Goal: Task Accomplishment & Management: Manage account settings

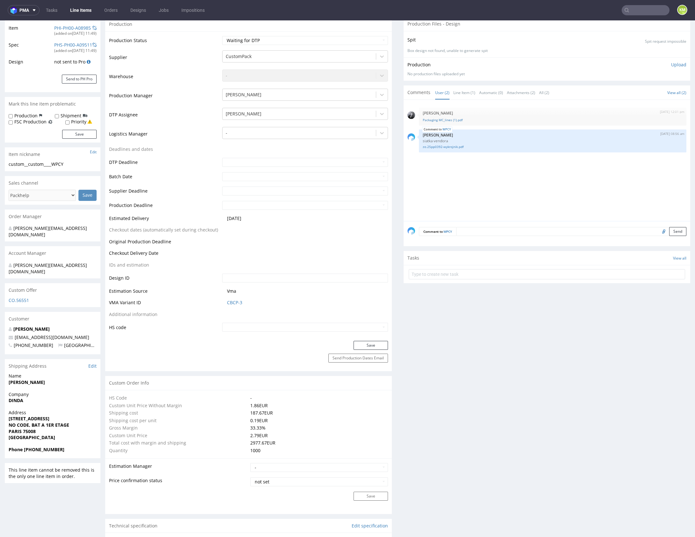
scroll to position [28, 0]
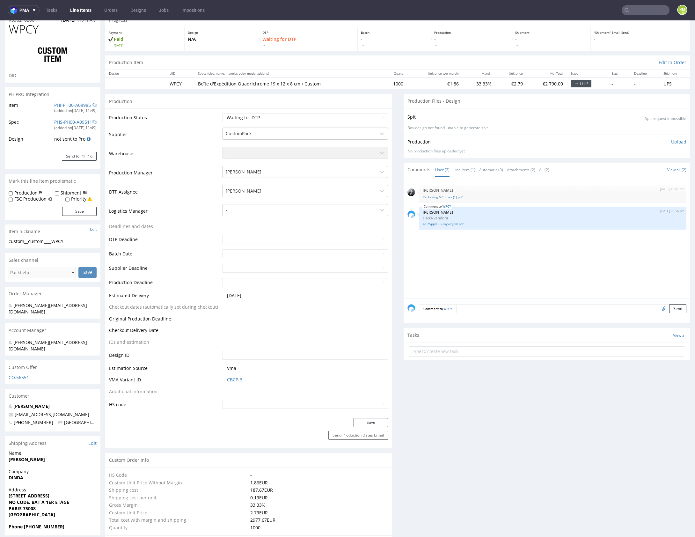
click at [472, 307] on textarea at bounding box center [571, 308] width 230 height 9
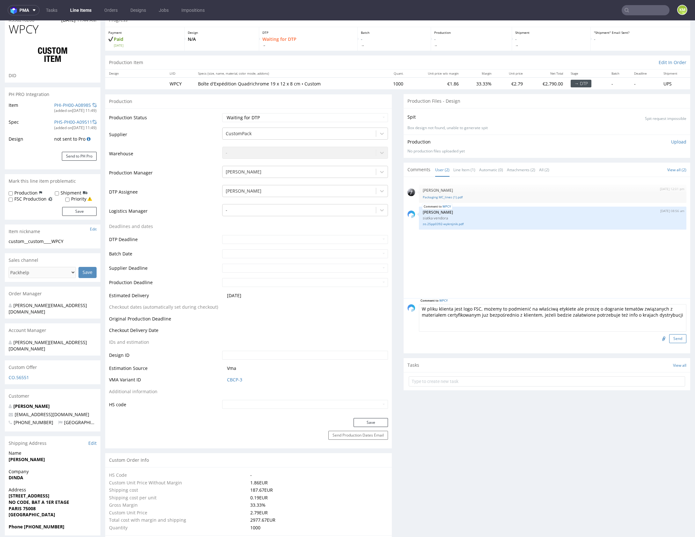
type textarea "W pliku klienta jest logo FSC, możemy to podmienić na właściwą etykiete ale pro…"
click at [672, 337] on button "Send" at bounding box center [677, 338] width 17 height 9
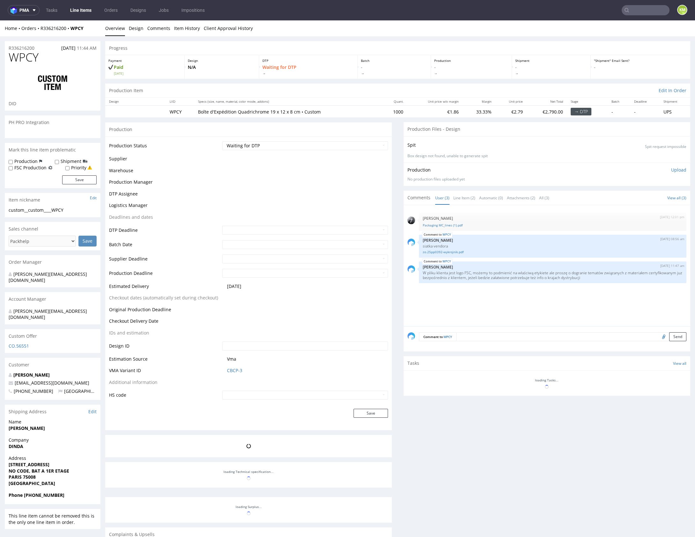
scroll to position [0, 0]
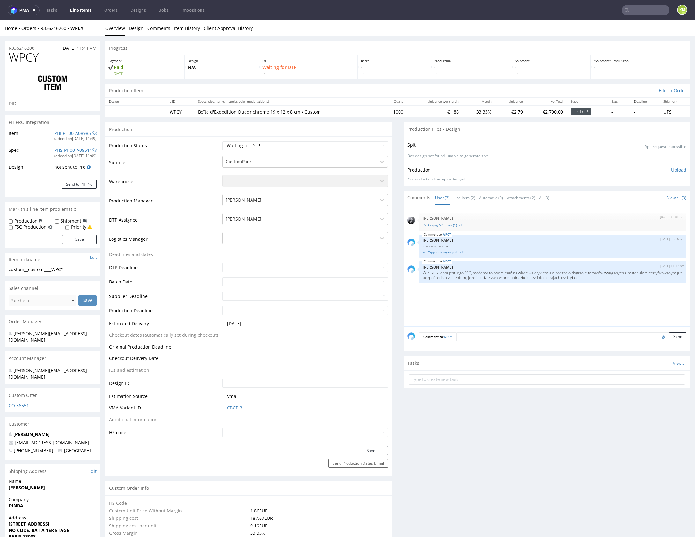
click at [329, 152] on td "Waiting for Artwork Waiting for Diecut Waiting for Mockup Waiting for DTP Waiti…" at bounding box center [303, 147] width 167 height 14
click at [330, 149] on select "Waiting for Artwork Waiting for Diecut Waiting for Mockup Waiting for DTP Waiti…" at bounding box center [305, 145] width 166 height 9
select select "dtp_issue"
click at [222, 141] on select "Waiting for Artwork Waiting for Diecut Waiting for Mockup Waiting for DTP Waiti…" at bounding box center [305, 145] width 166 height 9
click at [364, 450] on button "Save" at bounding box center [370, 450] width 34 height 9
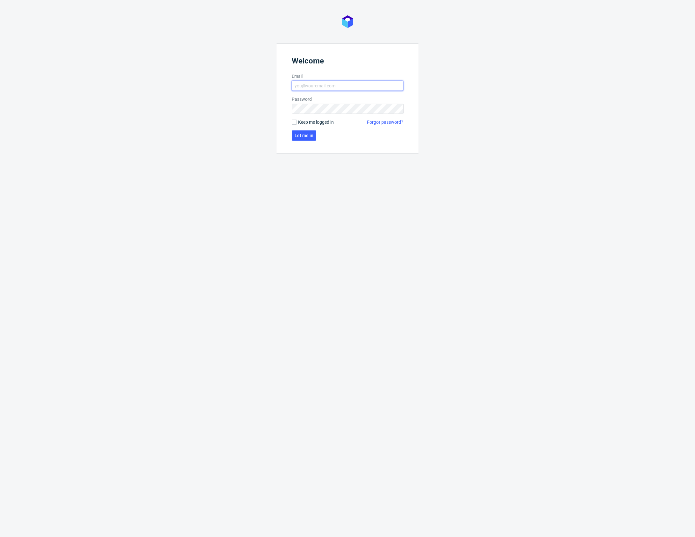
click at [345, 90] on input "Email" at bounding box center [348, 86] width 112 height 10
type input "karol.markowski@packhelp.com"
click at [303, 136] on span "Let me in" at bounding box center [303, 135] width 19 height 4
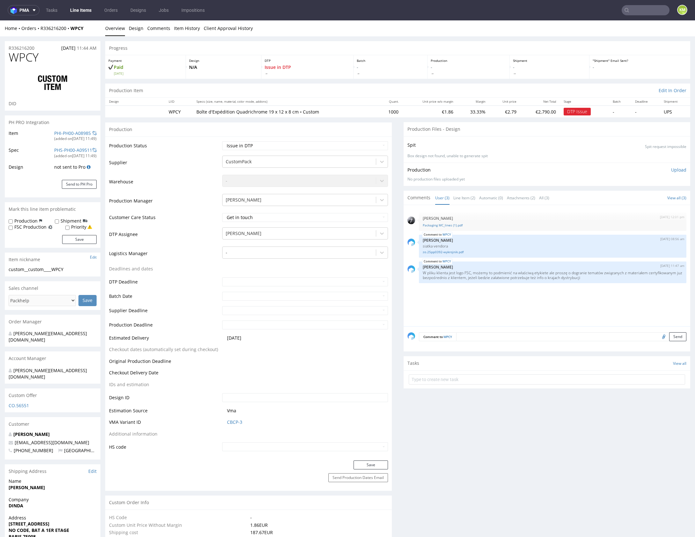
click at [504, 302] on div "28th Aug 25 | 12:01 pm Philippe Dubuy Packaging MC_lines (1).pdf WPCY 29th Aug …" at bounding box center [548, 267] width 283 height 117
click at [44, 268] on div "custom__custom____WPCY" at bounding box center [53, 269] width 88 height 6
drag, startPoint x: 31, startPoint y: 268, endPoint x: 70, endPoint y: 266, distance: 39.9
click at [70, 266] on div "custom__custom____WPCY" at bounding box center [53, 269] width 88 height 6
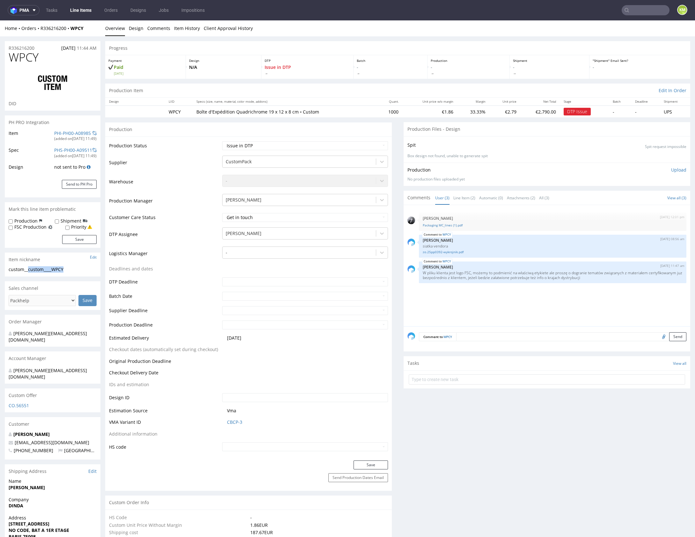
copy div "custom____WPCY"
copy link "R336216200"
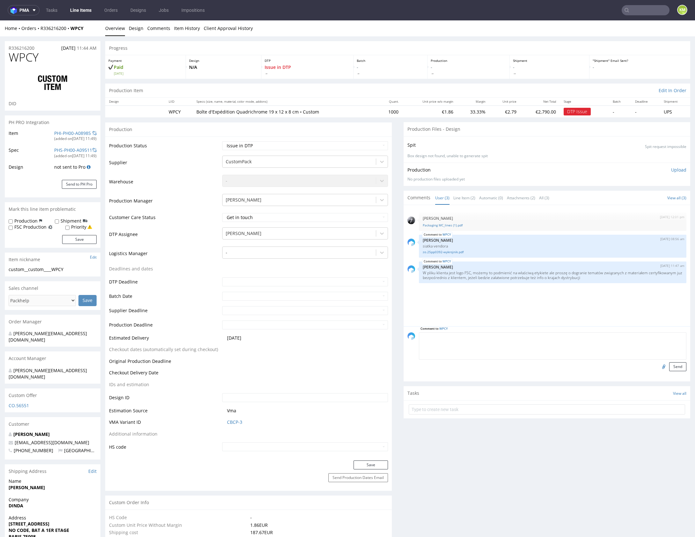
click at [494, 332] on textarea at bounding box center [552, 345] width 267 height 27
type textarea "@Sebastian pytanie do vendora bo mają bardzo zawyżoną specyfikacje, czy plik je…"
click at [658, 366] on input "file" at bounding box center [662, 366] width 9 height 8
type input "C:\fakepath\custom____WPCY__d0__oR336216200.pdf"
click at [669, 365] on button "Send" at bounding box center [677, 366] width 17 height 9
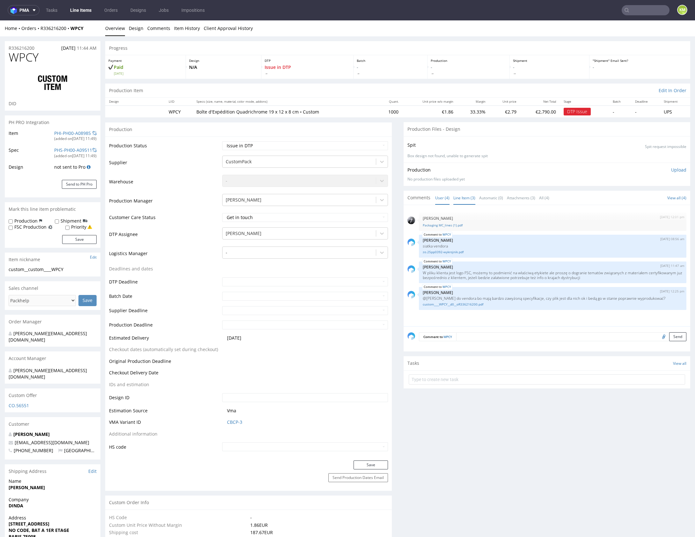
click at [463, 197] on link "Line Item (3)" at bounding box center [464, 198] width 22 height 14
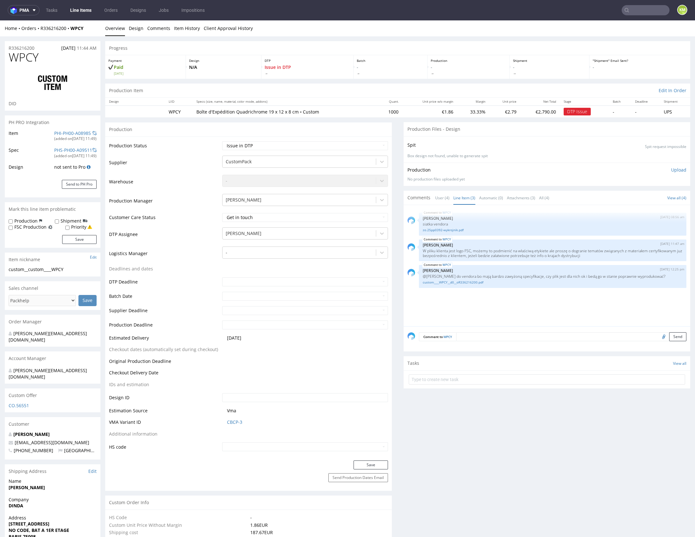
click at [515, 296] on div "WPCY 29th Aug 25 | 08:56 am Michał Palasek siatka vendora zo.25pp0392-wykrojnik…" at bounding box center [548, 267] width 283 height 117
click at [489, 295] on div "WPCY 29th Aug 25 | 08:56 am Michał Palasek siatka vendora zo.25pp0392-wykrojnik…" at bounding box center [548, 267] width 283 height 117
click at [479, 292] on div "WPCY 29th Aug 25 | 08:56 am Michał Palasek siatka vendora zo.25pp0392-wykrojnik…" at bounding box center [548, 267] width 283 height 117
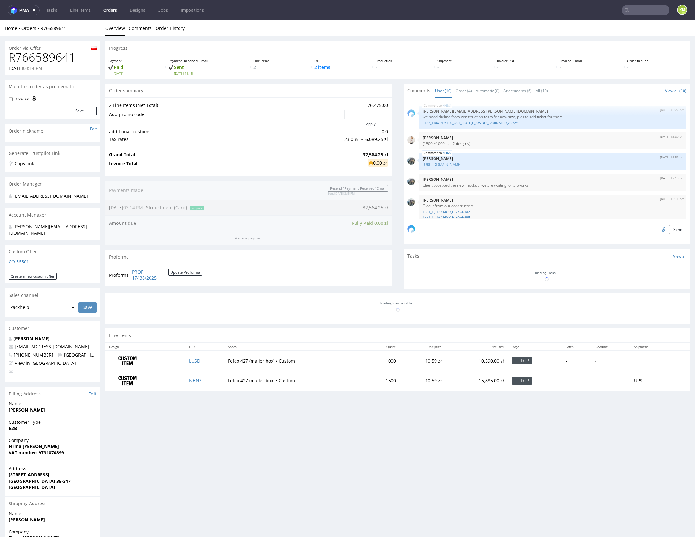
scroll to position [144, 0]
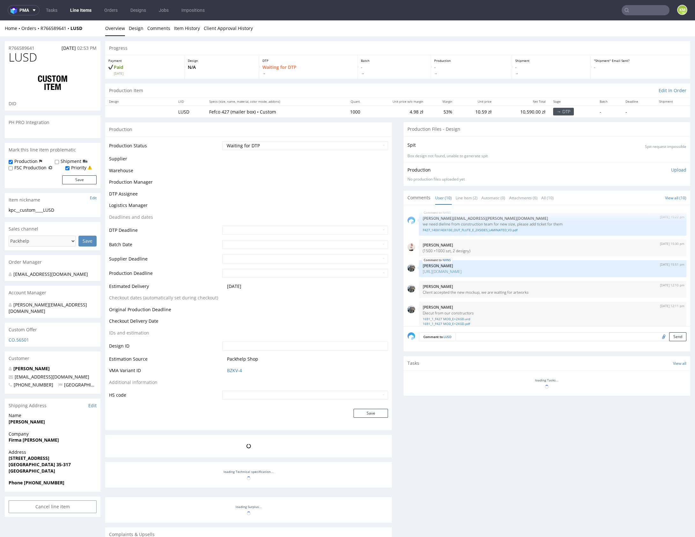
scroll to position [144, 0]
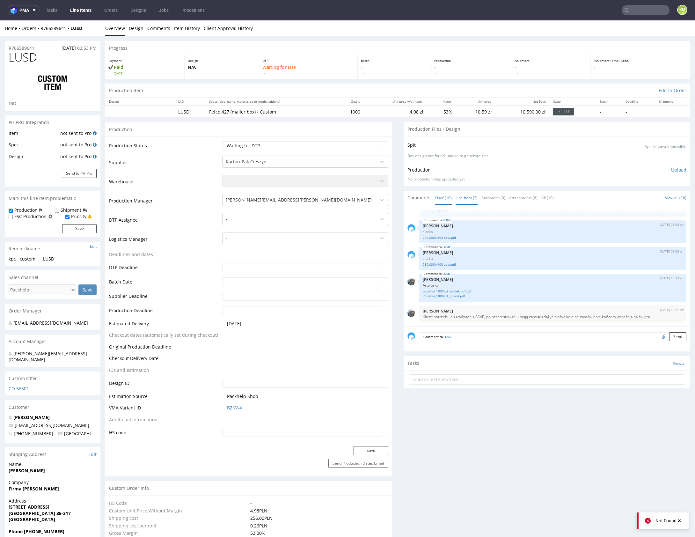
click at [468, 196] on link "Line Item (2)" at bounding box center [466, 198] width 22 height 14
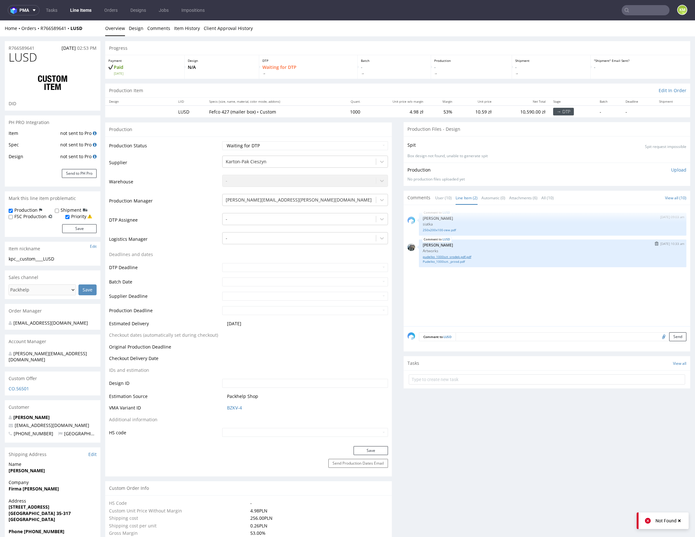
click at [456, 257] on link "pudelko_1000szt_srodek.pdf.pdf" at bounding box center [552, 256] width 260 height 5
click at [452, 261] on link "Pudelko_1000szt._przod.pdf" at bounding box center [552, 261] width 260 height 5
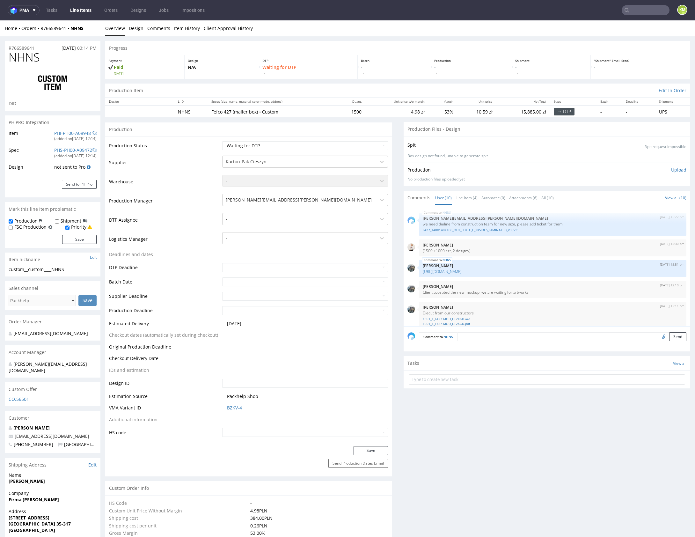
scroll to position [144, 0]
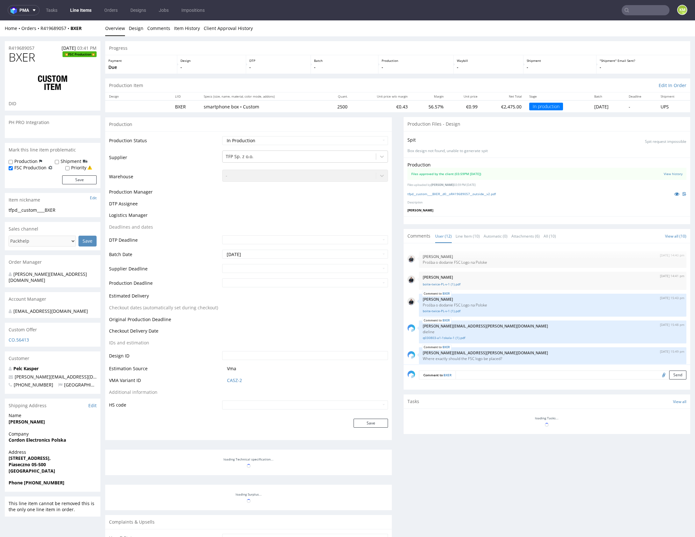
scroll to position [171, 0]
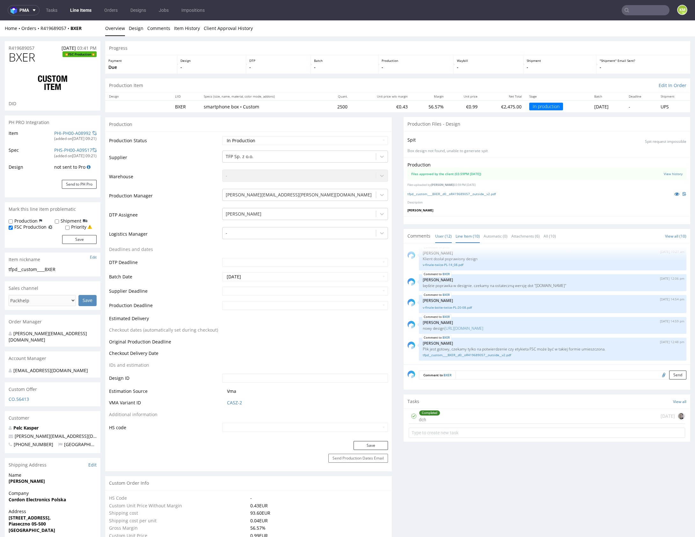
click at [464, 241] on link "Line Item (10)" at bounding box center [467, 236] width 24 height 14
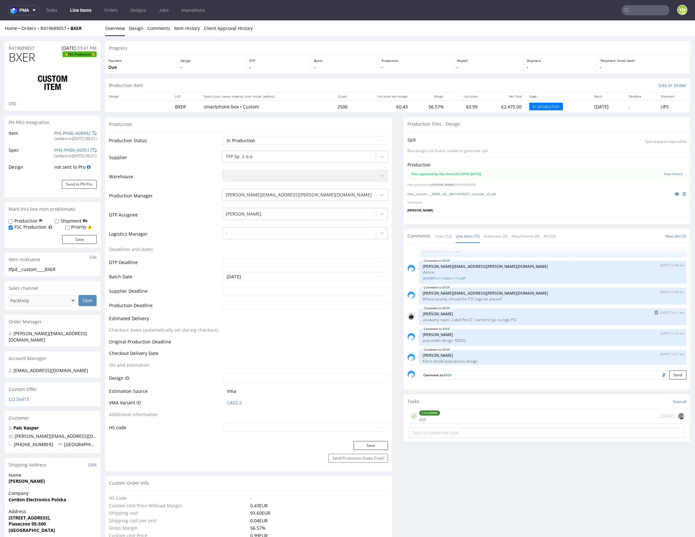
scroll to position [129, 0]
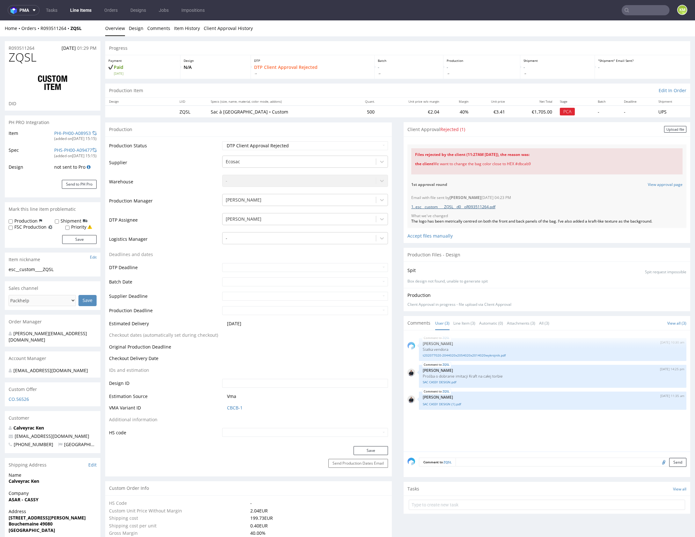
click at [483, 207] on link "1. esc__custom____ZQSL__d0__oR093511264.pdf" at bounding box center [453, 206] width 84 height 5
drag, startPoint x: 412, startPoint y: 153, endPoint x: 533, endPoint y: 170, distance: 122.6
click at [534, 170] on div "Files rejected by the client (11:27AM 29 Aug 2025), the reason was: the client …" at bounding box center [546, 161] width 271 height 26
copy div "Files rejected by the client (11:27AM 29 Aug 2025), the reason was: the client …"
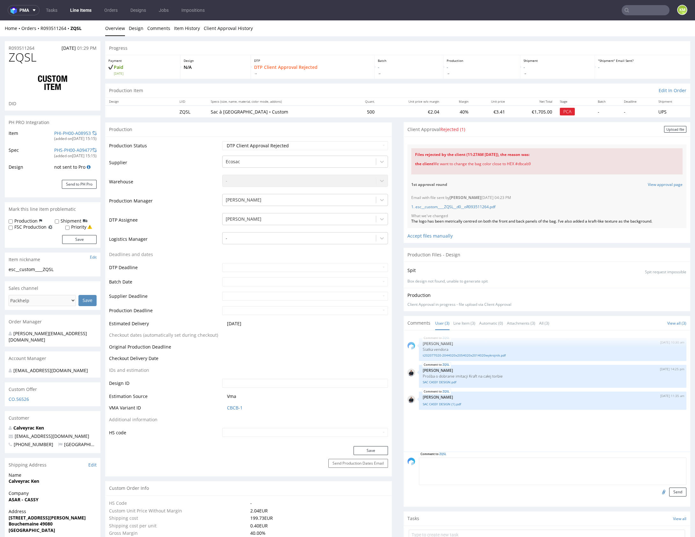
click at [486, 459] on textarea at bounding box center [552, 470] width 267 height 27
paste textarea "Files rejected by the client (11:27AM 29 Aug 2025), the reason was: the client …"
type textarea "Files rejected by the client (11:27AM 29 Aug 2025), the reason was: the client …"
click at [669, 490] on button "Send" at bounding box center [677, 491] width 17 height 9
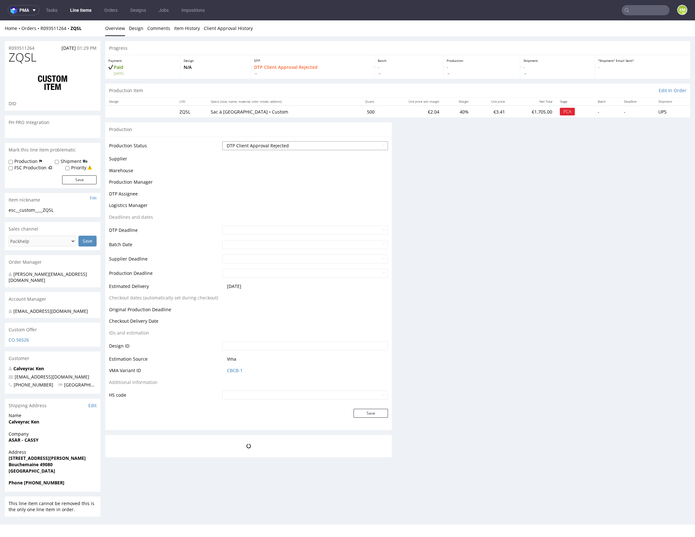
click at [329, 143] on select "Waiting for Artwork Waiting for Diecut Waiting for Mockup Waiting for DTP Waiti…" at bounding box center [305, 145] width 166 height 9
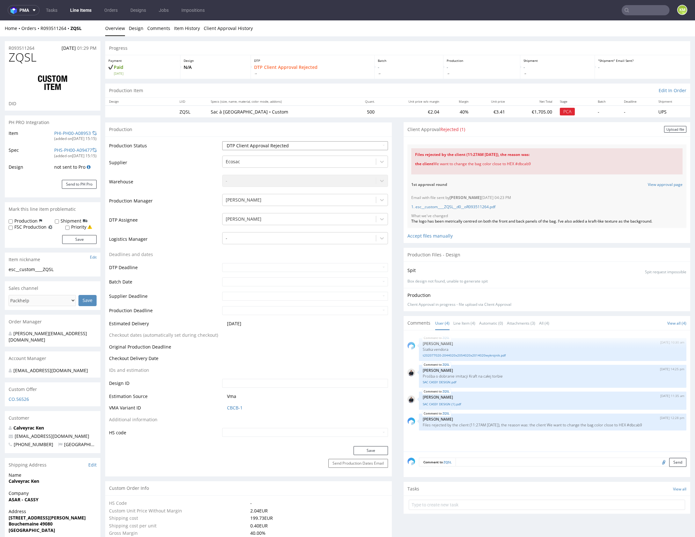
click at [222, 141] on select "Waiting for Artwork Waiting for Diecut Waiting for Mockup Waiting for DTP Waiti…" at bounding box center [305, 145] width 166 height 9
click at [370, 443] on div "Production Status Waiting for Artwork Waiting for Diecut Waiting for Mockup Wai…" at bounding box center [248, 290] width 286 height 309
click at [369, 447] on button "Save" at bounding box center [370, 450] width 34 height 9
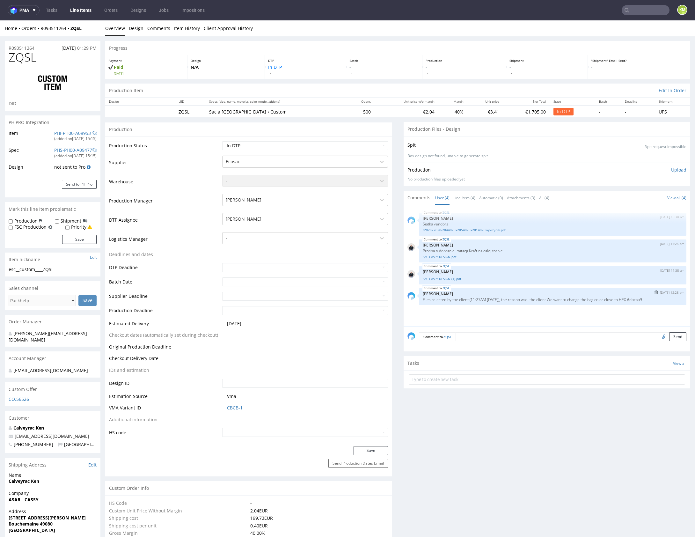
drag, startPoint x: 641, startPoint y: 298, endPoint x: 661, endPoint y: 299, distance: 20.7
click at [661, 299] on p "Files rejected by the client (11:27AM 29 Aug 2025), the reason was: the client …" at bounding box center [552, 299] width 260 height 5
copy p "#dbcab9"
click at [456, 278] on link "SAC CASSY DESIGN (1).pdf" at bounding box center [552, 278] width 260 height 5
click at [494, 263] on div "ZQSL 25th Aug 25 | 10:30 am Michał Palasek Siatka vendora t202077020-2044020x20…" at bounding box center [548, 267] width 283 height 117
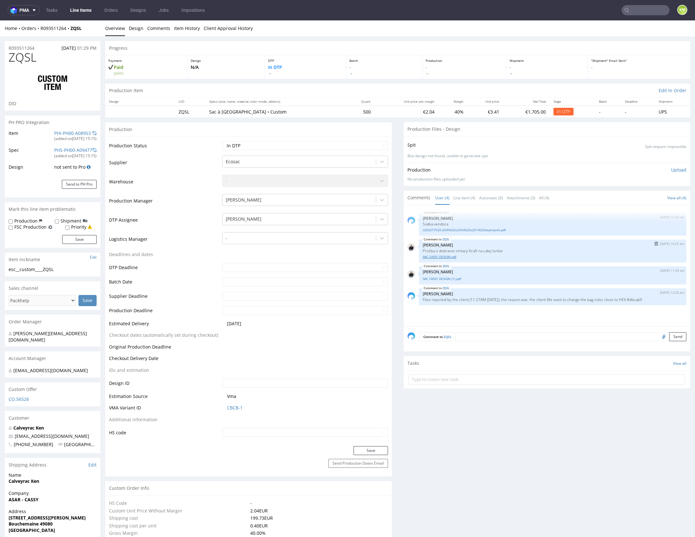
click at [450, 256] on link "SAC CASSY DESIGN.pdf" at bounding box center [552, 256] width 260 height 5
click at [346, 144] on select "Waiting for Artwork Waiting for Diecut Waiting for Mockup Waiting for DTP Waiti…" at bounding box center [305, 145] width 166 height 9
select select "dtp_ca_needed"
click at [222, 141] on select "Waiting for Artwork Waiting for Diecut Waiting for Mockup Waiting for DTP Waiti…" at bounding box center [305, 145] width 166 height 9
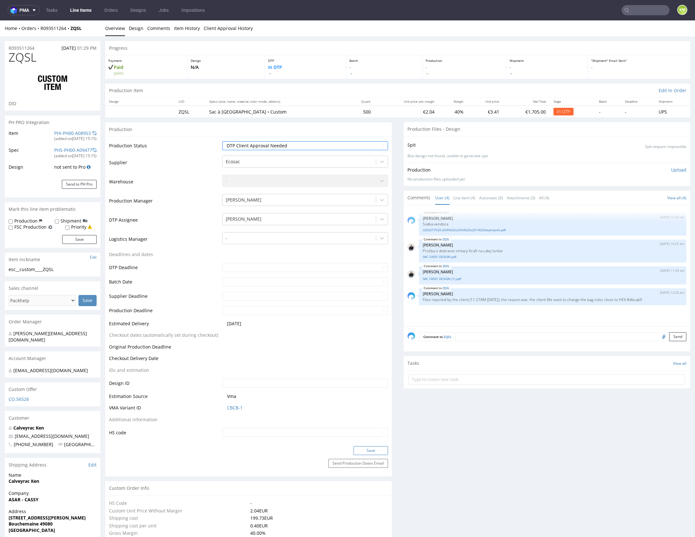
click at [374, 450] on button "Save" at bounding box center [370, 450] width 34 height 9
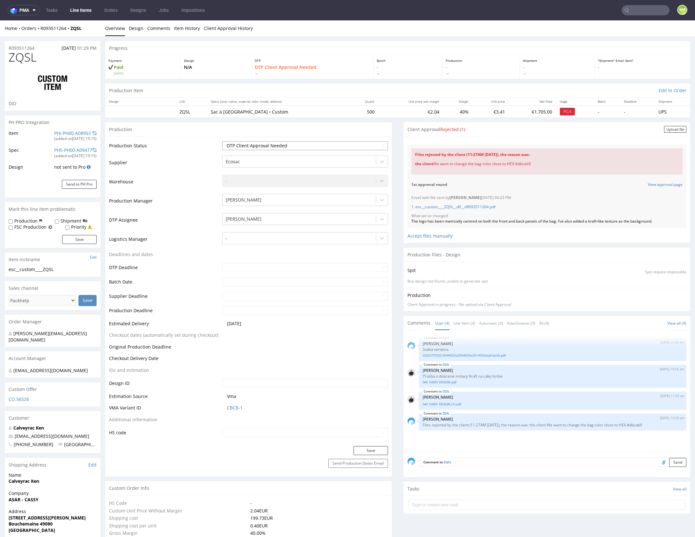
click at [355, 145] on select "Waiting for Artwork Waiting for Diecut Waiting for Mockup Waiting for DTP Waiti…" at bounding box center [305, 145] width 166 height 9
click at [664, 129] on div "Upload file" at bounding box center [675, 129] width 22 height 7
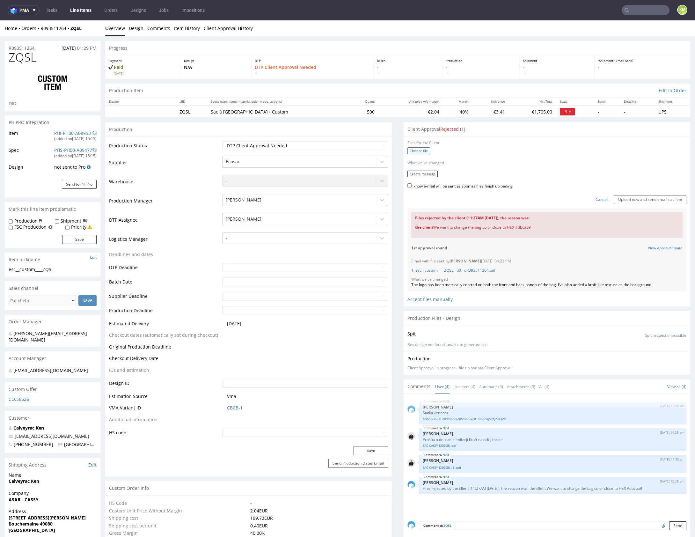
click at [421, 151] on label "Choose file" at bounding box center [418, 150] width 23 height 7
click at [0, 20] on input "Choose file" at bounding box center [0, 20] width 0 height 0
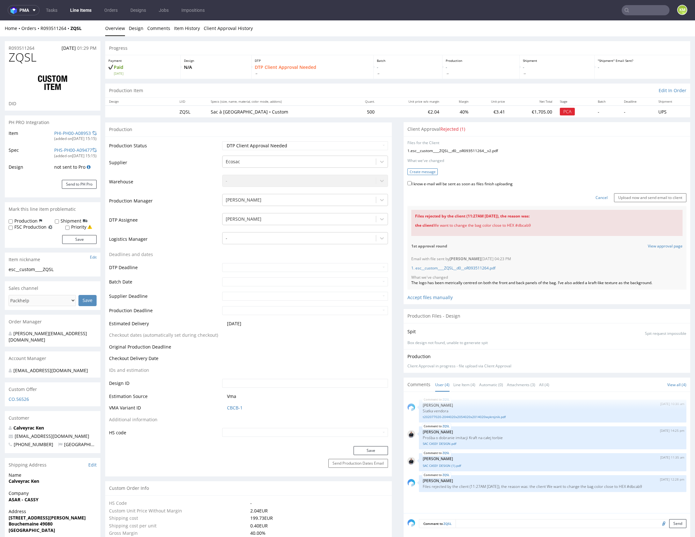
click at [426, 172] on button "Create message" at bounding box center [422, 171] width 30 height 7
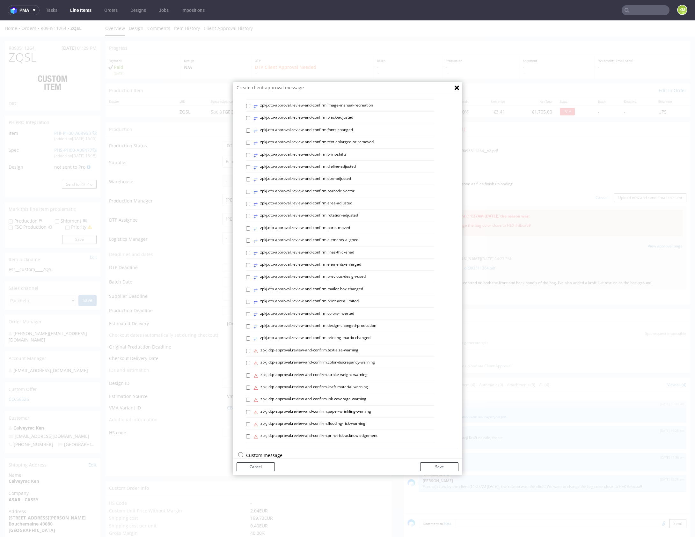
scroll to position [91, 0]
click at [261, 445] on p "Custom message" at bounding box center [352, 445] width 212 height 6
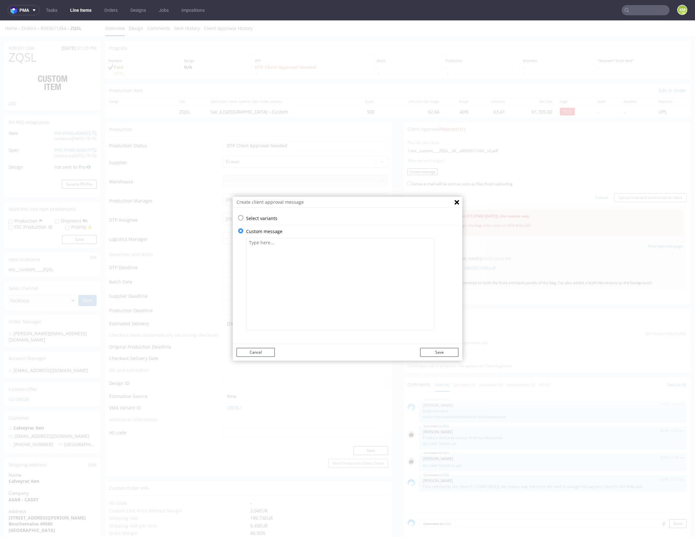
drag, startPoint x: 289, startPoint y: 314, endPoint x: 293, endPoint y: 309, distance: 7.0
click at [290, 312] on textarea at bounding box center [340, 284] width 188 height 92
paste textarea "The colour from provided HEX code has been automatically converted to the CMYK …"
type textarea "The colour from provided HEX code has been automatically converted to the CMYK …"
click at [445, 352] on button "Save" at bounding box center [439, 352] width 38 height 9
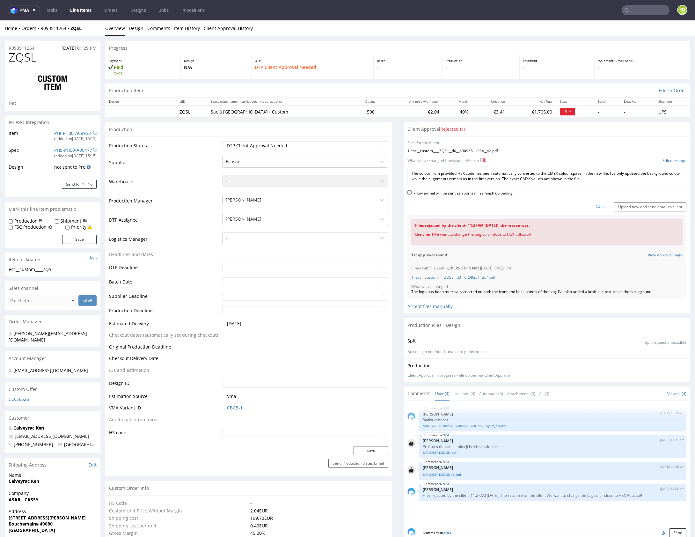
click at [452, 192] on label "I know e-mail will be sent as soon as files finish uploading" at bounding box center [459, 192] width 105 height 7
click at [411, 192] on input "I know e-mail will be sent as soon as files finish uploading" at bounding box center [409, 192] width 4 height 4
checkbox input "true"
click at [645, 206] on input "Upload now and send email to client" at bounding box center [650, 206] width 72 height 9
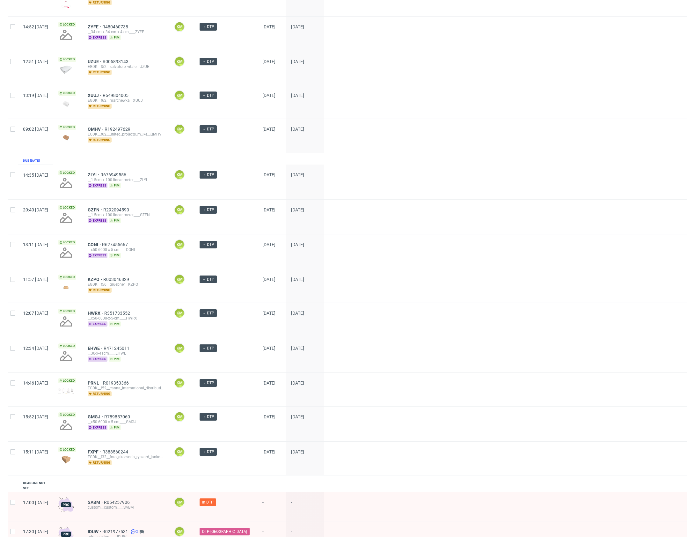
scroll to position [381, 0]
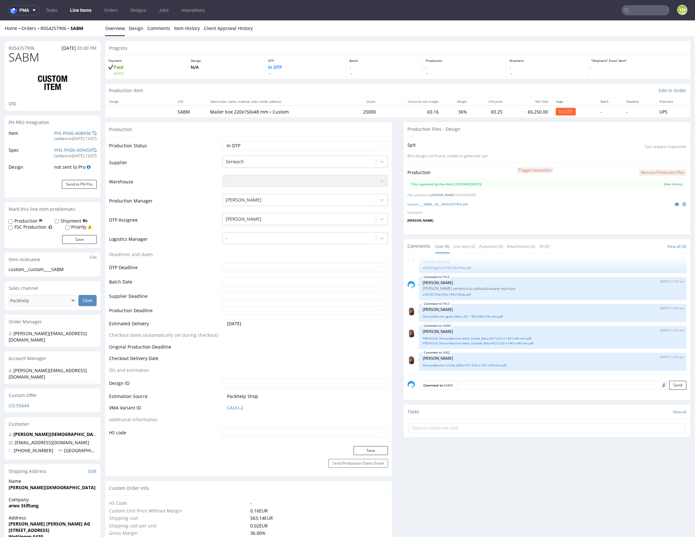
click at [671, 206] on p at bounding box center [678, 203] width 15 height 7
click at [674, 204] on icon at bounding box center [676, 204] width 5 height 4
click at [299, 145] on select "Waiting for Artwork Waiting for Diecut Waiting for Mockup Waiting for DTP Waiti…" at bounding box center [305, 145] width 166 height 9
select select "dtp_waiting_for_double_check"
click at [222, 141] on select "Waiting for Artwork Waiting for Diecut Waiting for Mockup Waiting for DTP Waiti…" at bounding box center [305, 145] width 166 height 9
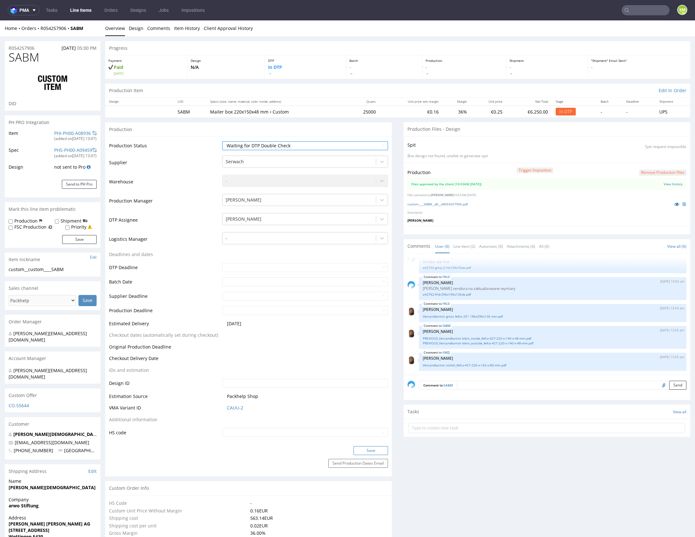
click at [364, 451] on button "Save" at bounding box center [370, 450] width 34 height 9
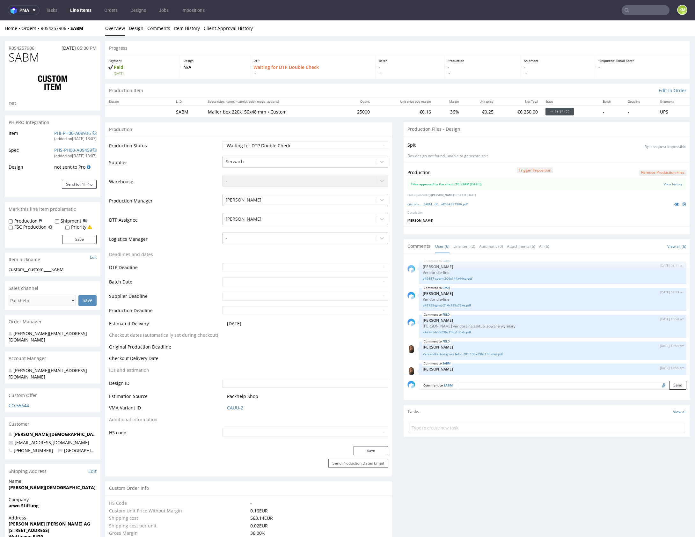
scroll to position [38, 0]
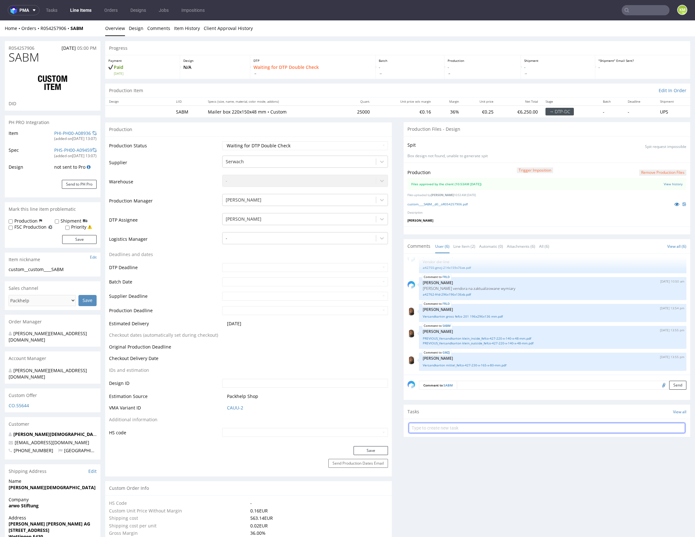
click at [461, 426] on input "text" at bounding box center [546, 427] width 276 height 10
type input "dch 2/3"
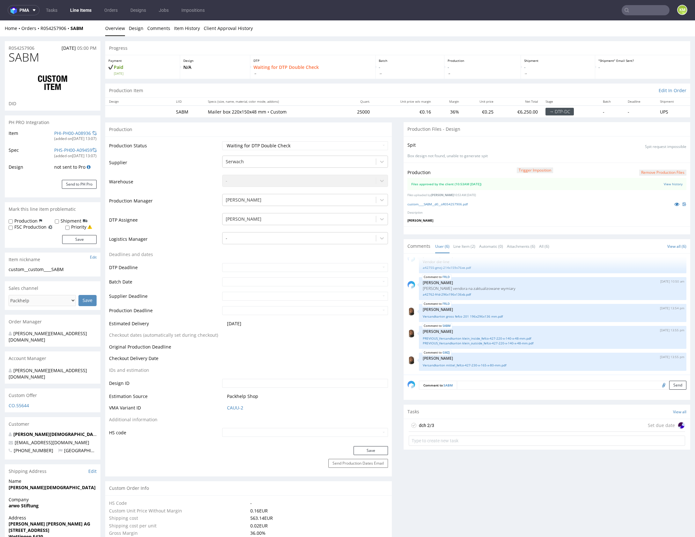
click at [474, 427] on div "dch 2/3 Set due date" at bounding box center [546, 425] width 276 height 13
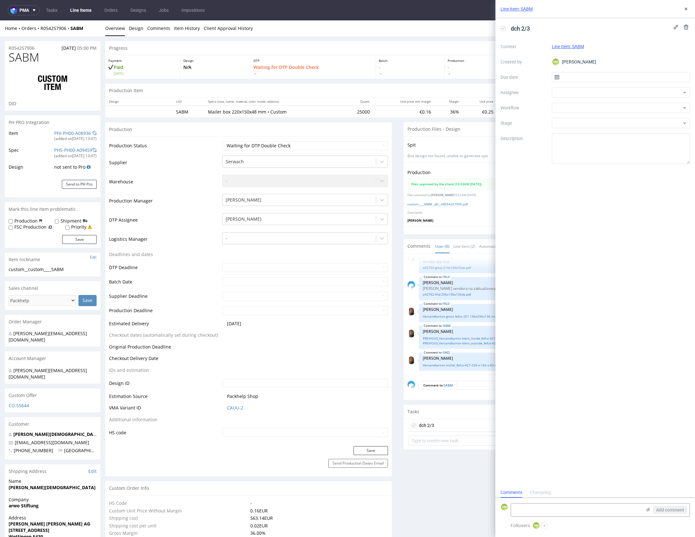
scroll to position [5, 0]
click at [582, 76] on input "text" at bounding box center [620, 77] width 138 height 10
drag, startPoint x: 638, startPoint y: 161, endPoint x: 621, endPoint y: 135, distance: 31.2
click at [639, 161] on span "29" at bounding box center [640, 160] width 5 height 6
type input "[DATE]"
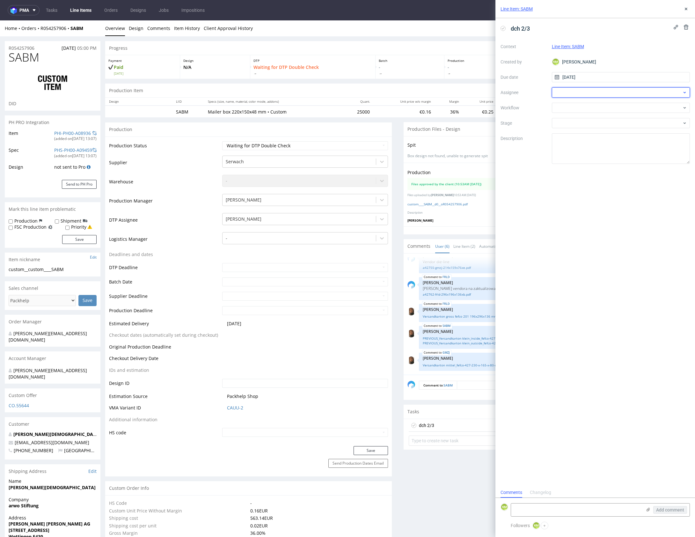
click at [580, 94] on div at bounding box center [620, 92] width 138 height 10
type input "jeli"
click at [580, 107] on span "[PERSON_NAME]" at bounding box center [582, 106] width 34 height 6
click at [575, 109] on div at bounding box center [620, 108] width 138 height 10
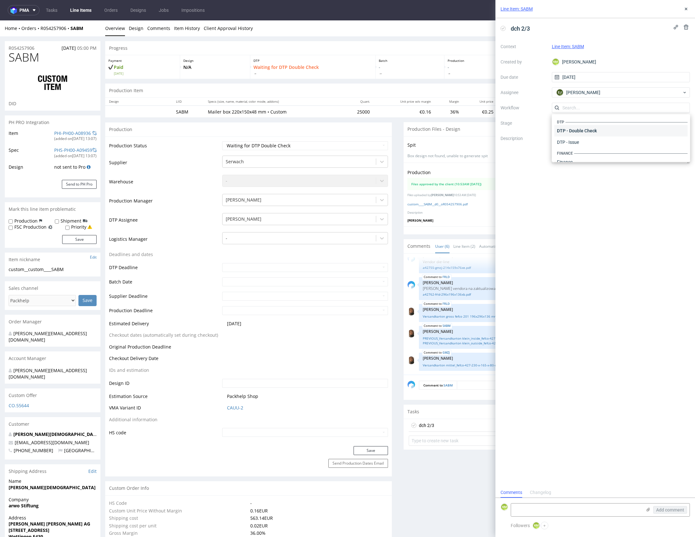
click at [586, 133] on div "DTP - Double Check" at bounding box center [620, 130] width 133 height 11
click at [590, 146] on textarea at bounding box center [620, 148] width 138 height 31
click at [687, 11] on icon at bounding box center [685, 8] width 5 height 5
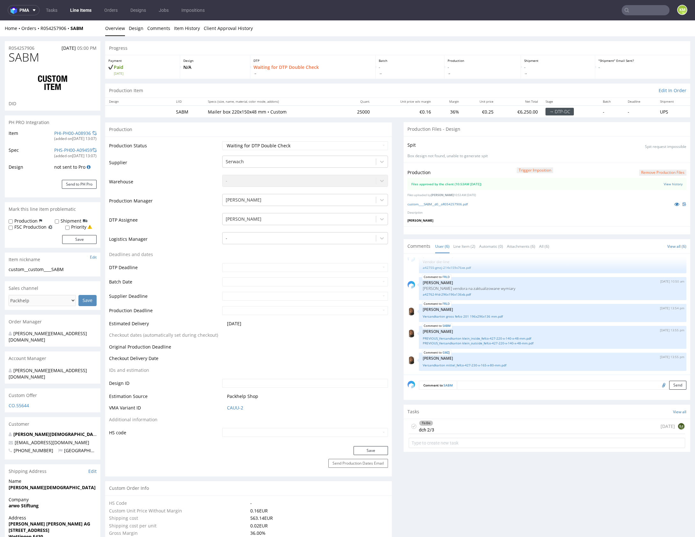
click at [472, 425] on div "To Do dch 2/3 today EJ" at bounding box center [546, 426] width 276 height 15
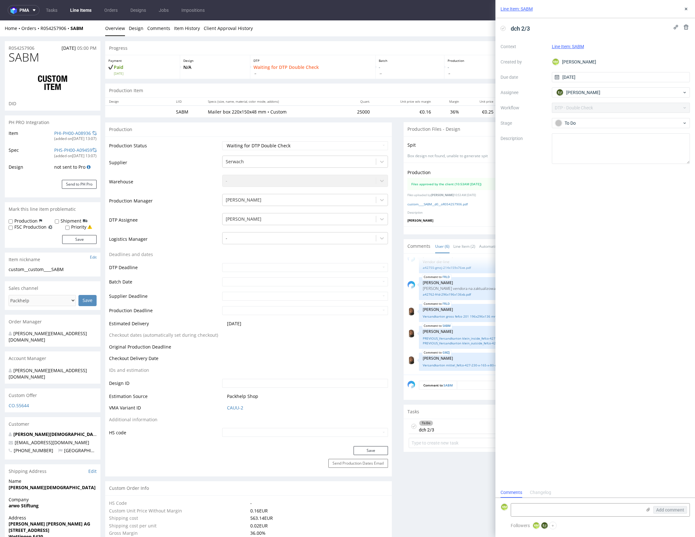
scroll to position [5, 0]
click at [684, 10] on use at bounding box center [685, 9] width 3 height 3
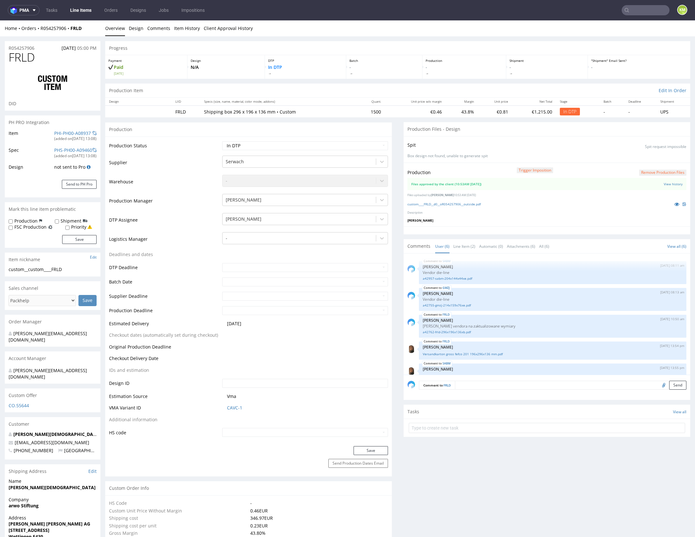
scroll to position [38, 0]
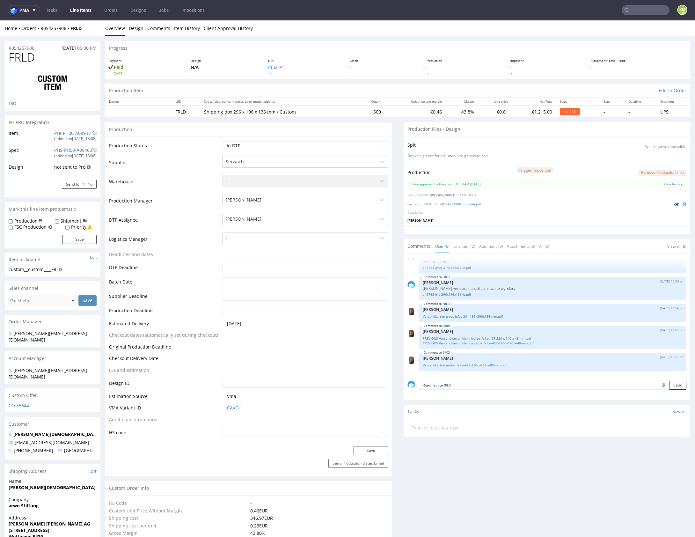
click at [674, 204] on icon at bounding box center [676, 204] width 5 height 4
click at [674, 205] on icon at bounding box center [676, 204] width 5 height 4
click at [283, 143] on select "Waiting for Artwork Waiting for Diecut Waiting for Mockup Waiting for DTP Waiti…" at bounding box center [305, 145] width 166 height 9
select select "dtp_waiting_for_double_check"
click at [222, 141] on select "Waiting for Artwork Waiting for Diecut Waiting for Mockup Waiting for DTP Waiti…" at bounding box center [305, 145] width 166 height 9
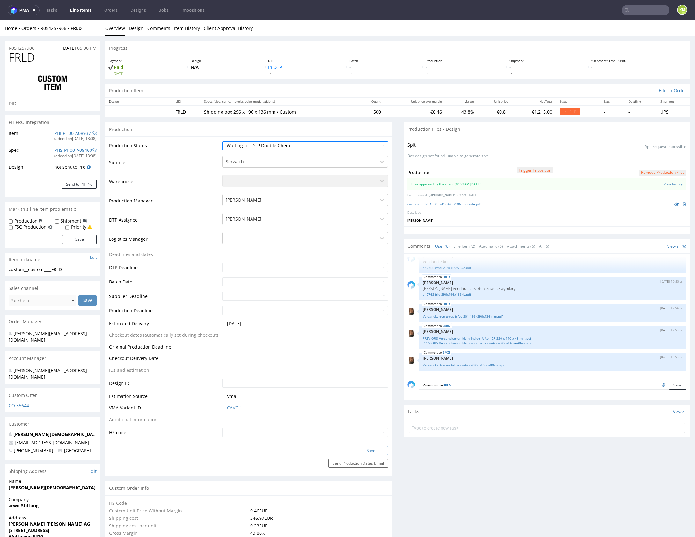
click at [369, 446] on button "Save" at bounding box center [370, 450] width 34 height 9
click at [344, 147] on select "Waiting for Artwork Waiting for Diecut Waiting for Mockup Waiting for DTP Waiti…" at bounding box center [305, 145] width 166 height 9
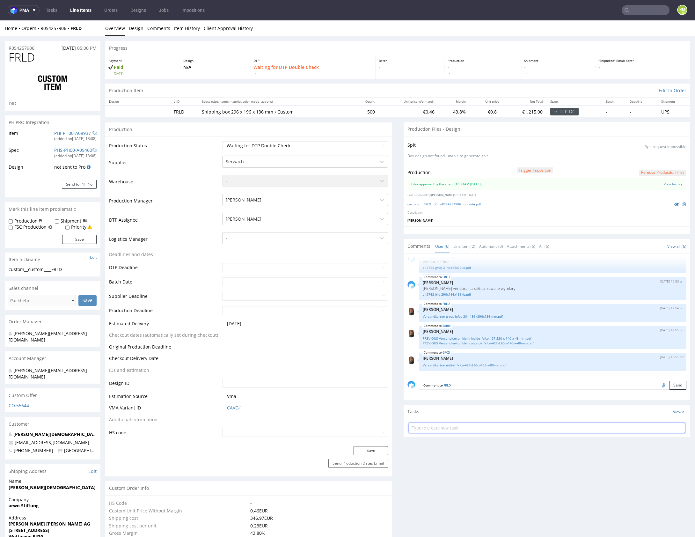
click at [505, 426] on input "text" at bounding box center [546, 427] width 276 height 10
type input "dch 1/3"
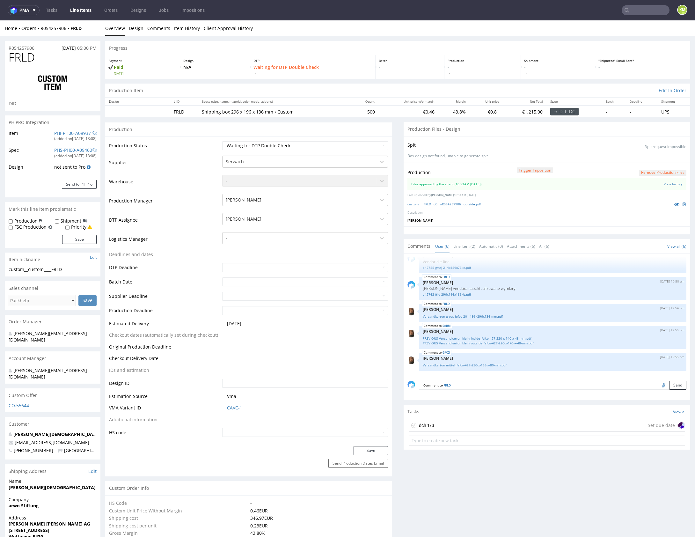
click at [467, 423] on div "dch 1/3 Set due date" at bounding box center [546, 425] width 276 height 13
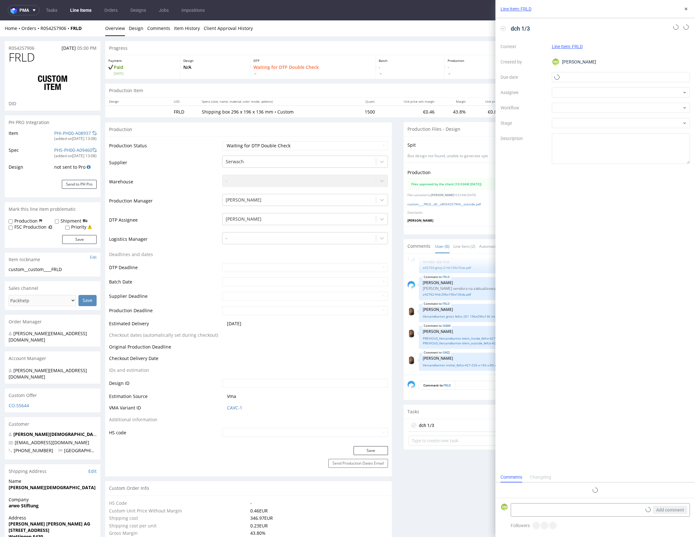
scroll to position [5, 0]
click at [577, 80] on input "text" at bounding box center [620, 77] width 138 height 10
click at [639, 158] on span "29" at bounding box center [640, 160] width 5 height 6
type input "[DATE]"
click at [577, 95] on div at bounding box center [620, 92] width 138 height 10
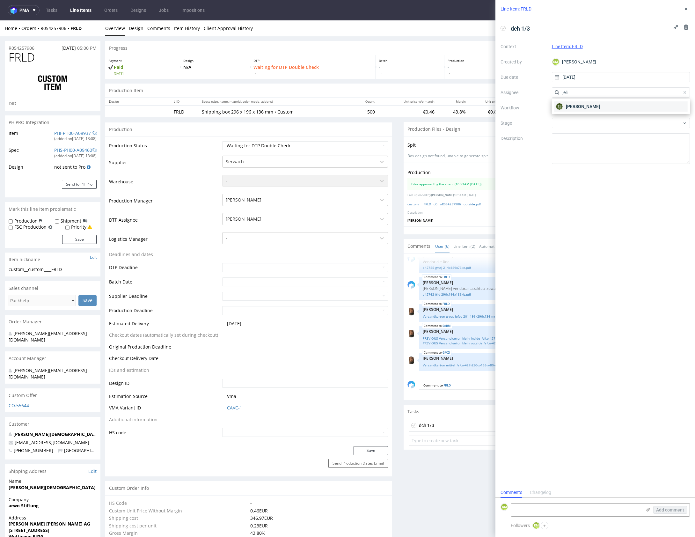
type input "jeli"
click at [570, 104] on span "Elżbieta Jelińska" at bounding box center [582, 106] width 34 height 6
click at [569, 105] on div at bounding box center [620, 108] width 138 height 10
click at [582, 129] on div "DTP - Double Check" at bounding box center [620, 130] width 133 height 11
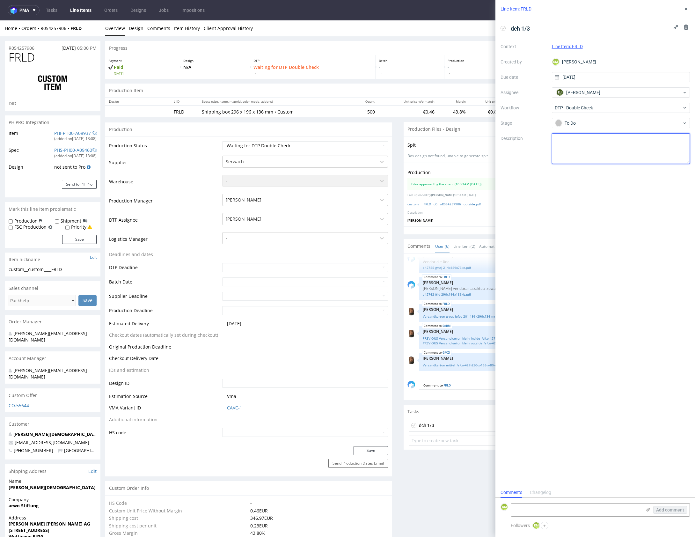
drag, startPoint x: 585, startPoint y: 148, endPoint x: 592, endPoint y: 128, distance: 21.3
click at [586, 144] on textarea at bounding box center [620, 148] width 138 height 31
click at [685, 10] on icon at bounding box center [685, 8] width 5 height 5
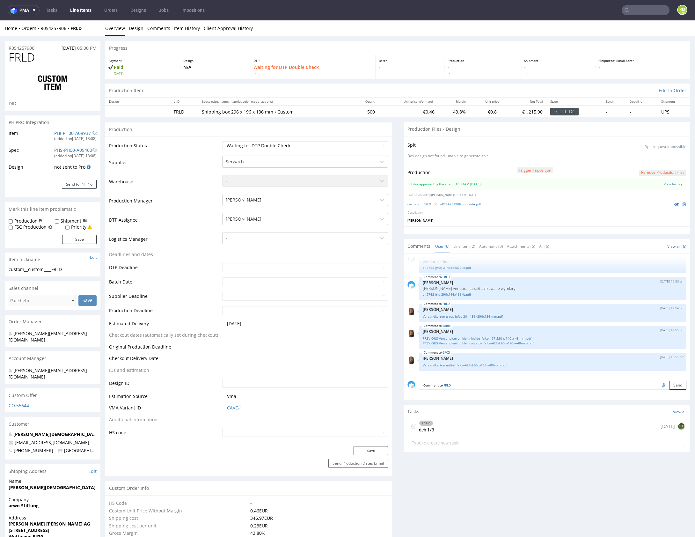
click at [448, 421] on div "To Do dch 1/3 today EJ" at bounding box center [546, 426] width 276 height 15
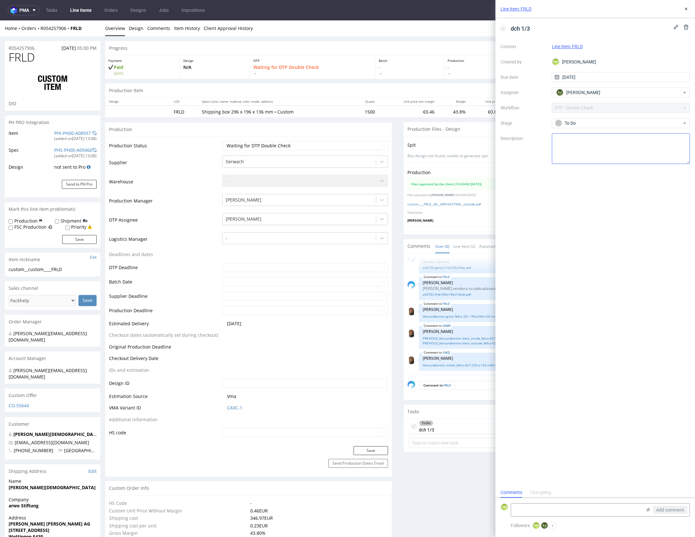
scroll to position [5, 0]
click at [685, 11] on icon at bounding box center [685, 8] width 5 height 5
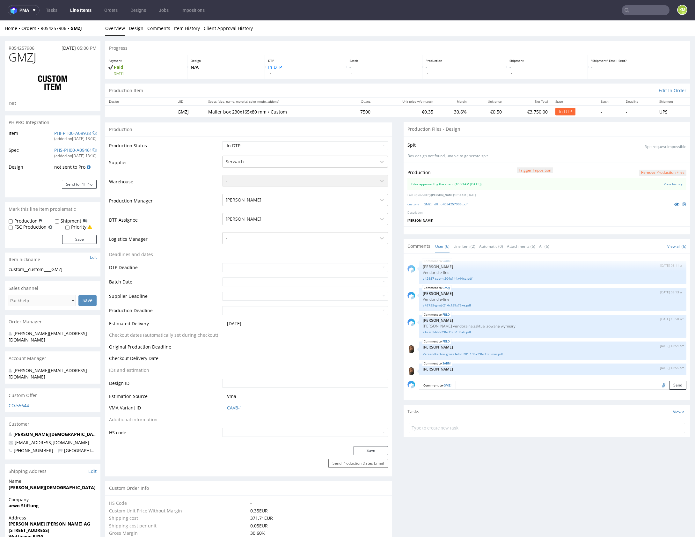
scroll to position [38, 0]
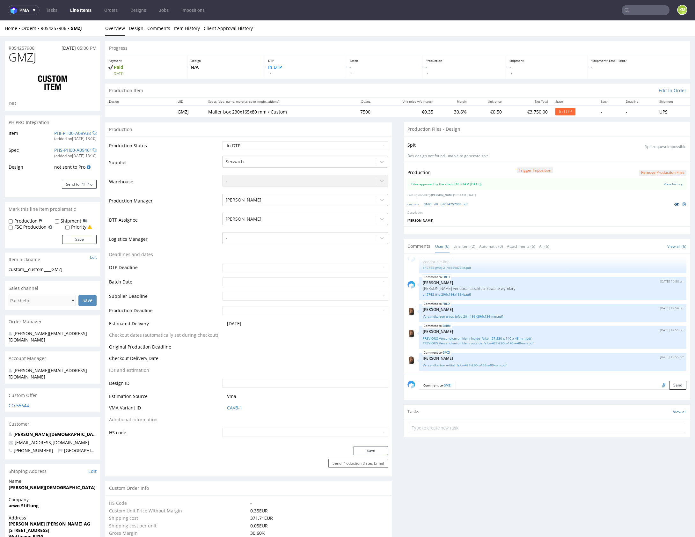
click at [674, 205] on icon at bounding box center [676, 204] width 5 height 4
click at [302, 141] on select "Waiting for Artwork Waiting for Diecut Waiting for Mockup Waiting for DTP Waiti…" at bounding box center [305, 145] width 166 height 9
select select "dtp_waiting_for_double_check"
click at [222, 141] on select "Waiting for Artwork Waiting for Diecut Waiting for Mockup Waiting for DTP Waiti…" at bounding box center [305, 145] width 166 height 9
click at [371, 447] on button "Save" at bounding box center [370, 450] width 34 height 9
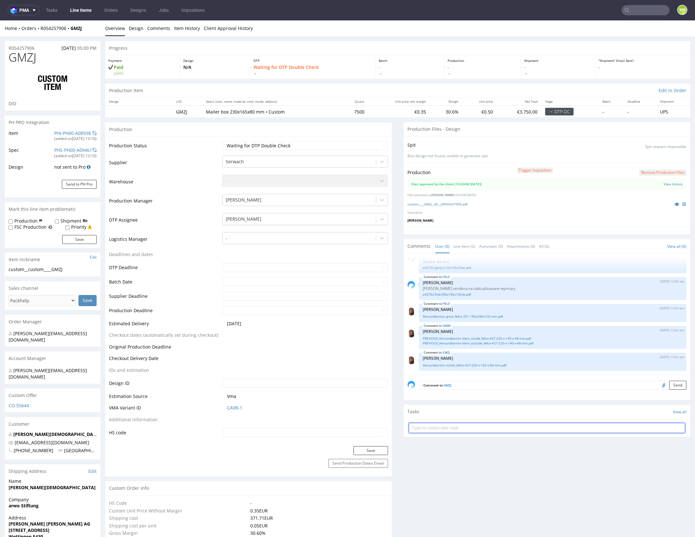
click at [482, 426] on input "text" at bounding box center [546, 427] width 276 height 10
type input "dch 3/3"
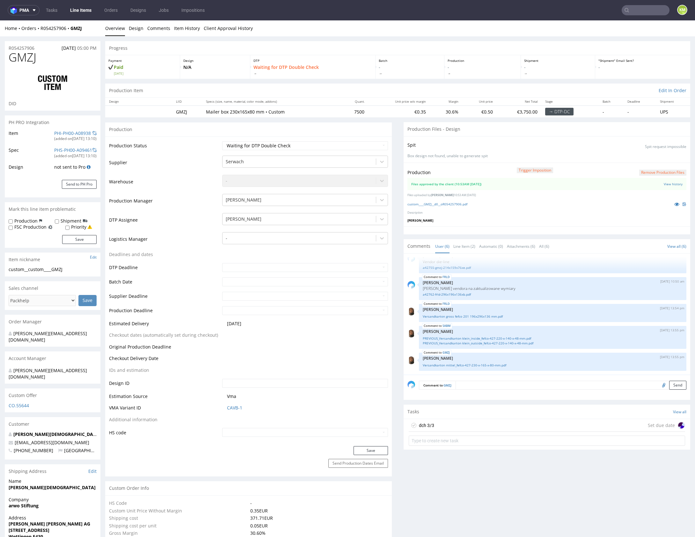
click at [445, 423] on div "dch 3/3 Set due date" at bounding box center [546, 425] width 276 height 13
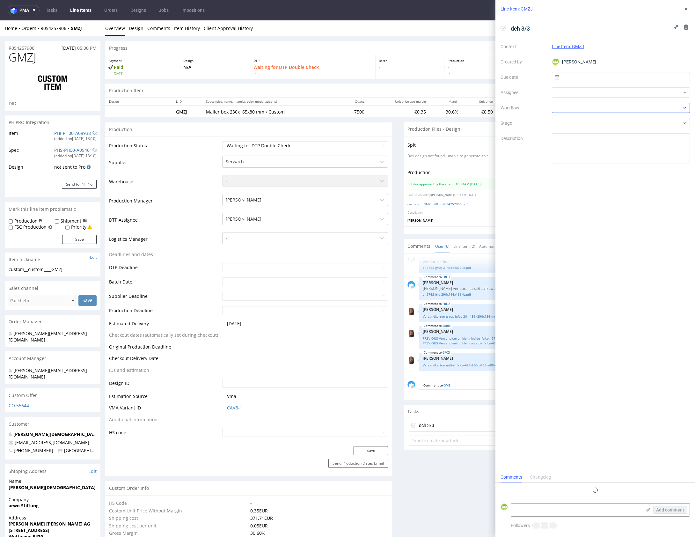
scroll to position [5, 0]
click at [579, 77] on input "text" at bounding box center [620, 77] width 138 height 10
click at [642, 157] on span "29" at bounding box center [640, 160] width 5 height 6
type input "[DATE]"
click at [595, 93] on div at bounding box center [620, 92] width 138 height 10
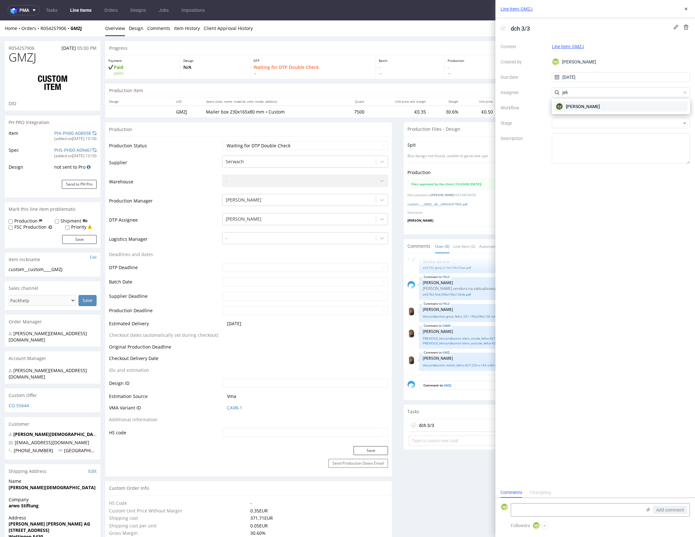
type input "jeli"
click at [578, 107] on span "[PERSON_NAME]" at bounding box center [582, 106] width 34 height 6
click at [574, 109] on div at bounding box center [620, 108] width 138 height 10
click at [585, 130] on div "DTP - Double Check" at bounding box center [620, 130] width 133 height 11
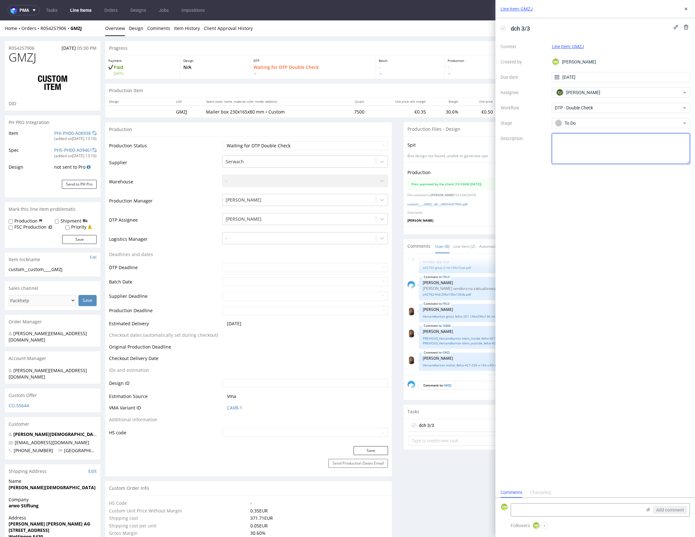
click at [588, 141] on textarea at bounding box center [620, 148] width 138 height 31
drag, startPoint x: 685, startPoint y: 10, endPoint x: 629, endPoint y: 3, distance: 56.2
click at [682, 10] on button at bounding box center [686, 9] width 8 height 8
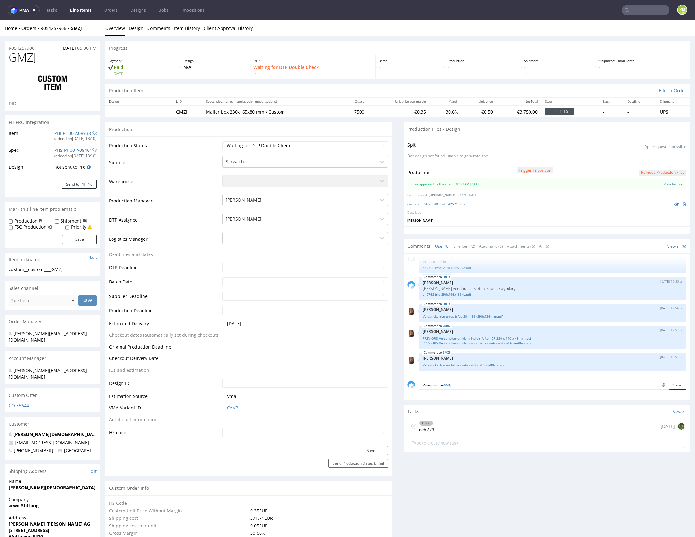
click at [461, 425] on div "To Do dch 3/3 [DATE] EJ" at bounding box center [546, 426] width 276 height 15
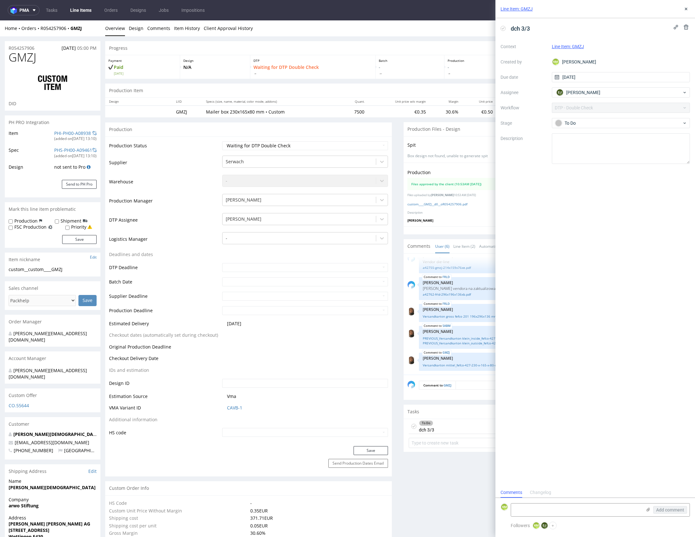
scroll to position [5, 0]
click at [686, 5] on button at bounding box center [686, 9] width 8 height 8
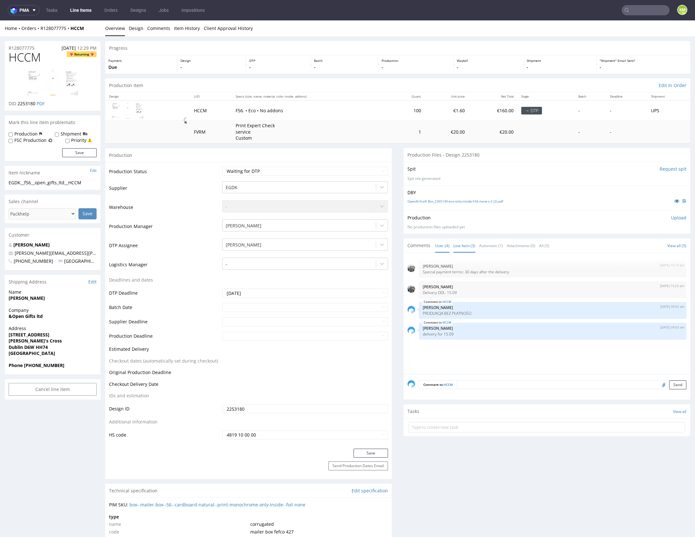
click at [462, 247] on link "Line Item (3)" at bounding box center [464, 246] width 22 height 14
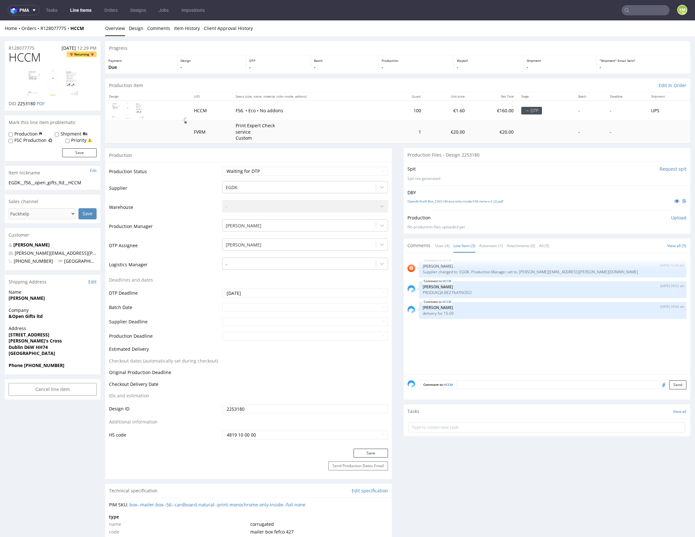
click at [475, 331] on div "HCCM 26th Aug 25 | 12:29 pm Rob . Supplier changed to: EGDK. Production Manager…" at bounding box center [548, 314] width 283 height 117
click at [491, 332] on div "HCCM 26th Aug 25 | 12:29 pm Rob . Supplier changed to: EGDK. Production Manager…" at bounding box center [548, 314] width 283 height 117
click at [503, 334] on div "HCCM 26th Aug 25 | 12:29 pm Rob . Supplier changed to: EGDK. Production Manager…" at bounding box center [548, 314] width 283 height 117
click at [504, 349] on div "HCCM 26th Aug 25 | 12:29 pm Rob . Supplier changed to: EGDK. Production Manager…" at bounding box center [548, 314] width 283 height 117
drag, startPoint x: 504, startPoint y: 349, endPoint x: 500, endPoint y: 344, distance: 6.2
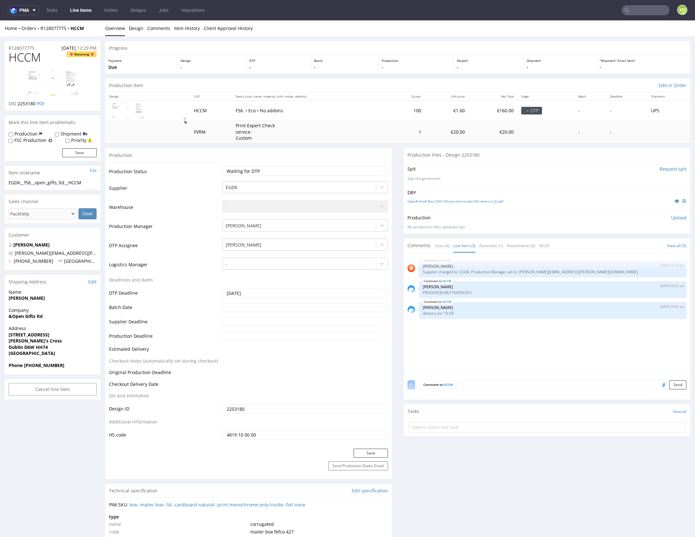
click at [503, 349] on div "HCCM 26th Aug 25 | 12:29 pm Rob . Supplier changed to: EGDK. Production Manager…" at bounding box center [548, 314] width 283 height 117
click at [474, 190] on p "DBY" at bounding box center [546, 192] width 279 height 6
click at [479, 199] on link "OpenAI-Kraft Box_2365140-eco-only-inside-f-56-none-v-2 (2).pdf" at bounding box center [455, 201] width 96 height 4
drag, startPoint x: 484, startPoint y: 347, endPoint x: 448, endPoint y: 324, distance: 42.7
click at [484, 346] on div "HCCM 26th Aug 25 | 12:29 pm Rob . Supplier changed to: EGDK. Production Manager…" at bounding box center [548, 314] width 283 height 117
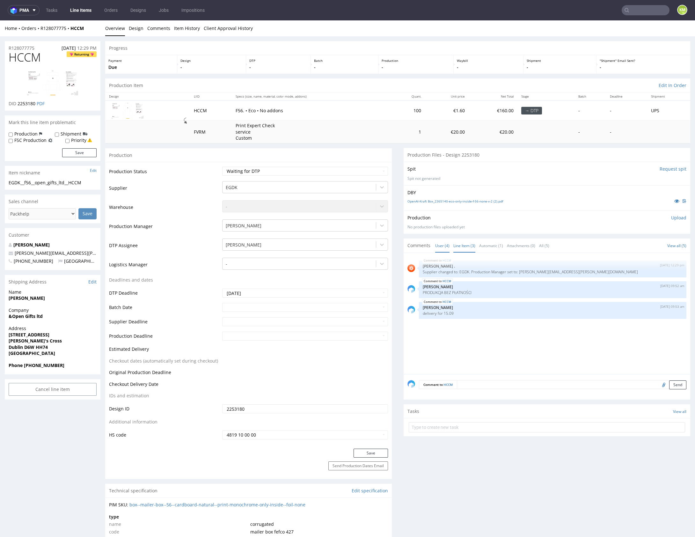
click at [440, 243] on link "User (4)" at bounding box center [442, 246] width 14 height 14
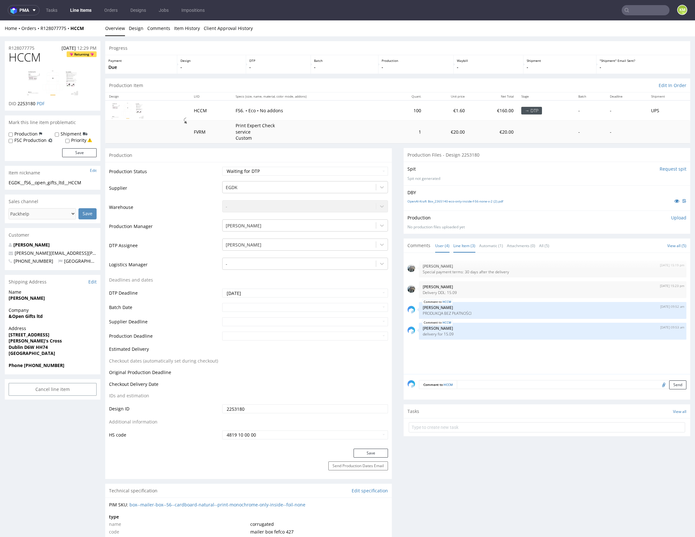
click at [465, 245] on link "Line Item (3)" at bounding box center [464, 246] width 22 height 14
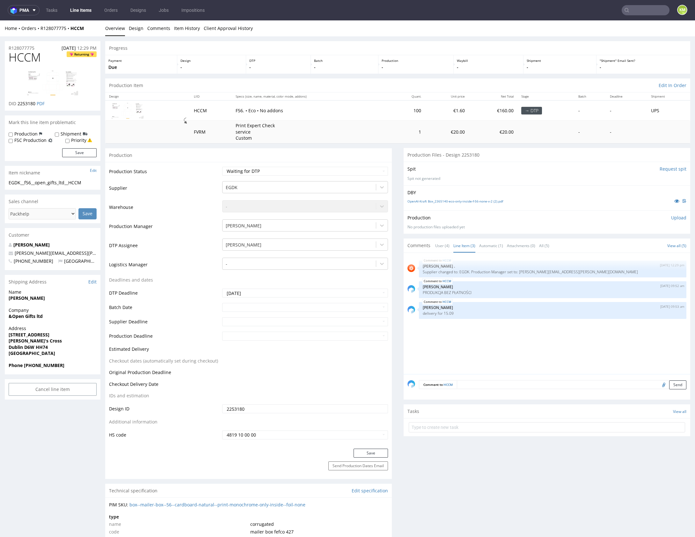
click at [28, 62] on span "HCCM" at bounding box center [25, 57] width 32 height 13
click at [70, 182] on div "EGDK__f56__open_gifts_ltd__HCCM" at bounding box center [53, 182] width 88 height 6
copy div "EGDK__f56__open_gifts_ltd__HCCM"
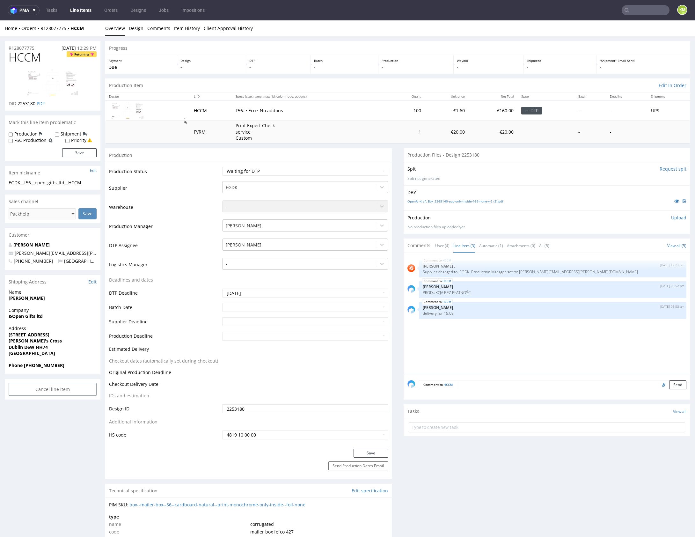
click at [279, 404] on input "2253180" at bounding box center [305, 408] width 166 height 9
click at [671, 217] on p "Upload" at bounding box center [678, 217] width 15 height 6
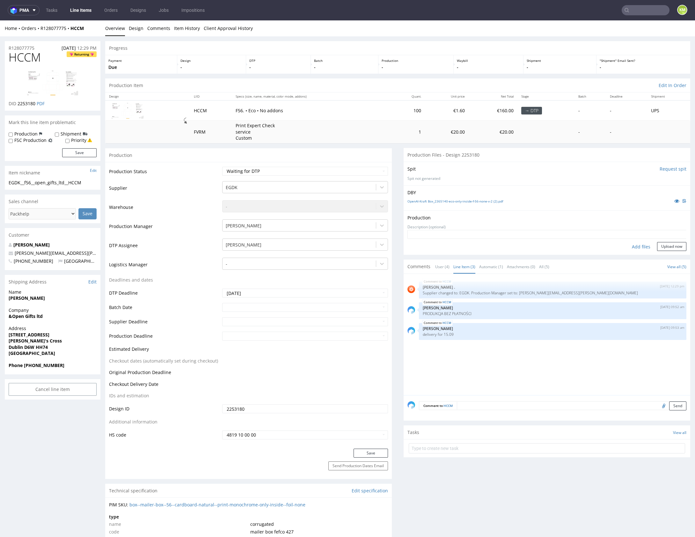
click at [633, 245] on div "Add files" at bounding box center [641, 247] width 32 height 10
type input "C:\fakepath\EGDK__f56__open_gifts_ltd__HCCM__d2253180__oR128077775__inside.pdf"
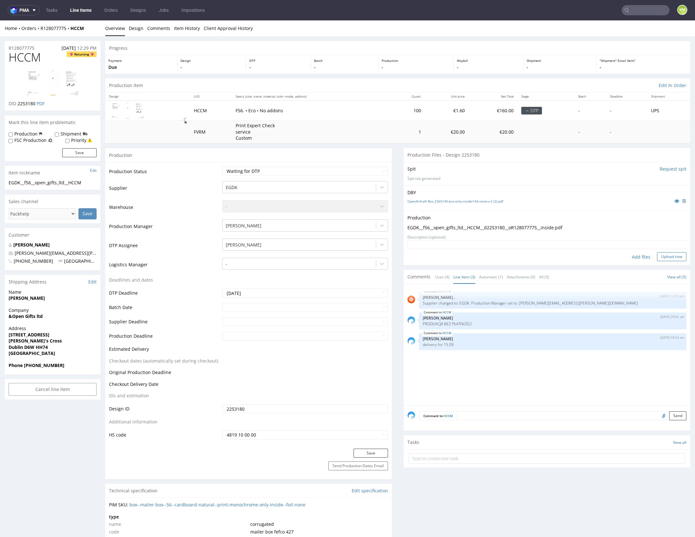
click at [664, 254] on button "Upload now" at bounding box center [671, 256] width 29 height 9
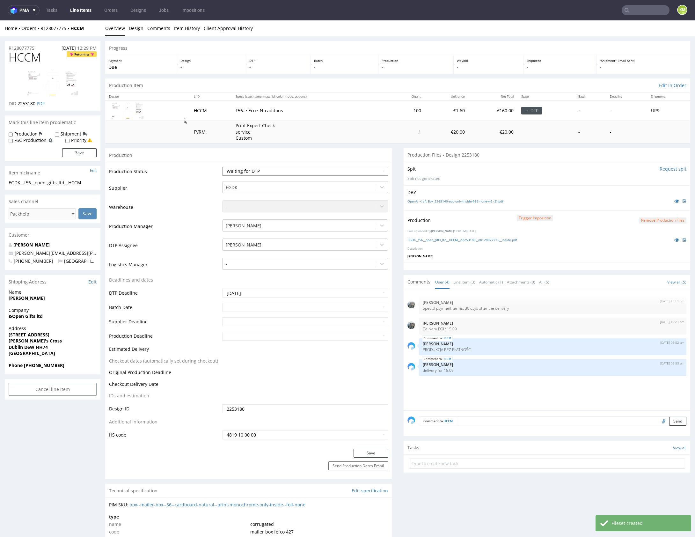
click at [327, 172] on select "Waiting for Artwork Waiting for Diecut Waiting for Mockup Waiting for DTP Waiti…" at bounding box center [305, 171] width 166 height 9
select select "dtp_production_ready"
click at [222, 167] on select "Waiting for Artwork Waiting for Diecut Waiting for Mockup Waiting for DTP Waiti…" at bounding box center [305, 171] width 166 height 9
click at [374, 451] on button "Save" at bounding box center [370, 452] width 34 height 9
click at [459, 280] on link "Line Item (3)" at bounding box center [464, 282] width 22 height 14
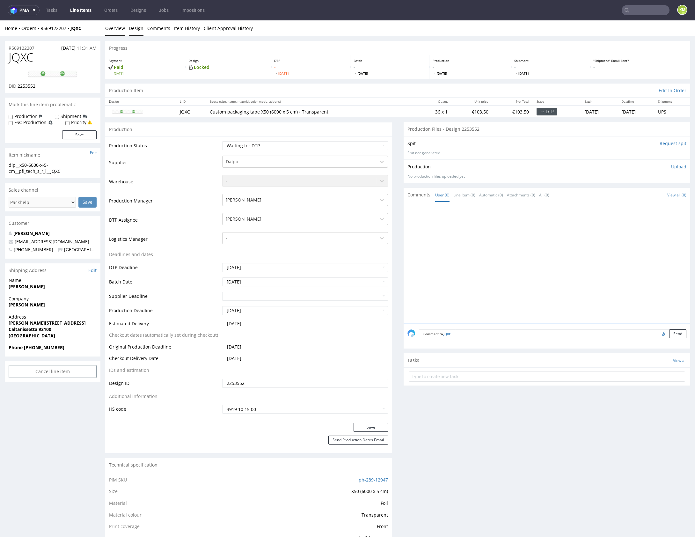
click at [135, 26] on link "Design" at bounding box center [136, 28] width 15 height 16
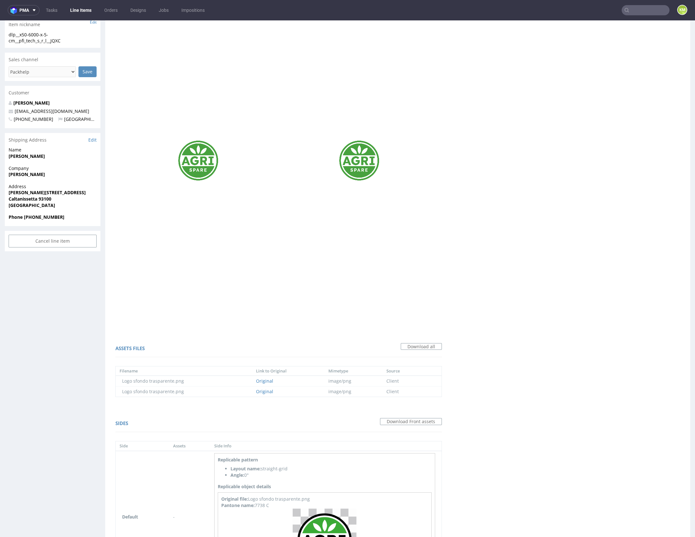
scroll to position [208, 0]
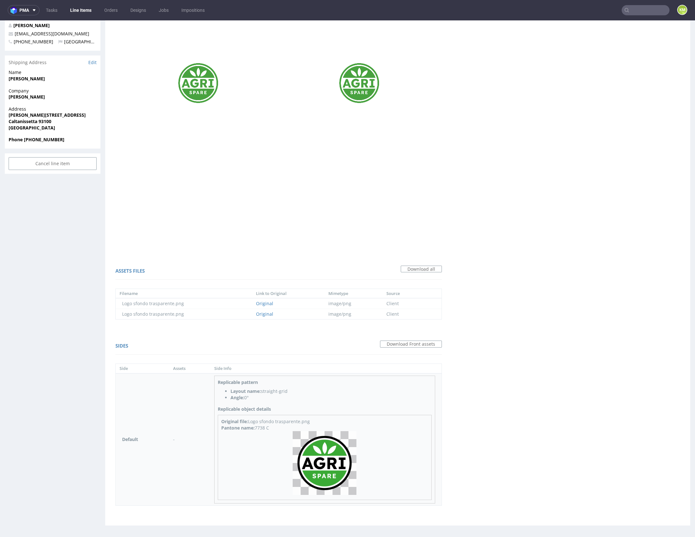
click at [325, 466] on img at bounding box center [324, 463] width 64 height 64
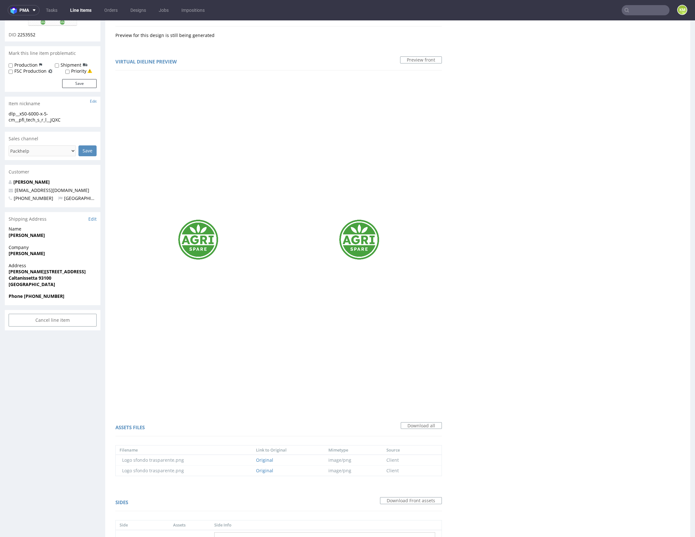
scroll to position [0, 0]
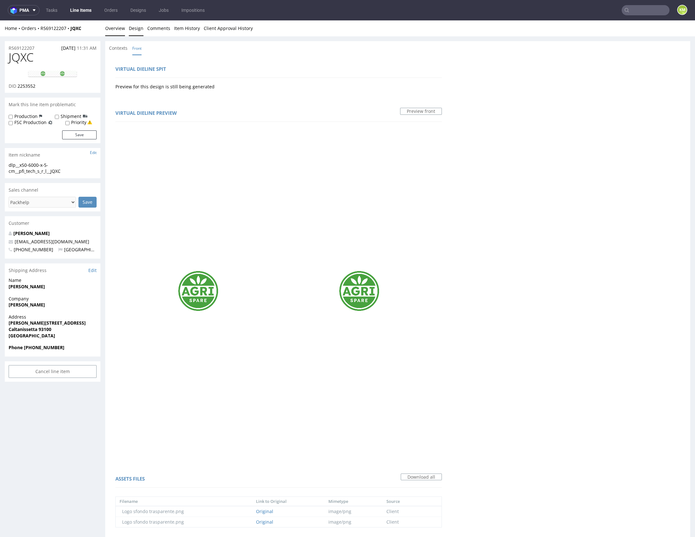
click at [120, 29] on link "Overview" at bounding box center [115, 28] width 20 height 16
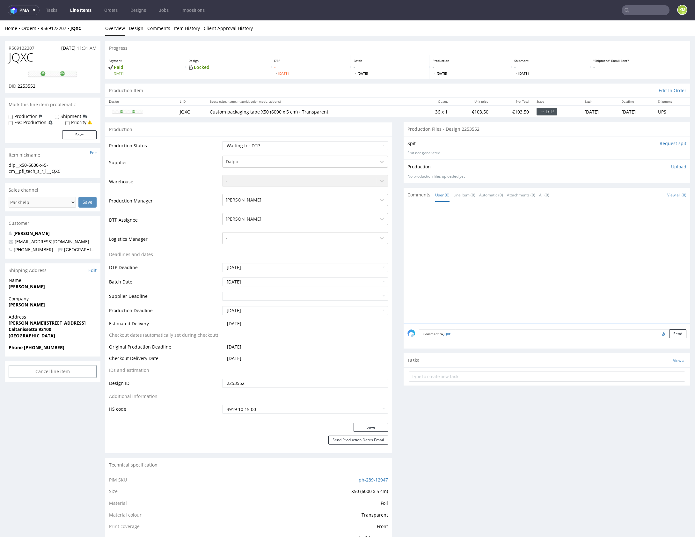
drag, startPoint x: 585, startPoint y: 286, endPoint x: 689, endPoint y: 296, distance: 104.3
click at [585, 286] on div at bounding box center [548, 264] width 283 height 117
click at [501, 243] on div at bounding box center [548, 264] width 283 height 117
click at [465, 281] on div at bounding box center [548, 264] width 283 height 117
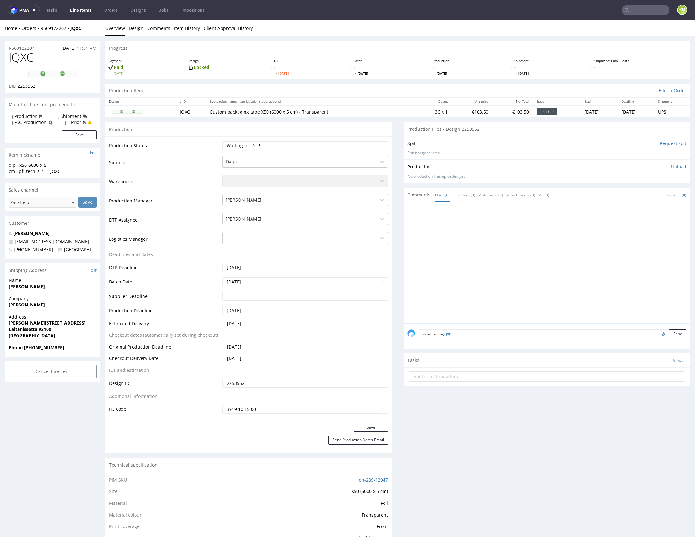
click at [466, 265] on div at bounding box center [548, 264] width 283 height 117
click at [492, 262] on div at bounding box center [548, 264] width 283 height 117
click at [496, 262] on div at bounding box center [548, 264] width 283 height 117
click at [470, 266] on div at bounding box center [548, 264] width 283 height 117
click at [551, 255] on div at bounding box center [548, 264] width 283 height 117
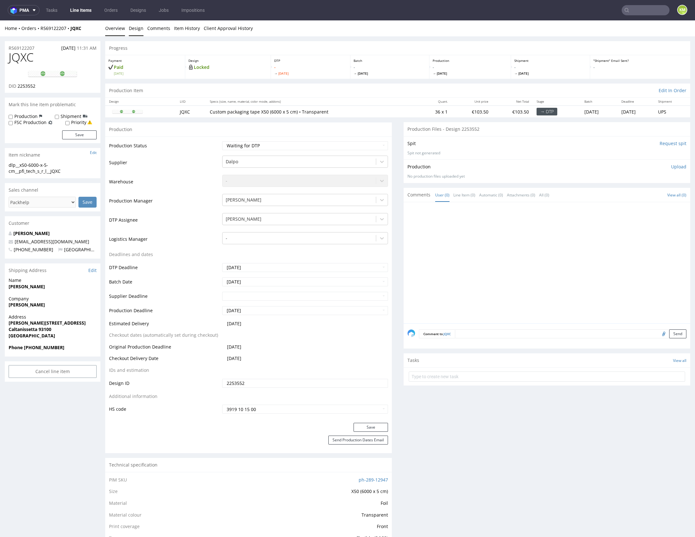
click at [139, 31] on link "Design" at bounding box center [136, 28] width 15 height 16
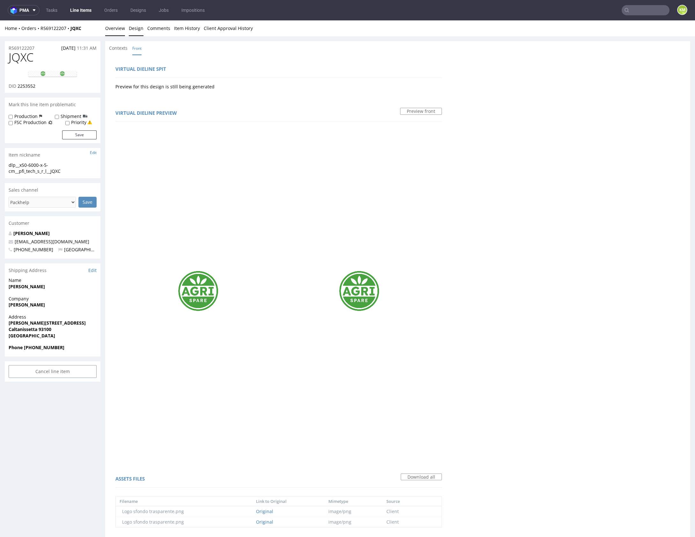
click at [114, 29] on link "Overview" at bounding box center [115, 28] width 20 height 16
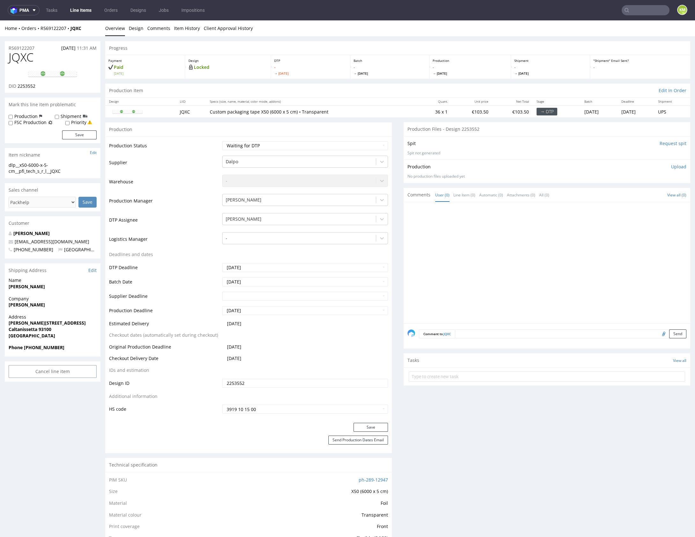
click at [24, 61] on span "JQXC" at bounding box center [21, 57] width 25 height 13
copy span "JQXC"
click at [270, 383] on input "2253552" at bounding box center [305, 382] width 166 height 9
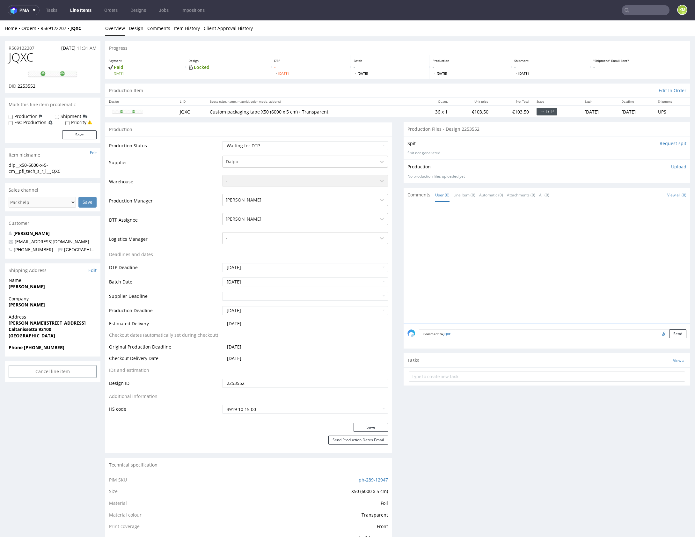
click at [507, 250] on div at bounding box center [548, 264] width 283 height 117
click at [542, 265] on div at bounding box center [548, 264] width 283 height 117
click at [43, 162] on div "dlp__x50-6000-x-5-cm__pfi_tech_s_r_l__JQXC" at bounding box center [53, 168] width 88 height 12
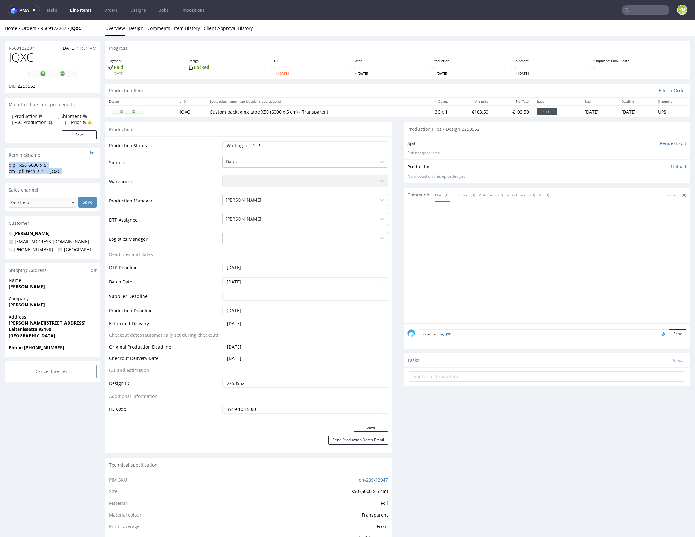
click at [43, 162] on div "dlp__x50-6000-x-5-cm__pfi_tech_s_r_l__JQXC" at bounding box center [53, 168] width 88 height 12
copy div "dlp__x50-6000-x-5-cm__pfi_tech_s_r_l__JQXC Update"
click at [272, 383] on input "2253552" at bounding box center [305, 382] width 166 height 9
click at [671, 169] on p "Upload" at bounding box center [678, 166] width 15 height 6
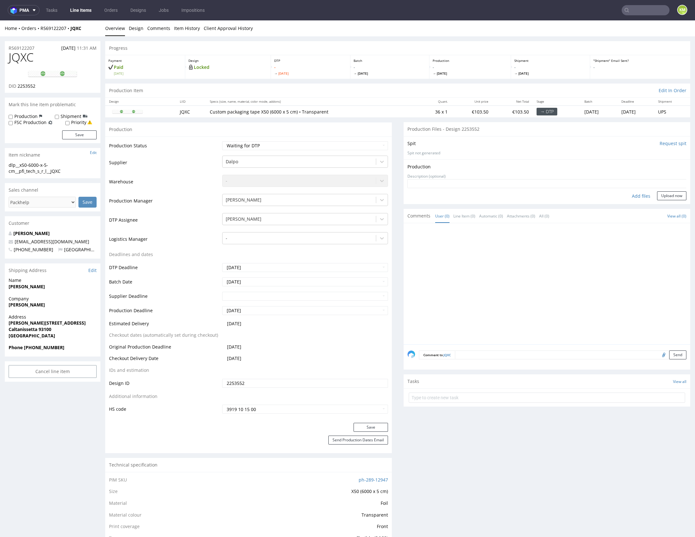
click at [626, 197] on div "Add files" at bounding box center [641, 196] width 32 height 10
type input "C:\fakepath\dlp__x50-6000-x-5-cm__pfi_tech_s_r_l__JQXC__d2253552__oR569122207.p…"
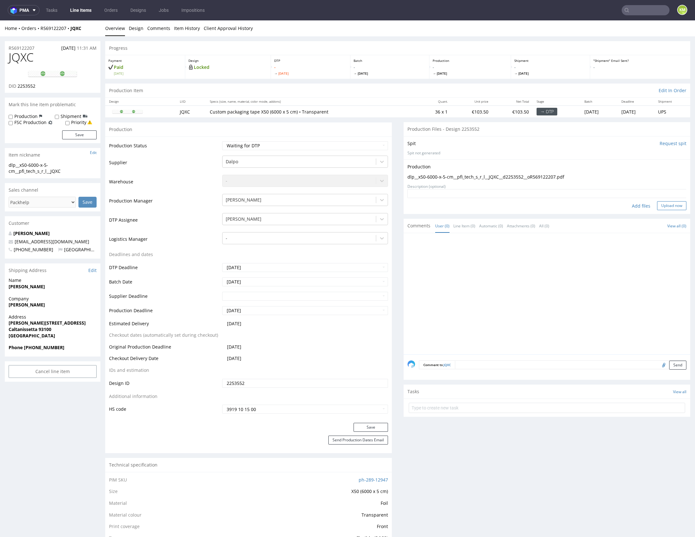
click at [662, 206] on button "Upload now" at bounding box center [671, 205] width 29 height 9
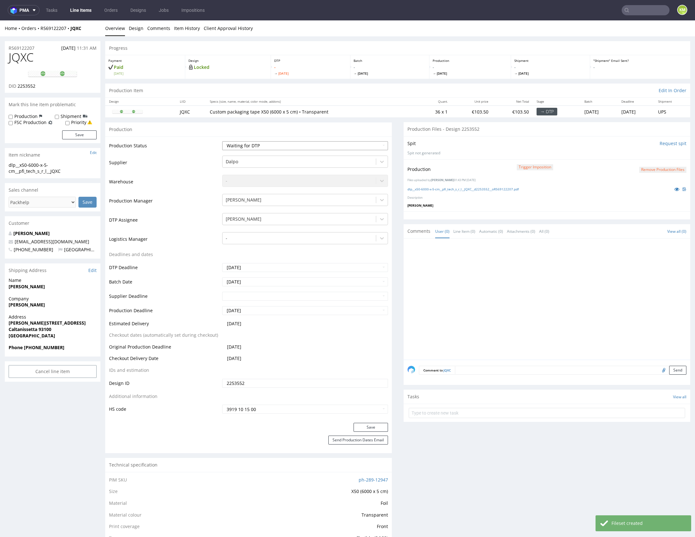
click at [357, 145] on select "Waiting for Artwork Waiting for Diecut Waiting for Mockup Waiting for DTP Waiti…" at bounding box center [305, 145] width 166 height 9
select select "dtp_production_ready"
click at [222, 141] on select "Waiting for Artwork Waiting for Diecut Waiting for Mockup Waiting for DTP Waiti…" at bounding box center [305, 145] width 166 height 9
click at [372, 431] on div "Save" at bounding box center [248, 428] width 286 height 13
click at [374, 428] on button "Save" at bounding box center [370, 426] width 34 height 9
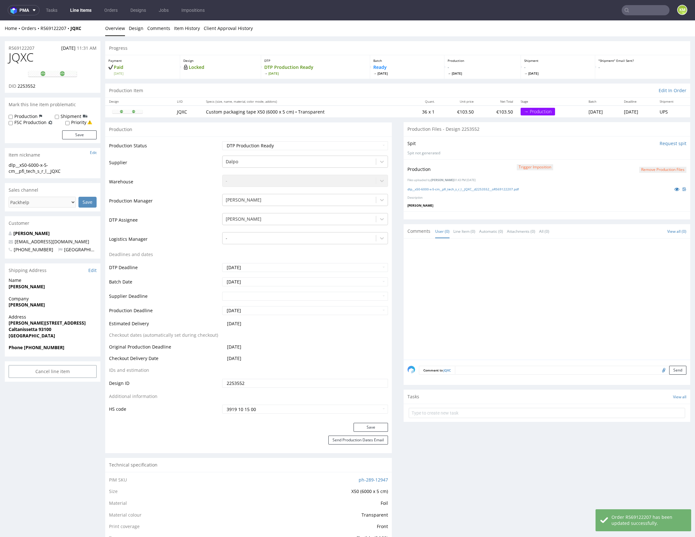
click at [502, 292] on div at bounding box center [548, 300] width 283 height 117
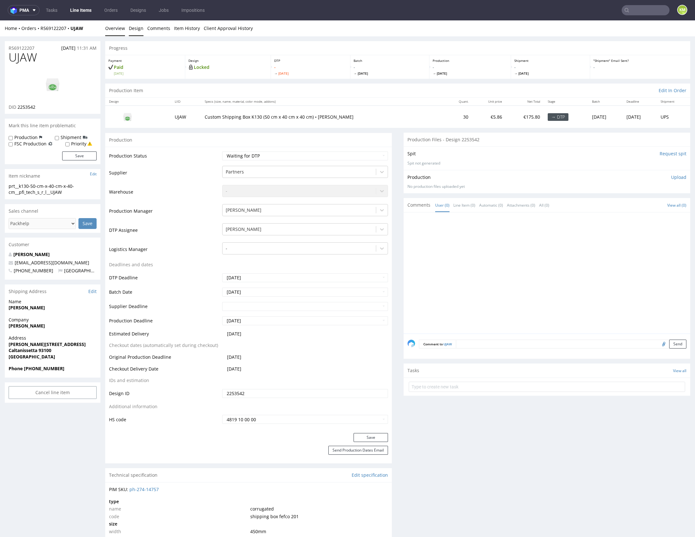
click at [129, 28] on link "Design" at bounding box center [136, 28] width 15 height 16
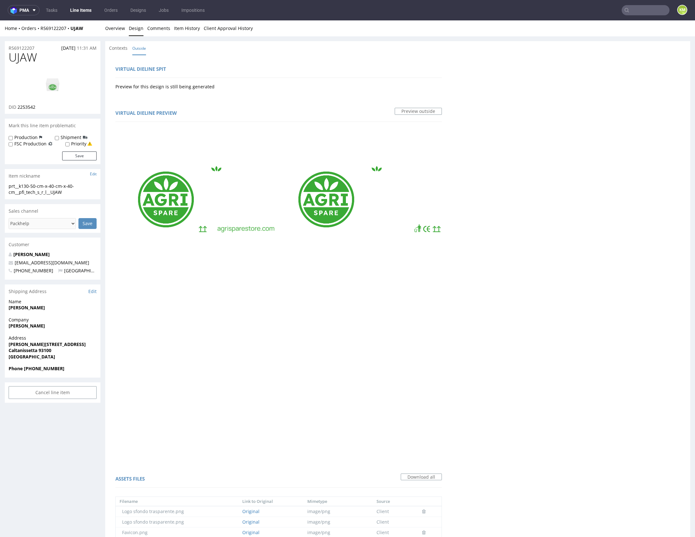
scroll to position [578, 0]
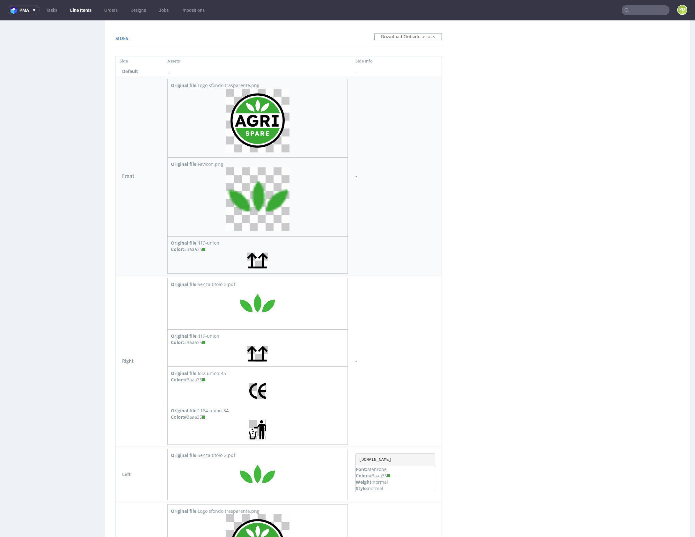
click at [254, 117] on img at bounding box center [258, 121] width 64 height 64
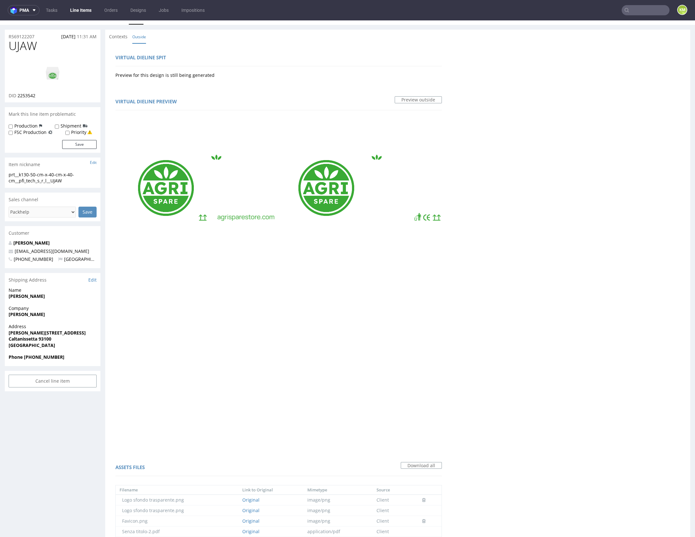
scroll to position [0, 0]
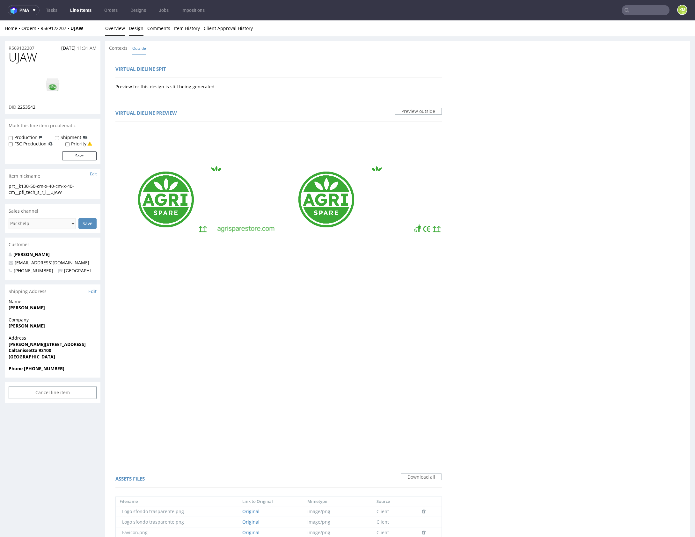
click at [118, 27] on link "Overview" at bounding box center [115, 28] width 20 height 16
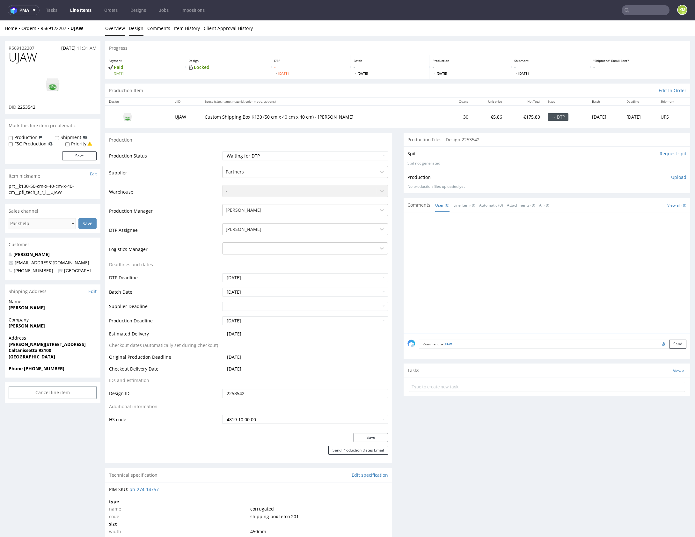
click at [135, 29] on link "Design" at bounding box center [136, 28] width 15 height 16
click at [140, 30] on link "Design" at bounding box center [136, 28] width 15 height 16
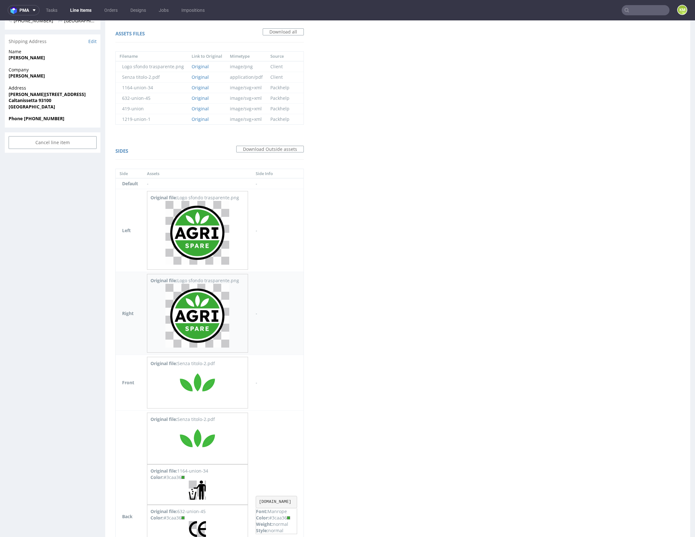
scroll to position [364, 0]
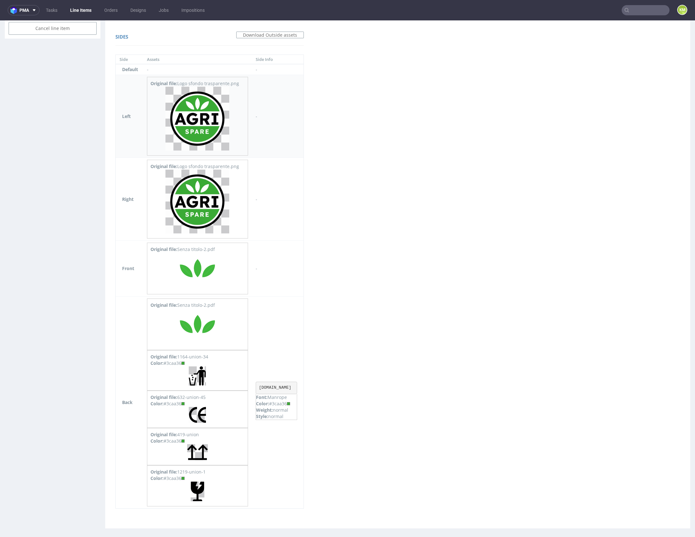
click at [198, 109] on img at bounding box center [197, 119] width 64 height 64
click at [197, 185] on img at bounding box center [197, 201] width 64 height 64
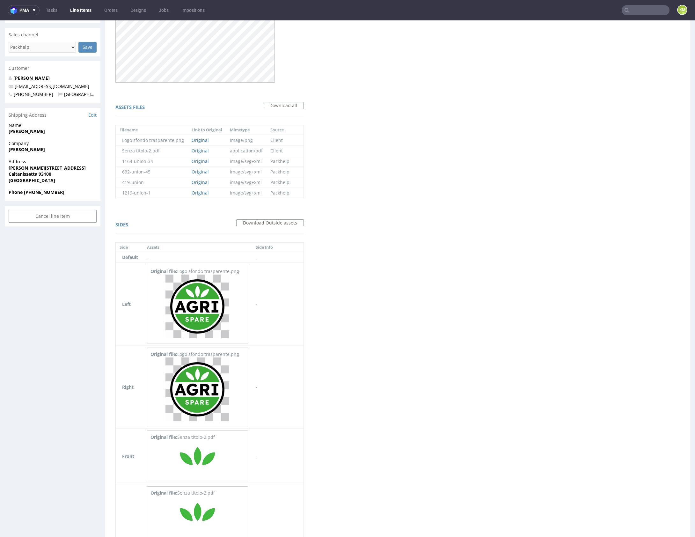
scroll to position [0, 0]
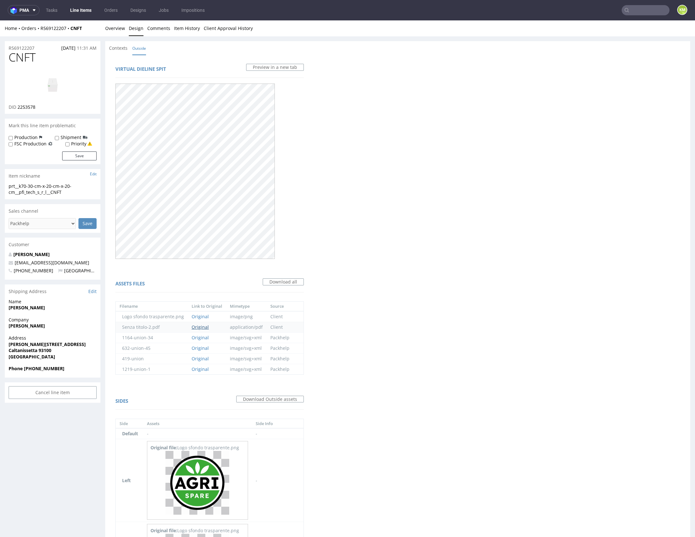
click at [202, 327] on link "Original" at bounding box center [199, 327] width 17 height 6
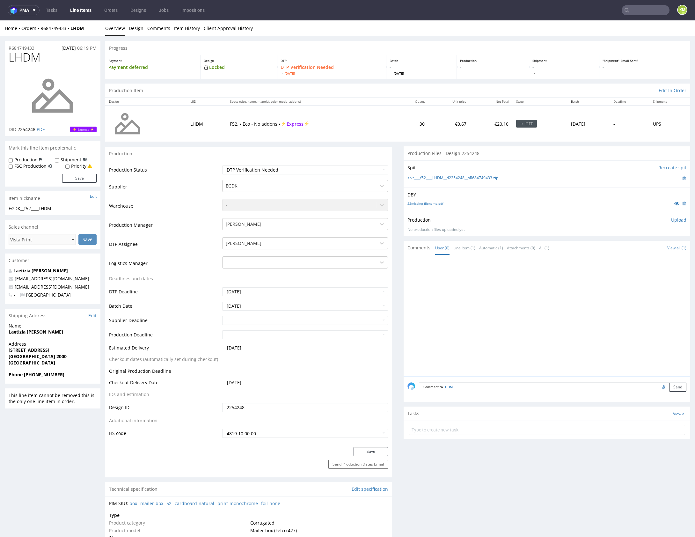
click at [494, 211] on div "DBY 22missing_filename.pdf" at bounding box center [546, 199] width 286 height 25
click at [438, 204] on link "22missing_filename.pdf" at bounding box center [425, 203] width 36 height 4
click at [253, 406] on input "2254248" at bounding box center [305, 407] width 166 height 9
click at [30, 60] on span "LHDM" at bounding box center [25, 57] width 32 height 13
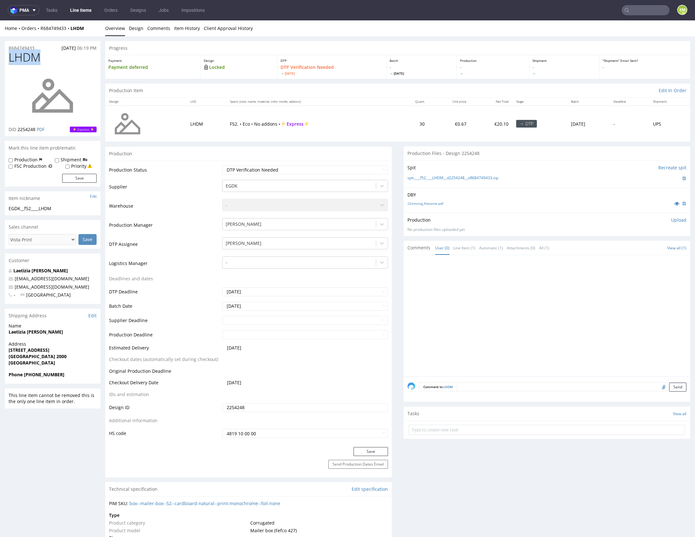
click at [30, 60] on span "LHDM" at bounding box center [25, 57] width 32 height 13
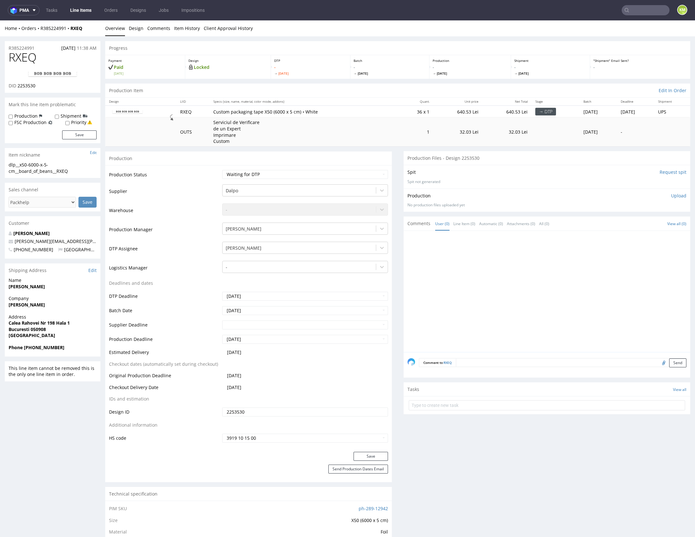
click at [456, 252] on div at bounding box center [548, 292] width 283 height 117
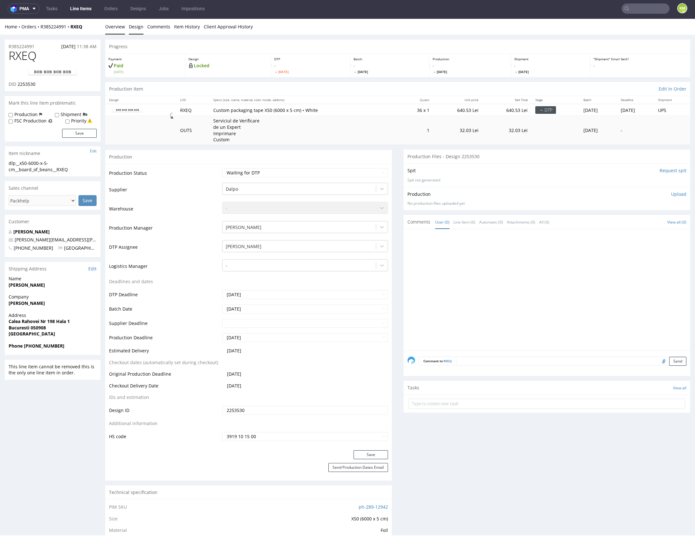
click at [129, 24] on link "Design" at bounding box center [136, 27] width 15 height 16
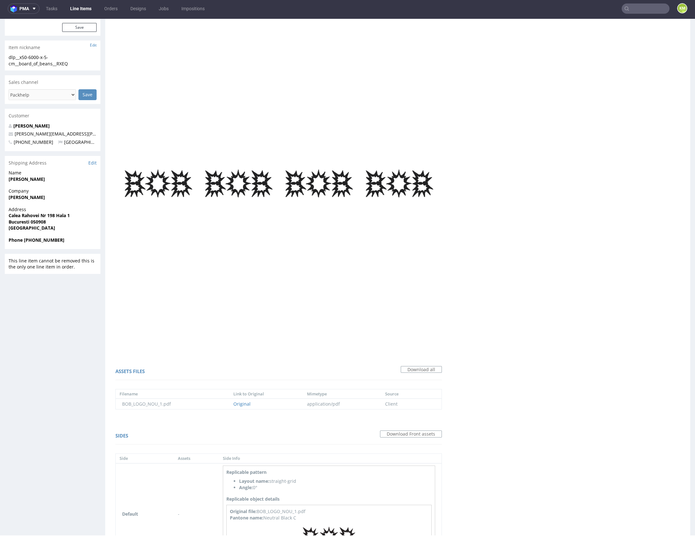
scroll to position [167, 0]
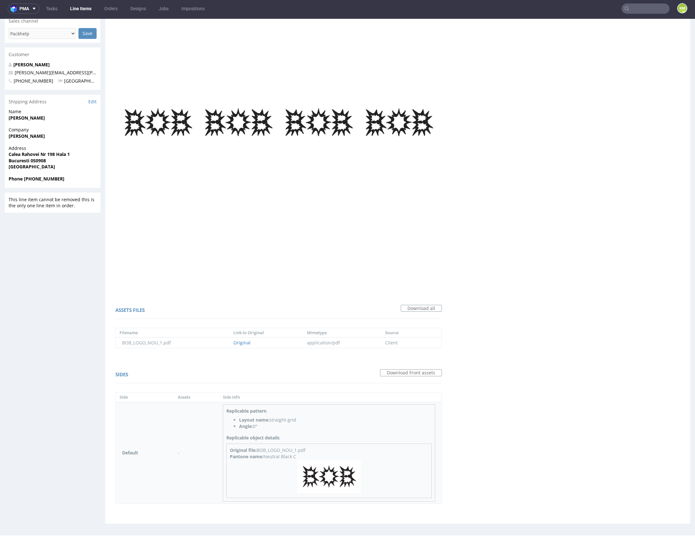
click at [335, 474] on img at bounding box center [329, 475] width 64 height 33
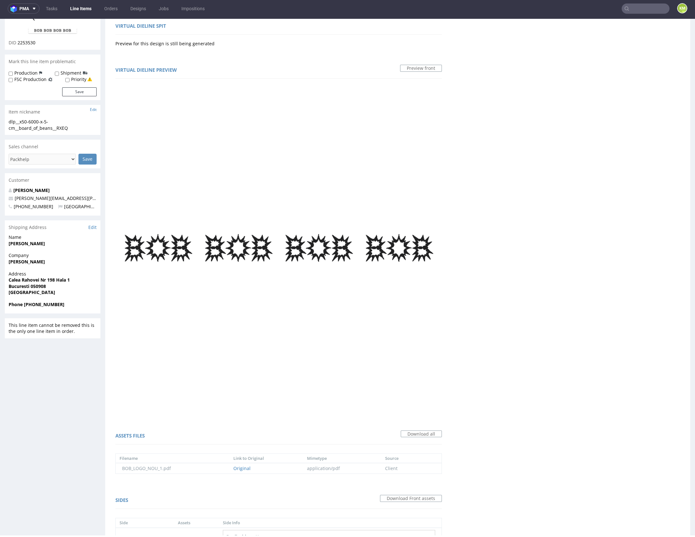
scroll to position [0, 0]
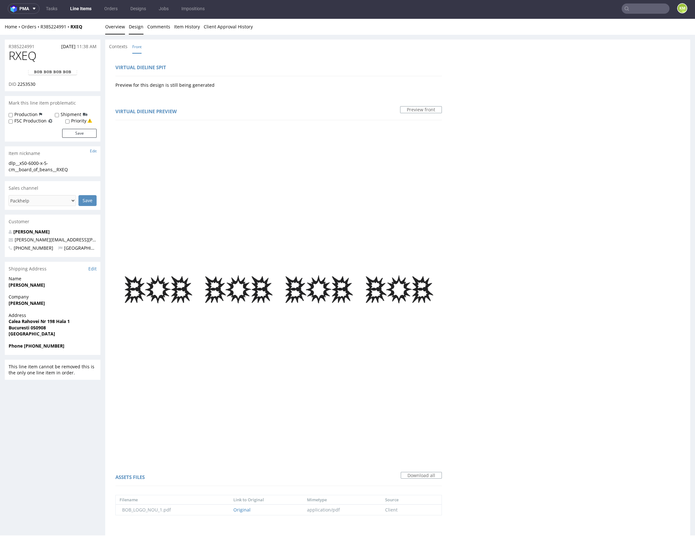
click at [119, 28] on link "Overview" at bounding box center [115, 27] width 20 height 16
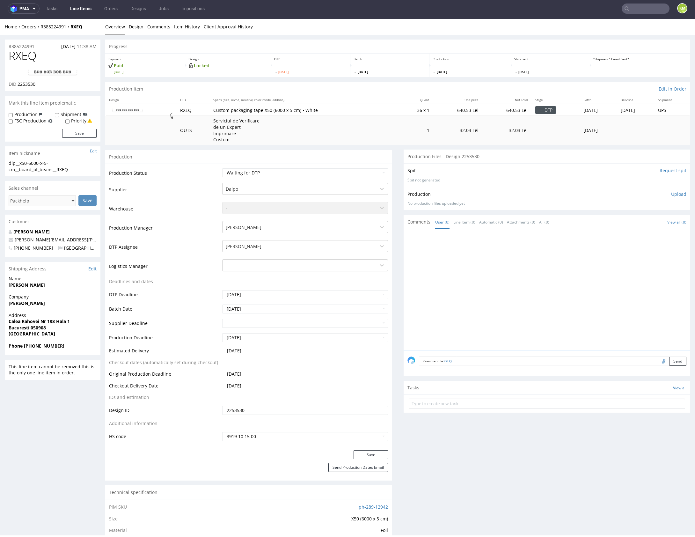
click at [36, 164] on div "dlp__x50-6000-x-5-cm__board_of_beans__RXEQ" at bounding box center [53, 166] width 88 height 12
copy div "dlp__x50-6000-x-5-cm__board_of_beans__RXEQ Update"
click at [286, 414] on input "2253530" at bounding box center [305, 410] width 166 height 9
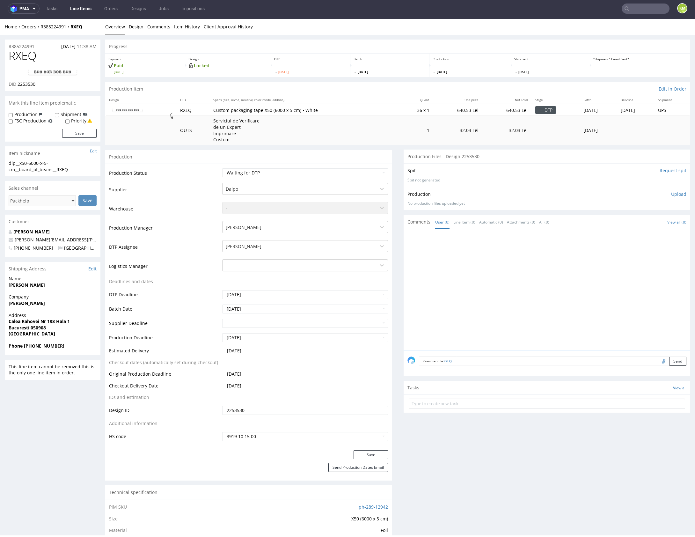
click at [286, 414] on input "2253530" at bounding box center [305, 410] width 166 height 9
click at [136, 27] on link "Design" at bounding box center [136, 27] width 15 height 16
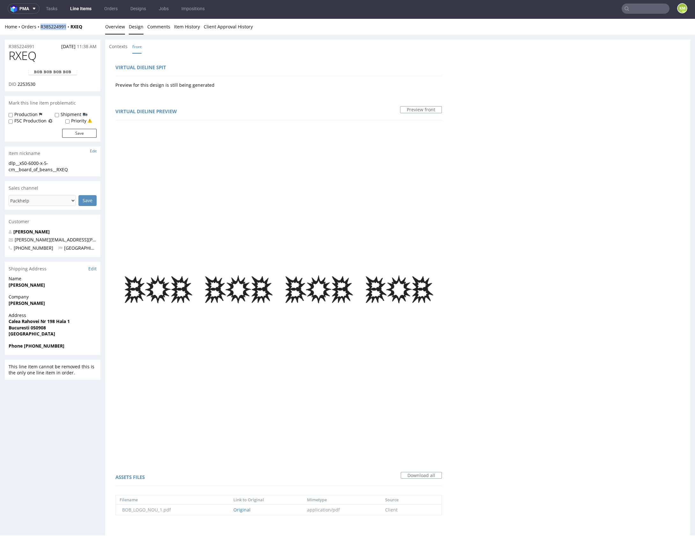
click at [112, 27] on link "Overview" at bounding box center [115, 27] width 20 height 16
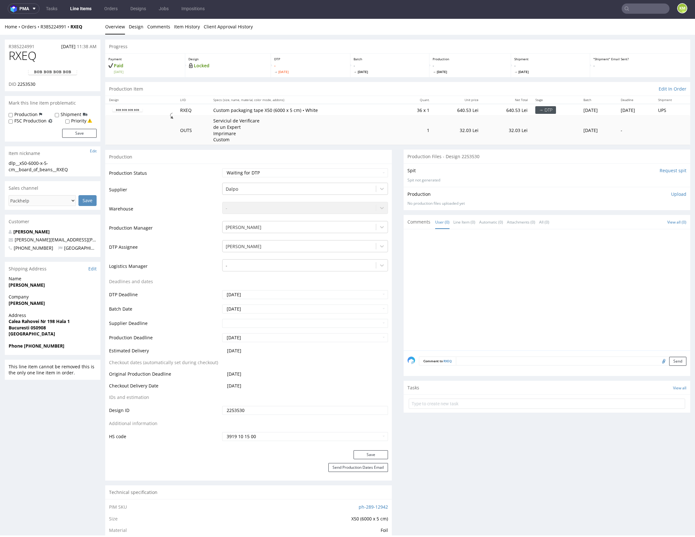
click at [484, 273] on div at bounding box center [548, 291] width 283 height 117
click at [280, 410] on input "2253530" at bounding box center [305, 410] width 166 height 9
click at [18, 56] on span "RXEQ" at bounding box center [23, 55] width 28 height 13
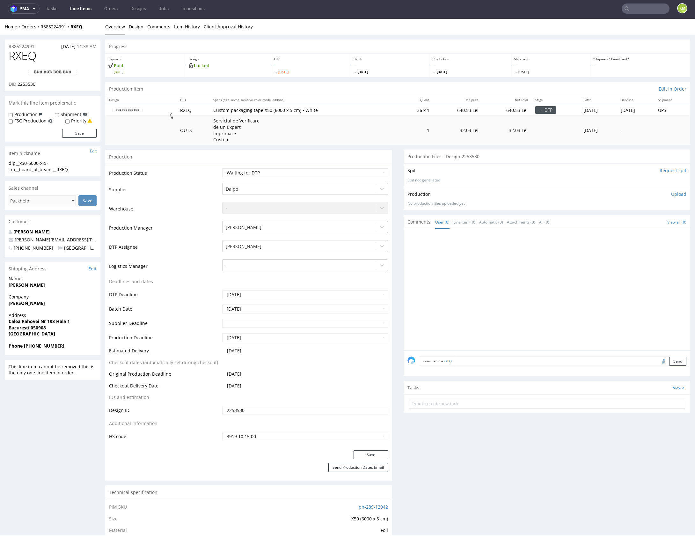
click at [505, 248] on div at bounding box center [548, 291] width 283 height 117
click at [671, 194] on p "Upload" at bounding box center [678, 194] width 15 height 6
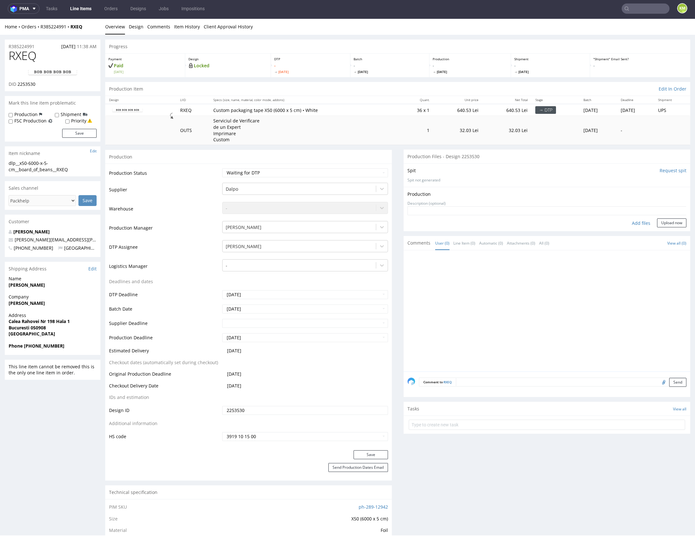
click at [633, 223] on div "Add files" at bounding box center [641, 223] width 32 height 10
type input "C:\fakepath\dlp__x50-6000-x-5-cm__board_of_beans__RXEQ__d2253530__oR385224991.p…"
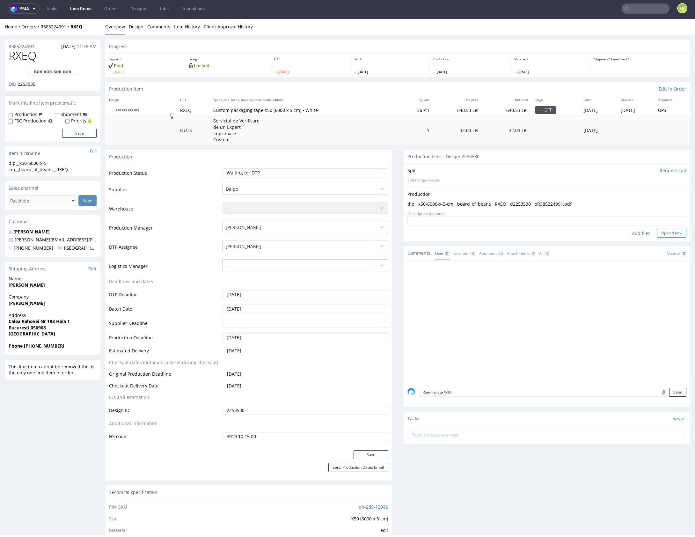
click at [671, 230] on button "Upload now" at bounding box center [671, 232] width 29 height 9
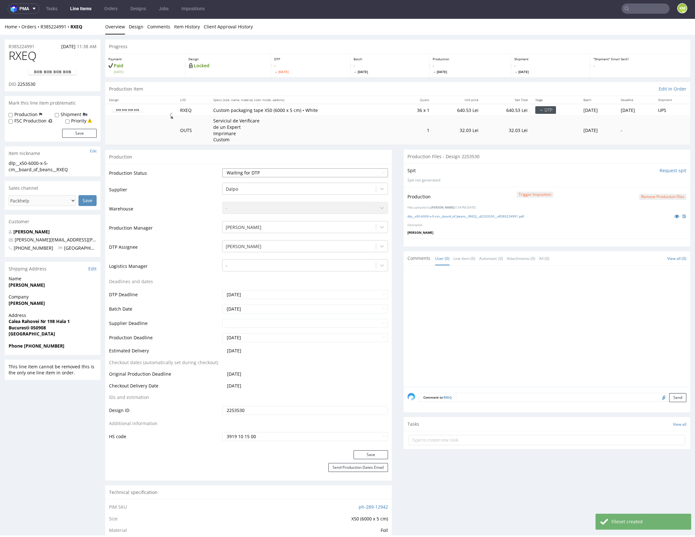
click at [347, 172] on select "Waiting for Artwork Waiting for Diecut Waiting for Mockup Waiting for DTP Waiti…" at bounding box center [305, 172] width 166 height 9
select select "dtp_production_ready"
click at [222, 168] on select "Waiting for Artwork Waiting for Diecut Waiting for Mockup Waiting for DTP Waiti…" at bounding box center [305, 172] width 166 height 9
click at [363, 456] on button "Save" at bounding box center [370, 454] width 34 height 9
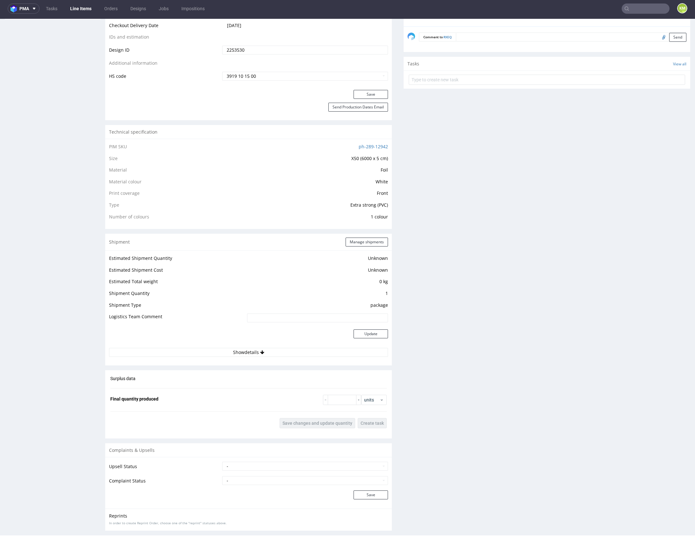
scroll to position [412, 0]
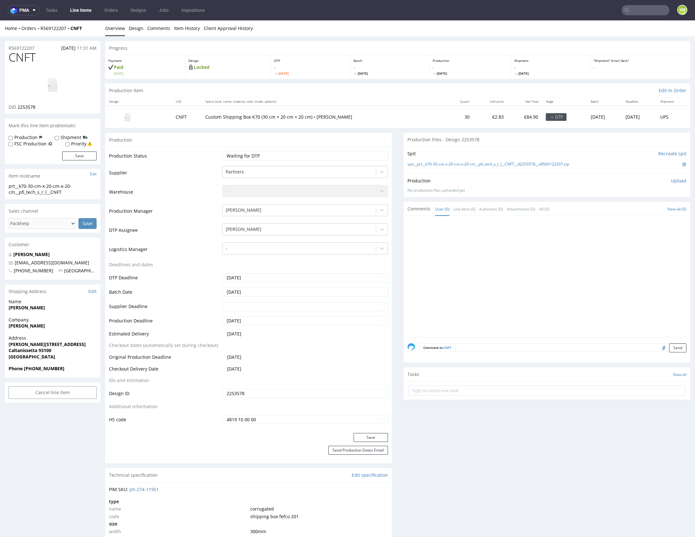
click at [542, 308] on div at bounding box center [548, 278] width 283 height 117
click at [141, 28] on link "Design" at bounding box center [136, 28] width 15 height 16
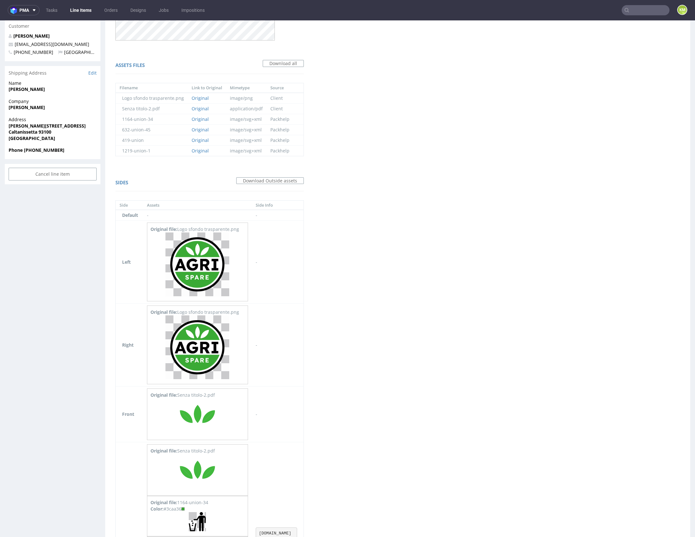
scroll to position [364, 0]
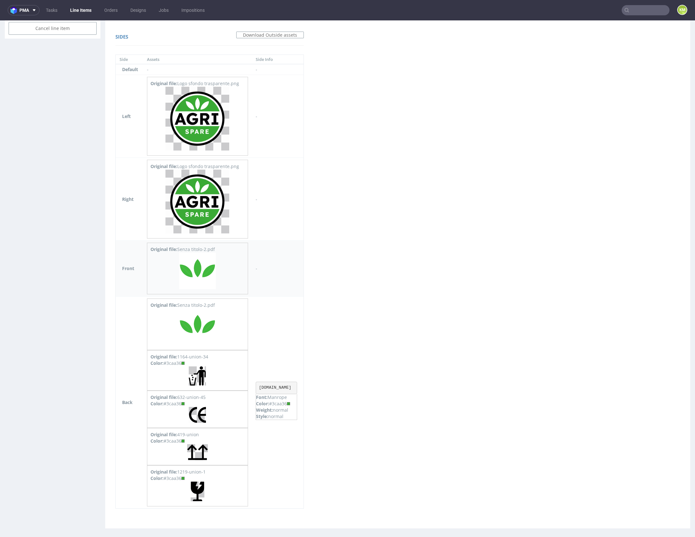
click at [203, 262] on img at bounding box center [197, 270] width 37 height 37
click at [194, 377] on img at bounding box center [197, 375] width 17 height 19
click at [195, 411] on img at bounding box center [197, 415] width 17 height 16
click at [192, 445] on img at bounding box center [197, 452] width 21 height 16
click at [197, 483] on img at bounding box center [198, 491] width 14 height 20
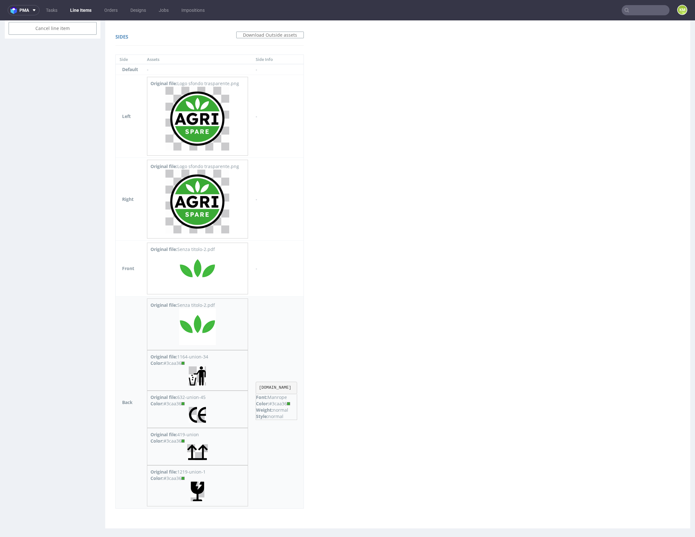
click at [265, 383] on pre "[DOMAIN_NAME]" at bounding box center [276, 387] width 41 height 13
copy pre "[DOMAIN_NAME]"
click at [419, 379] on div "Virtual dieline spit Preview in a new tab Assets files Download all Filename Li…" at bounding box center [397, 109] width 585 height 837
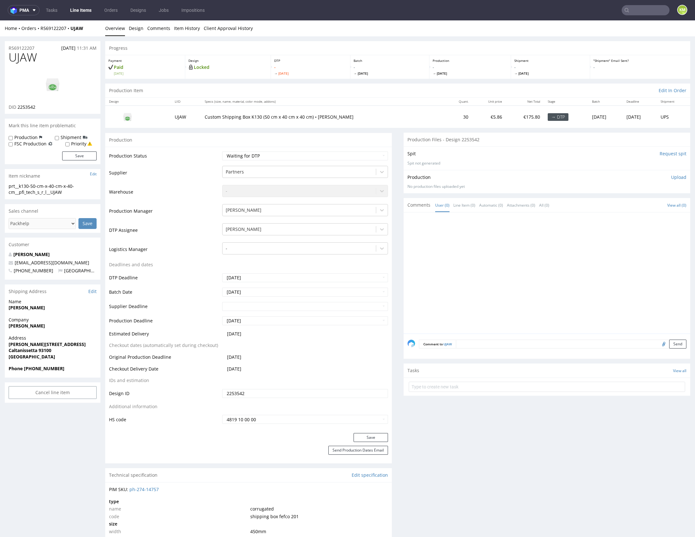
click at [57, 186] on div "prt__k130-50-cm-x-40-cm-x-40-cm__pfi_tech_s_r_l__UJAW" at bounding box center [53, 189] width 88 height 12
copy div "prt__k130-50-cm-x-40-cm-x-40-cm__pfi_tech_s_r_l__UJAW Update"
click at [282, 394] on input "2253542" at bounding box center [305, 393] width 166 height 9
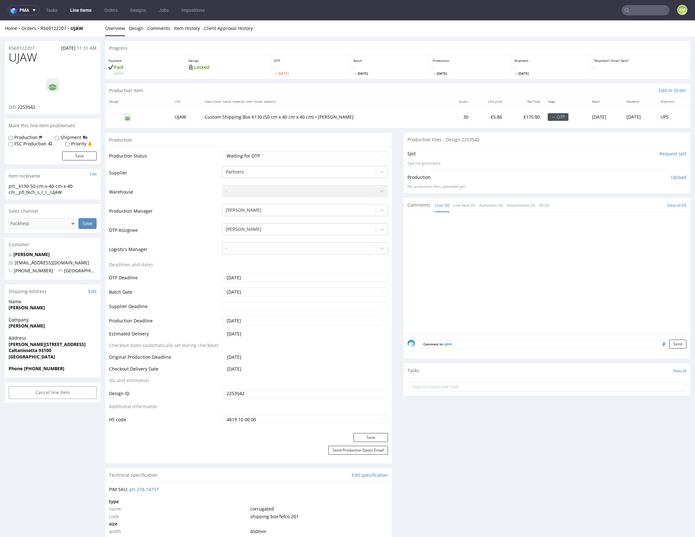
click at [282, 394] on input "2253542" at bounding box center [305, 393] width 166 height 9
click at [509, 258] on div at bounding box center [548, 274] width 283 height 117
click at [477, 244] on div at bounding box center [548, 274] width 283 height 117
click at [136, 29] on link "Design" at bounding box center [136, 28] width 15 height 16
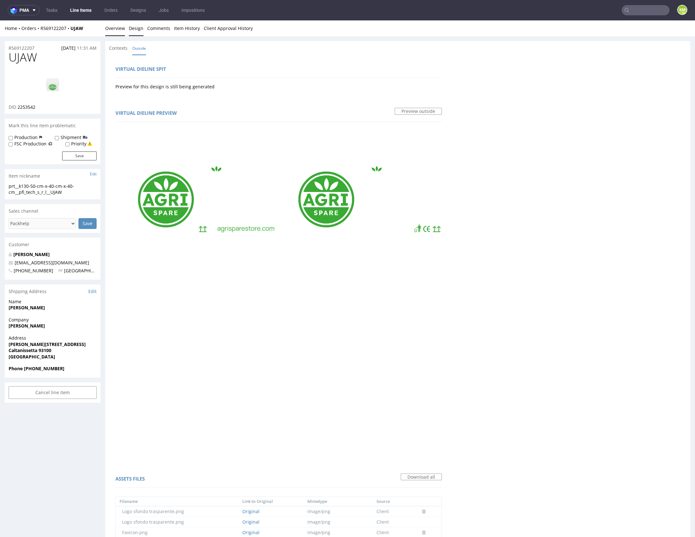
click at [115, 35] on link "Overview" at bounding box center [115, 28] width 20 height 16
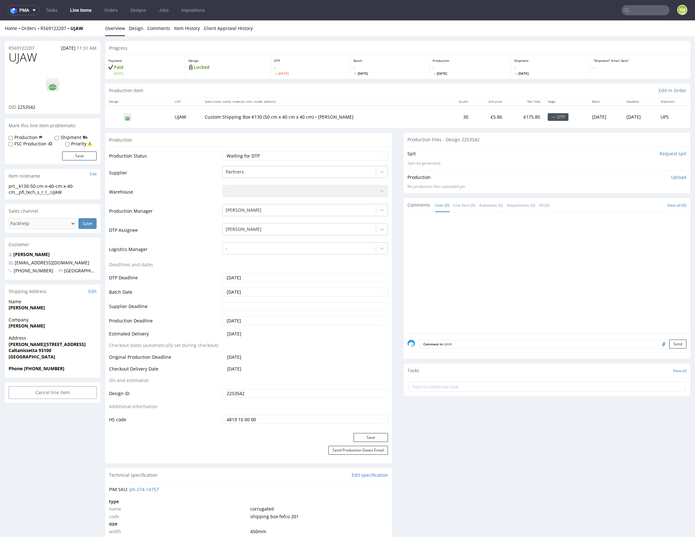
click at [113, 31] on link "Overview" at bounding box center [115, 28] width 20 height 16
click at [671, 176] on p "Upload" at bounding box center [678, 177] width 15 height 6
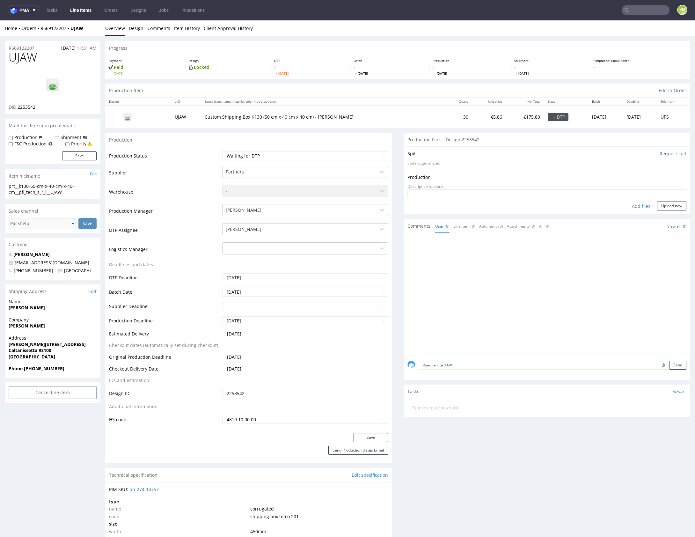
click at [634, 205] on div "Add files" at bounding box center [641, 206] width 32 height 10
type input "C:\fakepath\prt__k130-50-cm-x-40-cm-x-40-cm__pfi_tech_s_r_l__UJAW__d2253542__oR…"
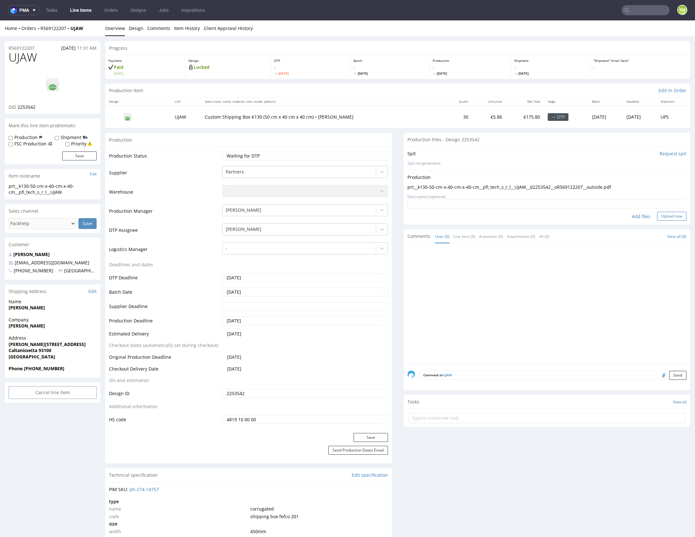
click at [661, 216] on button "Upload now" at bounding box center [671, 216] width 29 height 9
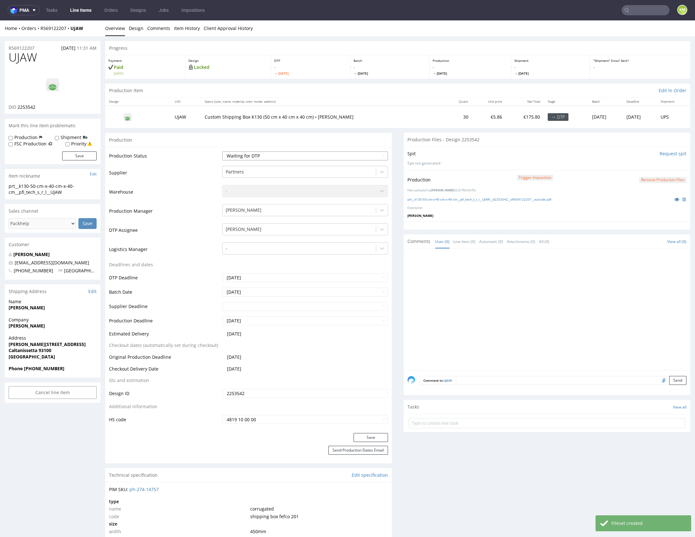
click at [333, 153] on select "Waiting for Artwork Waiting for Diecut Waiting for Mockup Waiting for DTP Waiti…" at bounding box center [305, 155] width 166 height 9
select select "dtp_production_ready"
click at [222, 151] on select "Waiting for Artwork Waiting for Diecut Waiting for Mockup Waiting for DTP Waiti…" at bounding box center [305, 155] width 166 height 9
click at [377, 433] on button "Save" at bounding box center [370, 437] width 34 height 9
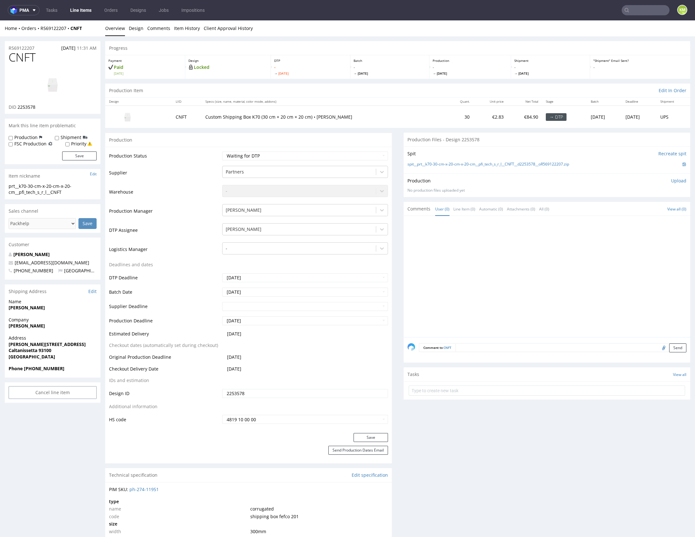
drag, startPoint x: 473, startPoint y: 229, endPoint x: 240, endPoint y: 118, distance: 258.2
click at [467, 225] on div at bounding box center [548, 278] width 283 height 117
click at [129, 26] on link "Design" at bounding box center [136, 28] width 15 height 16
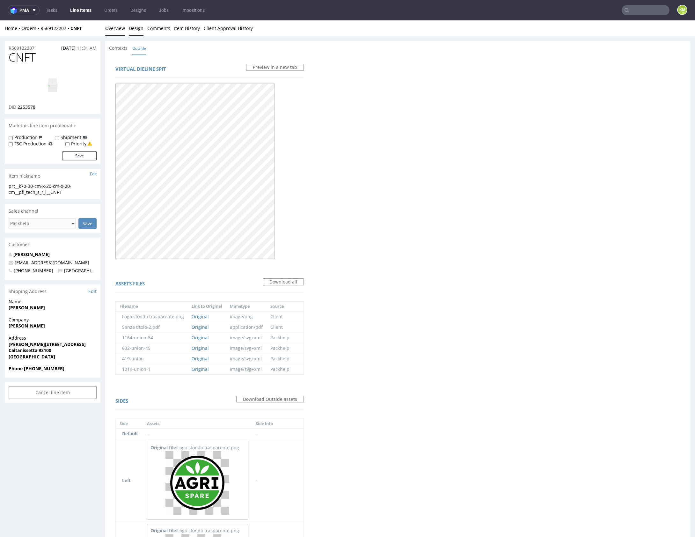
click at [121, 30] on link "Overview" at bounding box center [115, 28] width 20 height 16
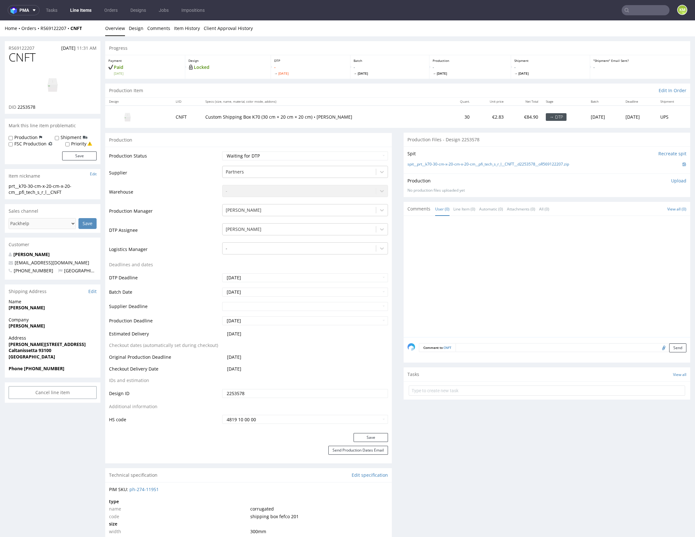
click at [481, 277] on div at bounding box center [548, 278] width 283 height 117
click at [135, 29] on link "Design" at bounding box center [136, 28] width 15 height 16
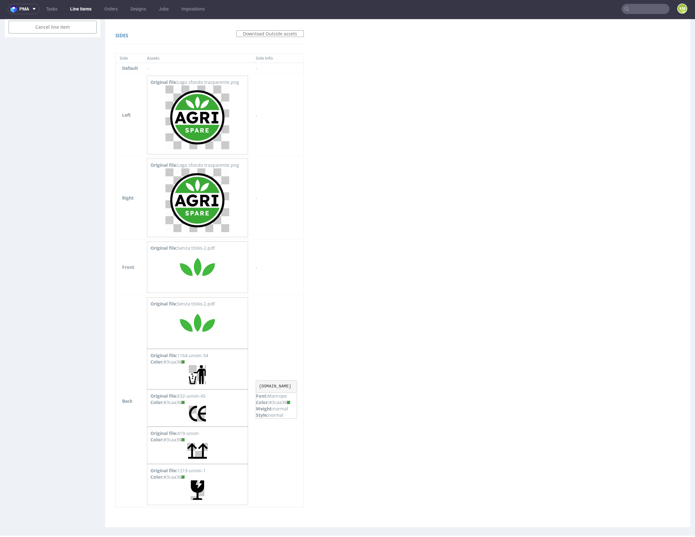
scroll to position [2, 0]
drag, startPoint x: 362, startPoint y: 456, endPoint x: 267, endPoint y: 473, distance: 96.2
click at [355, 455] on div "Virtual dieline spit Preview in a new tab Assets files Download all Filename Li…" at bounding box center [397, 107] width 585 height 837
click at [192, 484] on img at bounding box center [198, 489] width 14 height 20
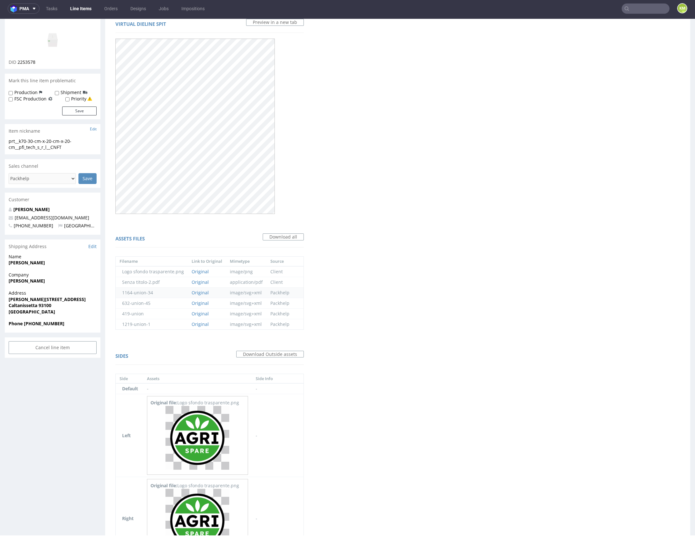
scroll to position [0, 0]
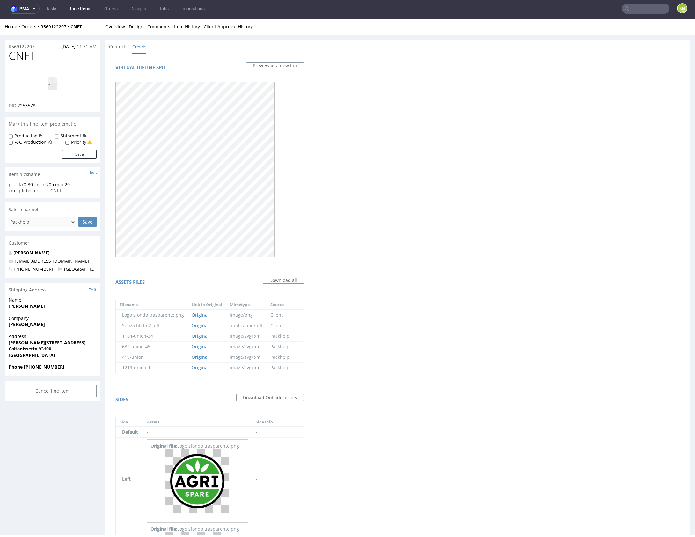
click at [119, 32] on link "Overview" at bounding box center [115, 27] width 20 height 16
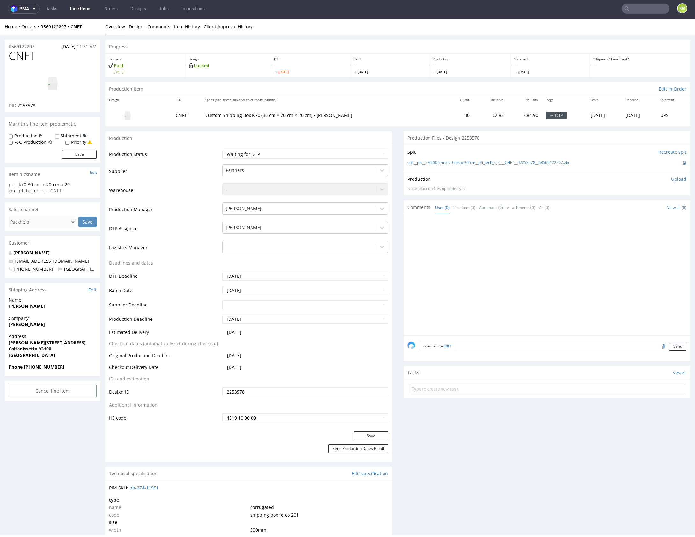
click at [69, 185] on div "prt__k70-30-cm-x-20-cm-x-20-cm__pfi_tech_s_r_l__CNFT" at bounding box center [53, 187] width 88 height 12
copy div "prt__k70-30-cm-x-20-cm-x-20-cm__pfi_tech_s_r_l__CNFT Update"
click at [262, 392] on input "2253578" at bounding box center [305, 391] width 166 height 9
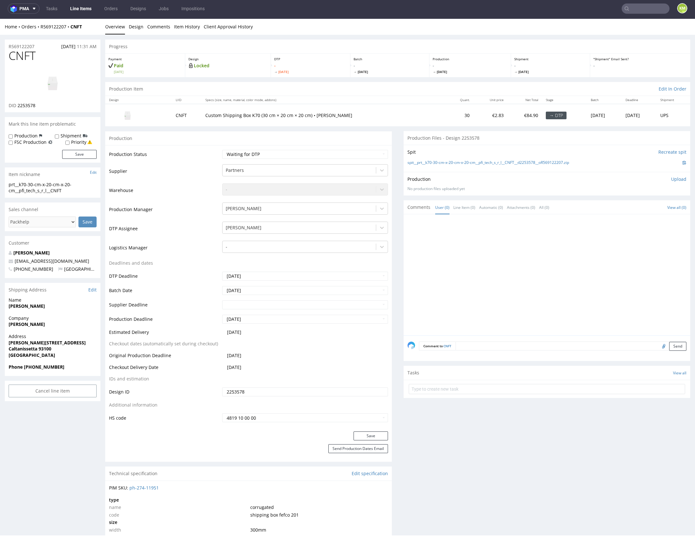
click at [262, 392] on input "2253578" at bounding box center [305, 391] width 166 height 9
click at [522, 277] on div at bounding box center [548, 276] width 283 height 117
click at [671, 178] on p "Upload" at bounding box center [678, 179] width 15 height 6
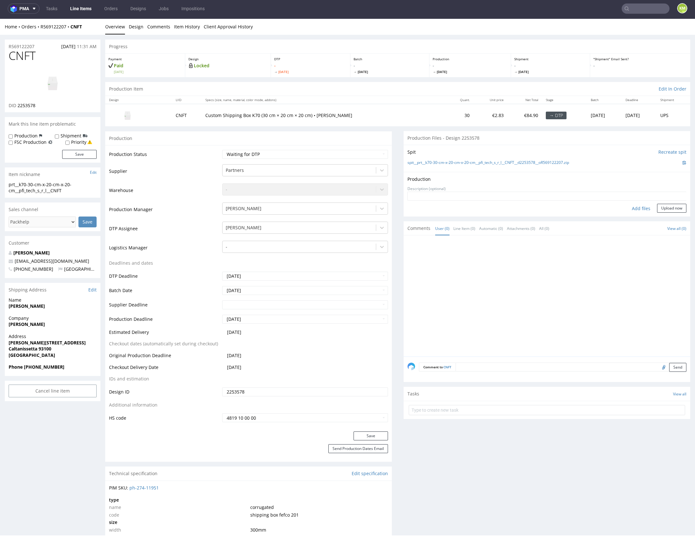
click at [638, 208] on div "Add files" at bounding box center [641, 209] width 32 height 10
type input "C:\fakepath\prt__k70-30-cm-x-20-cm-x-20-cm__pfi_tech_s_r_l__CNFT__d2253578__oR5…"
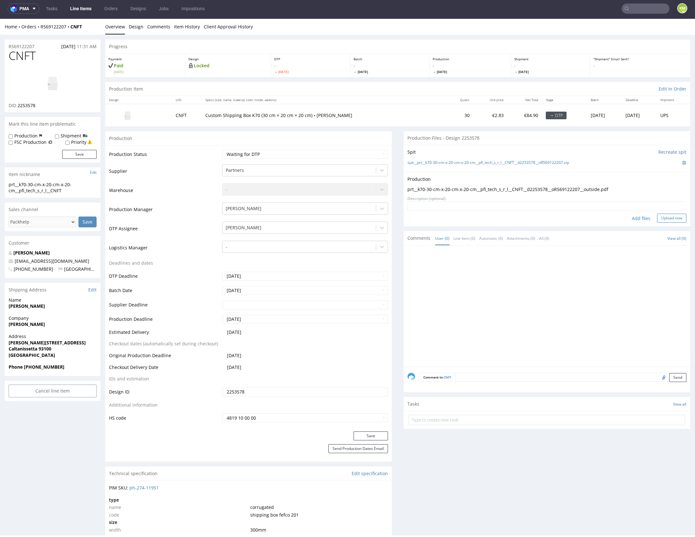
click at [672, 219] on button "Upload now" at bounding box center [671, 217] width 29 height 9
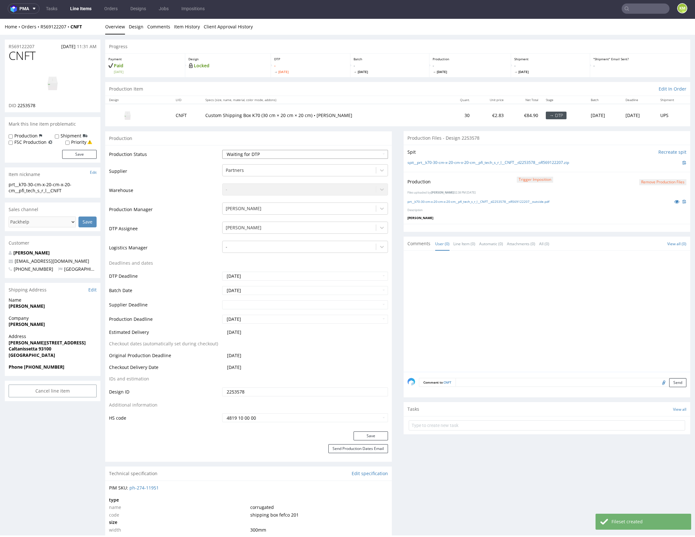
click at [356, 155] on select "Waiting for Artwork Waiting for Diecut Waiting for Mockup Waiting for DTP Waiti…" at bounding box center [305, 154] width 166 height 9
select select "dtp_production_ready"
click at [222, 150] on select "Waiting for Artwork Waiting for Diecut Waiting for Mockup Waiting for DTP Waiti…" at bounding box center [305, 154] width 166 height 9
click at [361, 434] on button "Save" at bounding box center [370, 435] width 34 height 9
click at [454, 295] on div at bounding box center [548, 312] width 283 height 117
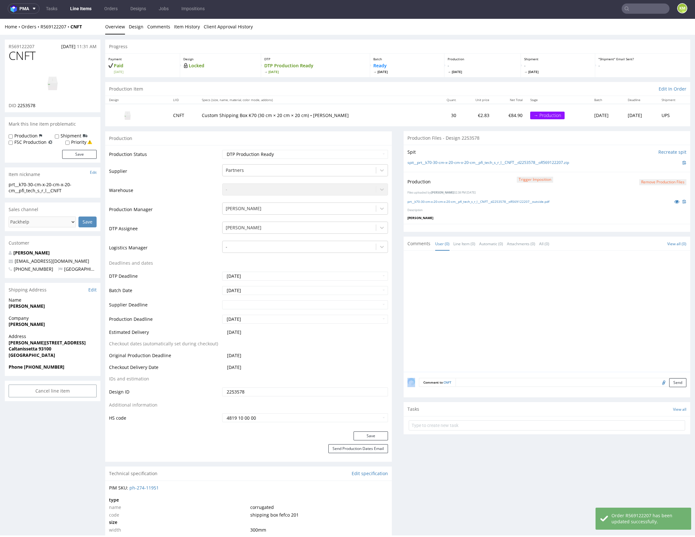
click at [454, 295] on div at bounding box center [548, 312] width 283 height 117
click at [576, 287] on div at bounding box center [548, 312] width 283 height 117
click at [482, 282] on div at bounding box center [548, 312] width 283 height 117
click at [472, 282] on div at bounding box center [548, 312] width 283 height 117
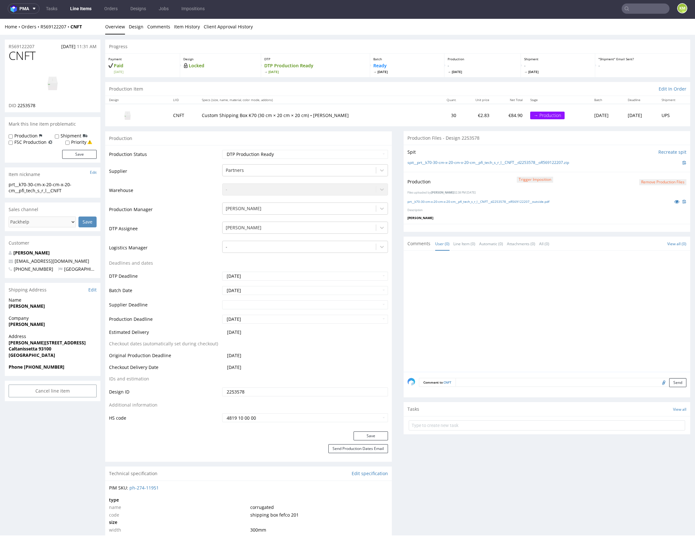
click at [472, 283] on div at bounding box center [548, 312] width 283 height 117
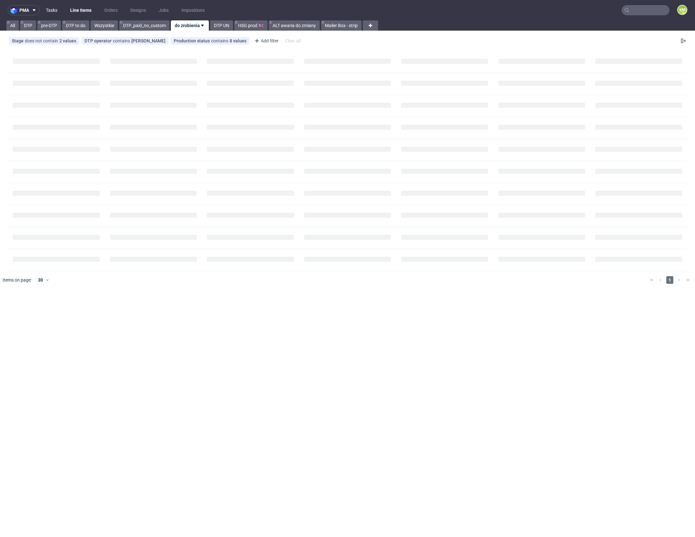
click at [51, 15] on link "Tasks" at bounding box center [51, 10] width 19 height 10
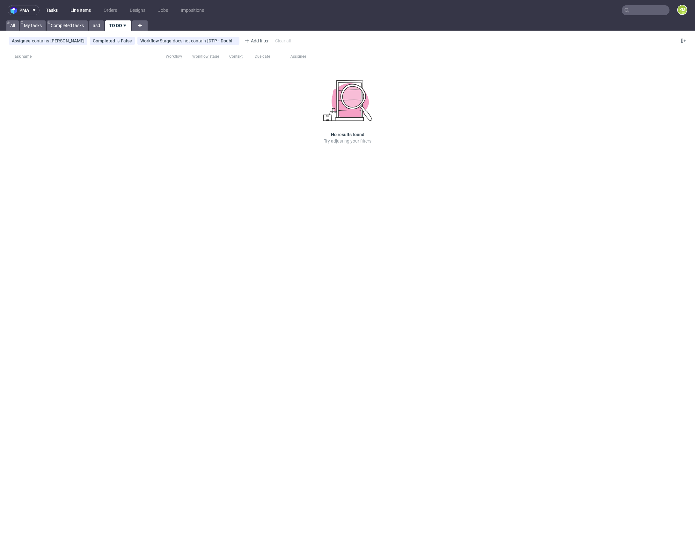
click at [83, 10] on link "Line Items" at bounding box center [81, 10] width 28 height 10
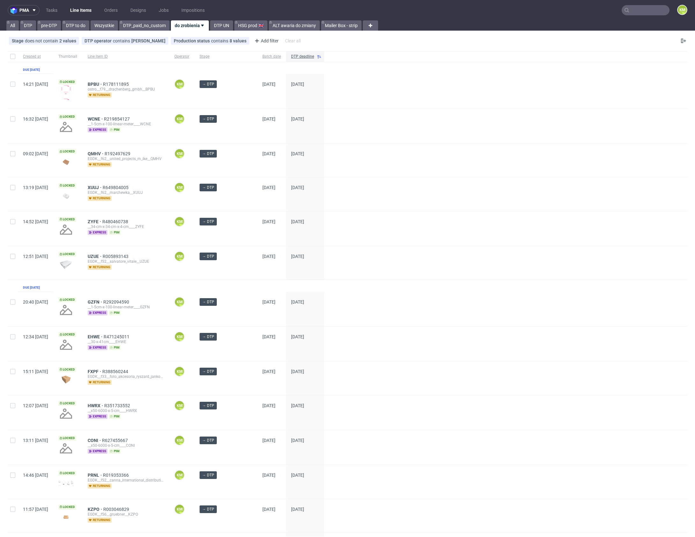
scroll to position [241, 0]
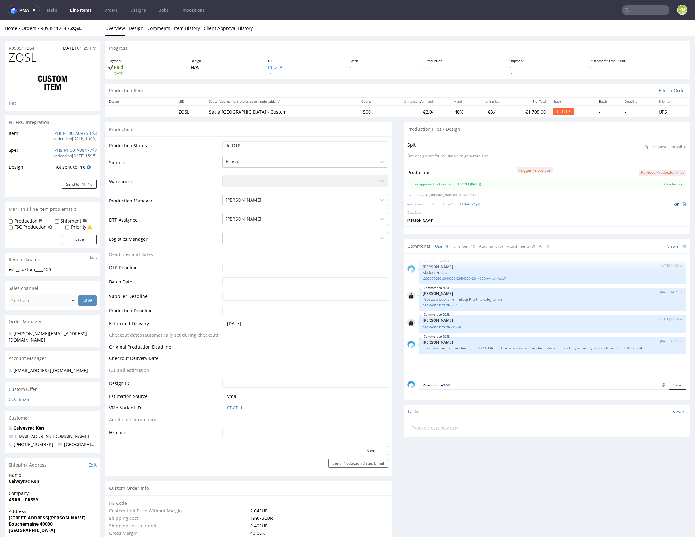
click at [674, 202] on icon at bounding box center [676, 204] width 5 height 4
click at [463, 202] on link "esc__custom____ZQSL__d0__oR093511264__v2.pdf" at bounding box center [443, 204] width 73 height 4
click at [649, 172] on button "Remove production files" at bounding box center [662, 172] width 47 height 6
click at [643, 155] on icon at bounding box center [642, 157] width 4 height 4
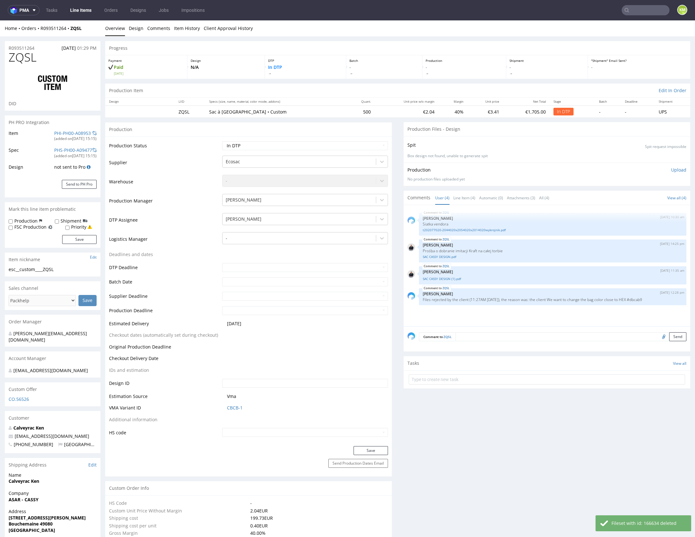
click at [671, 170] on p "Upload" at bounding box center [678, 170] width 15 height 6
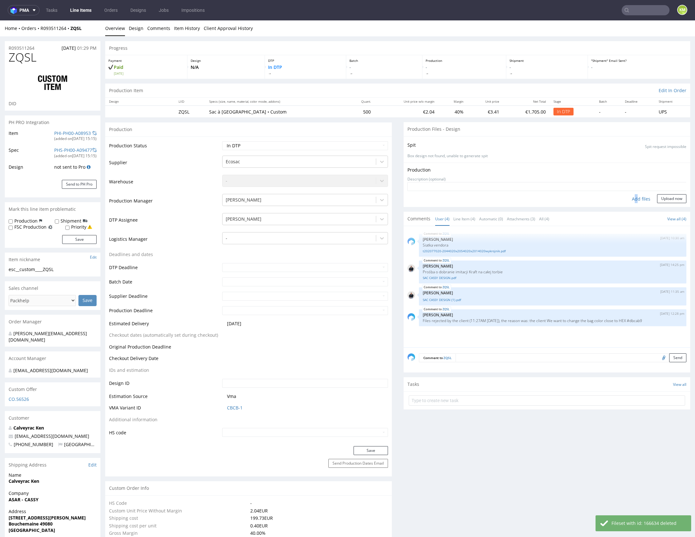
click at [629, 197] on div "Add files" at bounding box center [641, 199] width 32 height 10
type input "C:\fakepath\esc__custom____ZQSL__d0__oR093511264__v2.pdf"
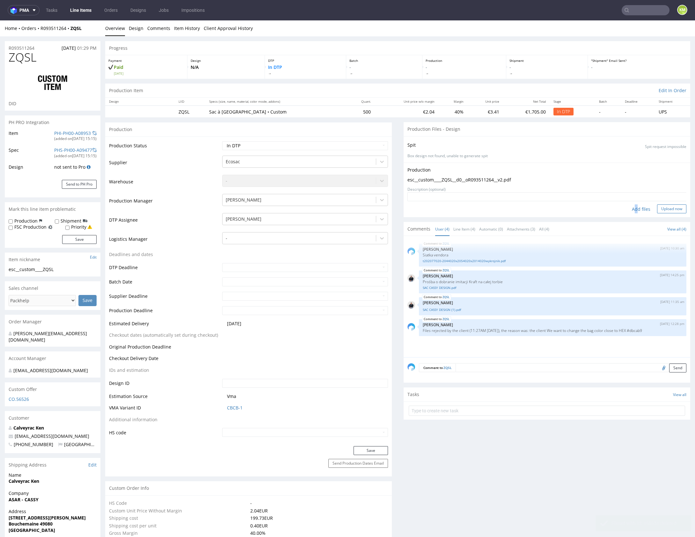
click at [658, 209] on button "Upload now" at bounding box center [671, 208] width 29 height 9
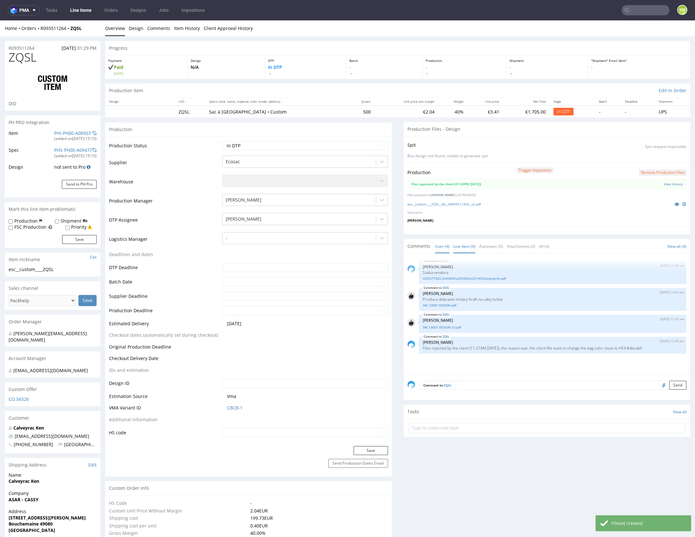
click at [460, 245] on link "Line Item (4)" at bounding box center [464, 246] width 22 height 14
click at [330, 144] on select "Waiting for Artwork Waiting for Diecut Waiting for Mockup Waiting for DTP Waiti…" at bounding box center [305, 145] width 166 height 9
select select "dtp_waiting_for_double_check"
click at [222, 141] on select "Waiting for Artwork Waiting for Diecut Waiting for Mockup Waiting for DTP Waiti…" at bounding box center [305, 145] width 166 height 9
click at [380, 449] on button "Save" at bounding box center [370, 450] width 34 height 9
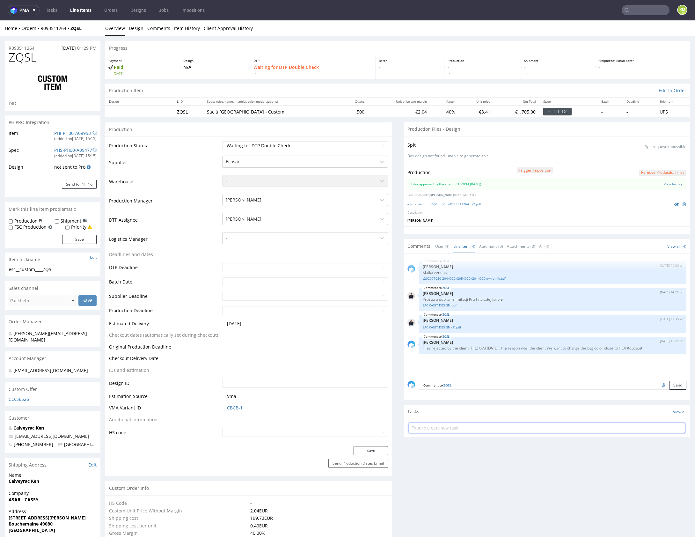
click at [431, 429] on input "text" at bounding box center [546, 427] width 276 height 10
type input "dch"
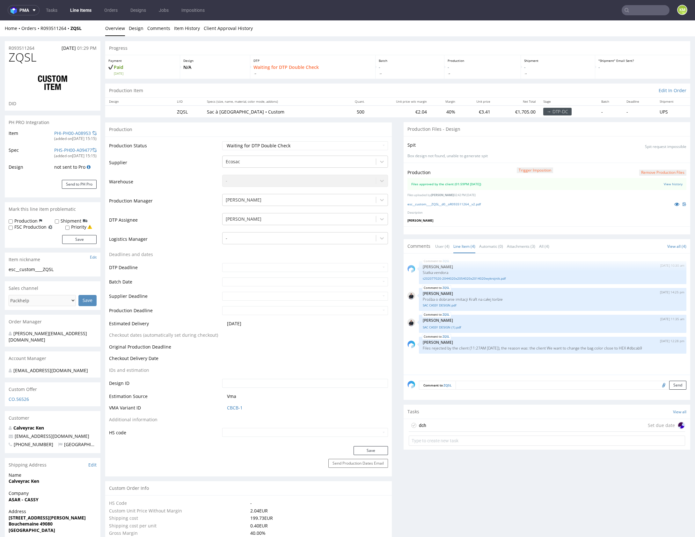
click at [430, 424] on div "dch Set due date" at bounding box center [546, 425] width 276 height 13
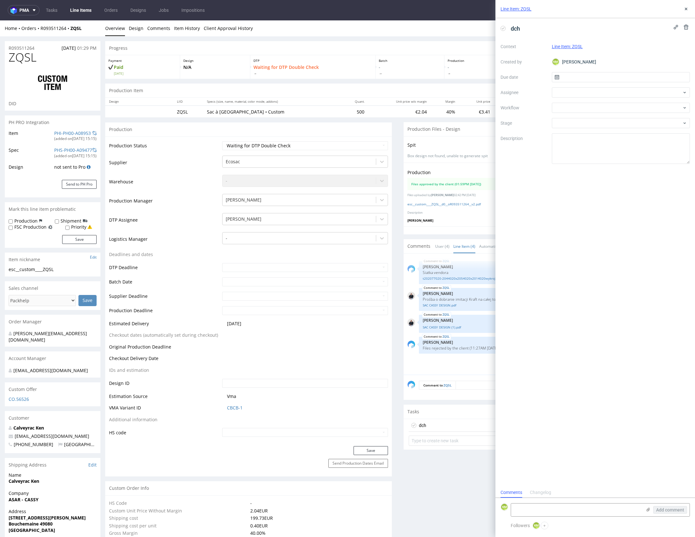
scroll to position [5, 0]
click at [570, 79] on input "text" at bounding box center [620, 77] width 138 height 10
drag, startPoint x: 637, startPoint y: 161, endPoint x: 636, endPoint y: 157, distance: 4.6
click at [637, 161] on button "29" at bounding box center [641, 160] width 10 height 10
type input "29/08/2025"
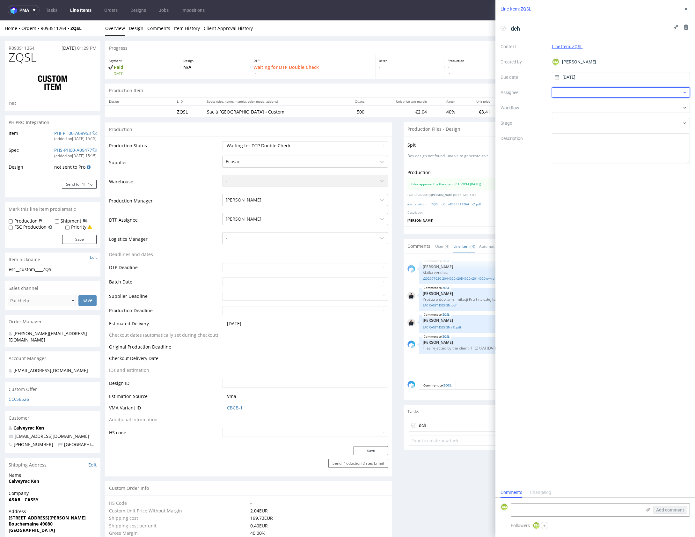
click at [579, 95] on div at bounding box center [620, 92] width 138 height 10
type input "jeli"
click at [582, 107] on span "Elżbieta Jelińska" at bounding box center [582, 106] width 34 height 6
click at [580, 107] on div at bounding box center [620, 108] width 138 height 10
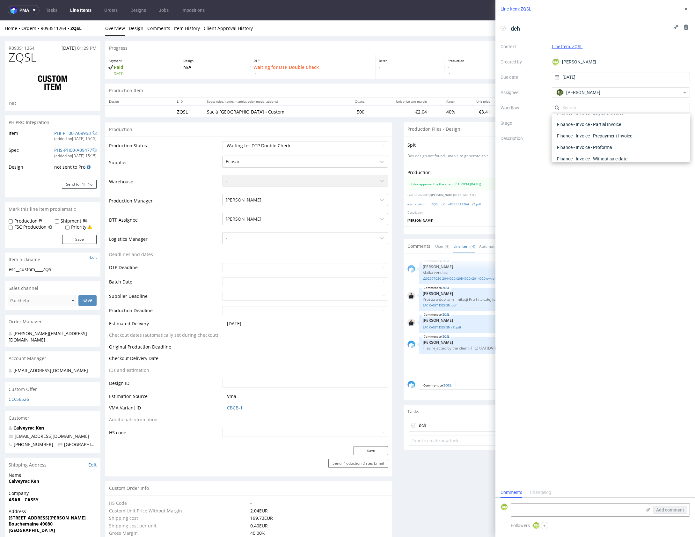
scroll to position [0, 0]
click at [591, 132] on div "DTP - Double Check" at bounding box center [620, 130] width 133 height 11
drag, startPoint x: 592, startPoint y: 152, endPoint x: 595, endPoint y: 147, distance: 6.0
click at [592, 151] on textarea at bounding box center [620, 148] width 138 height 31
click at [687, 5] on div "Line Item: ZQSL" at bounding box center [594, 9] width 199 height 18
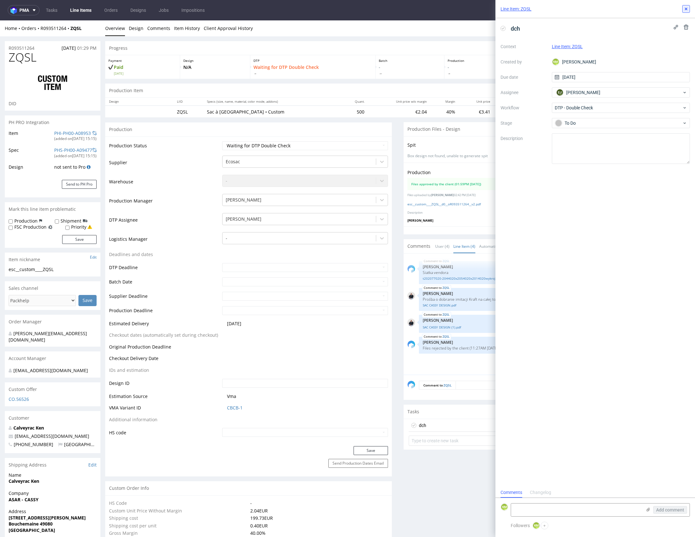
click at [685, 11] on icon at bounding box center [685, 8] width 5 height 5
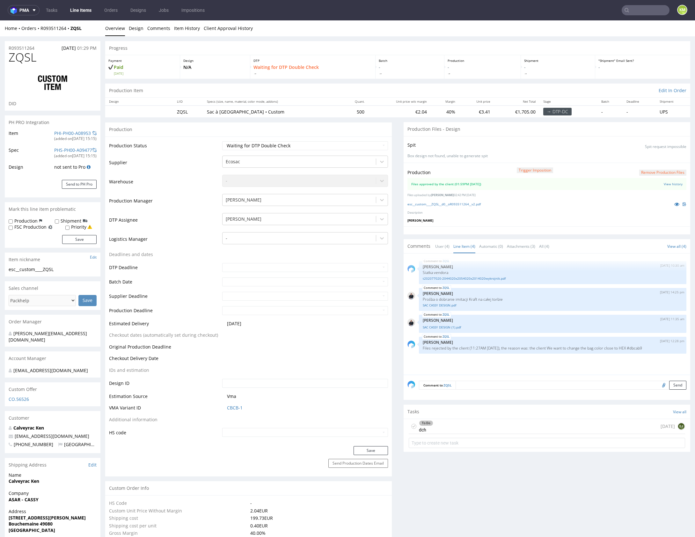
click at [509, 427] on div "To Do dch today EJ" at bounding box center [546, 426] width 276 height 15
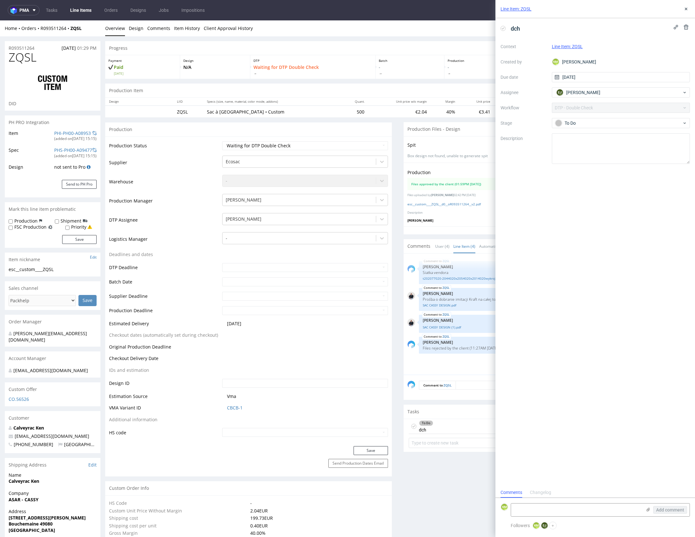
scroll to position [5, 0]
drag, startPoint x: 686, startPoint y: 10, endPoint x: 667, endPoint y: 4, distance: 19.4
click at [686, 10] on icon at bounding box center [685, 8] width 5 height 5
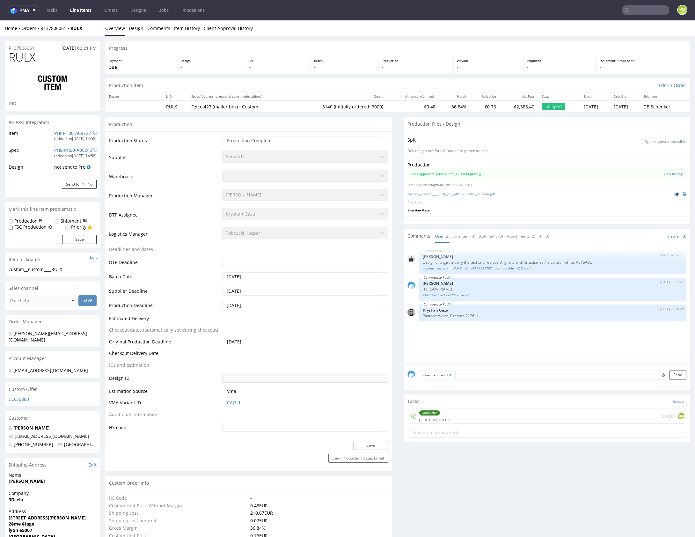
click at [674, 193] on icon at bounding box center [676, 193] width 5 height 4
click at [510, 217] on div at bounding box center [546, 220] width 286 height 8
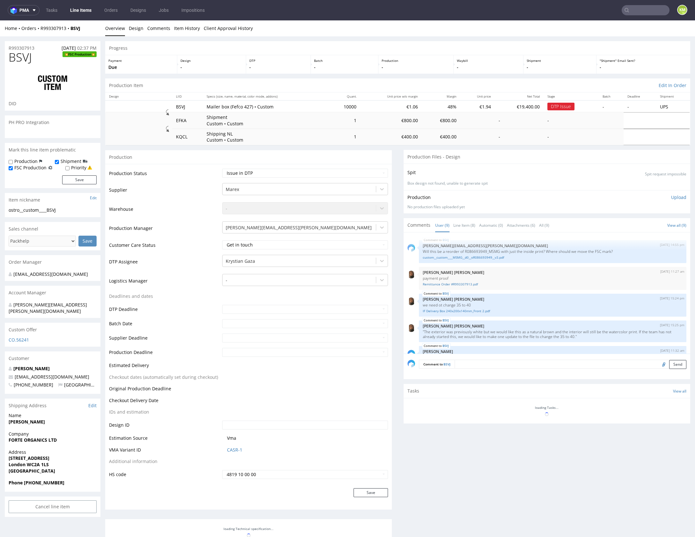
scroll to position [114, 0]
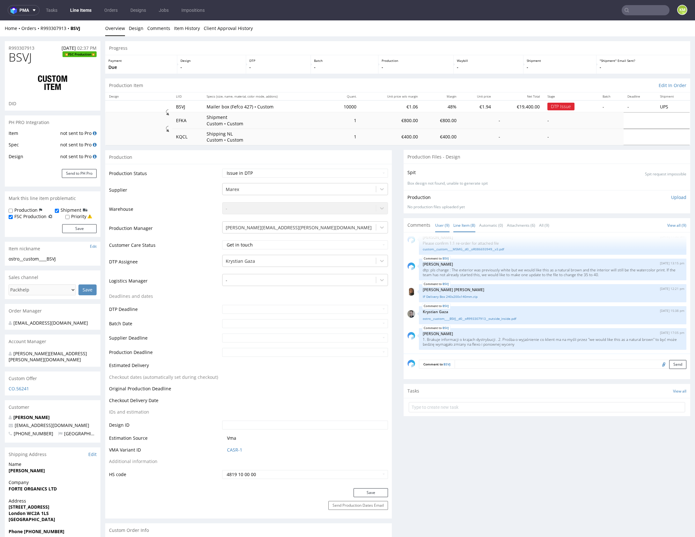
click at [460, 227] on link "Line Item (8)" at bounding box center [464, 225] width 22 height 14
click at [507, 319] on link "ostro__custom____BSVJ__d0__oR993307913__outside_inside.pdf" at bounding box center [552, 318] width 260 height 5
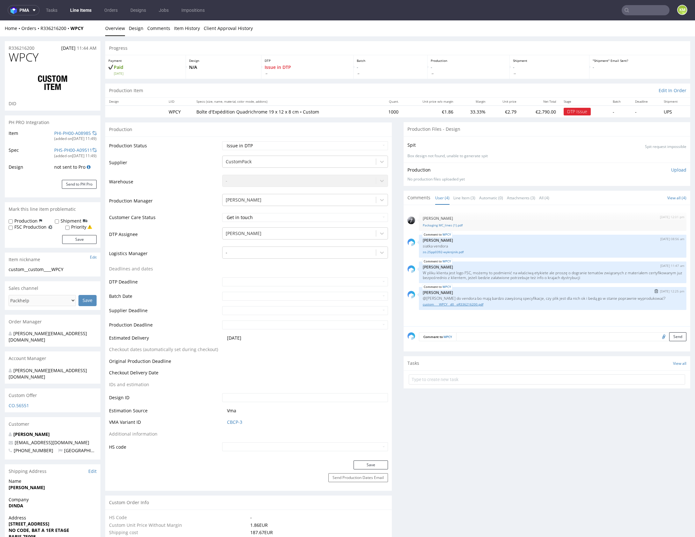
click at [476, 303] on link "custom____WPCY__d0__oR336216200.pdf" at bounding box center [552, 304] width 260 height 5
click at [478, 303] on link "custom____WPCY__d0__oR336216200.pdf" at bounding box center [552, 304] width 260 height 5
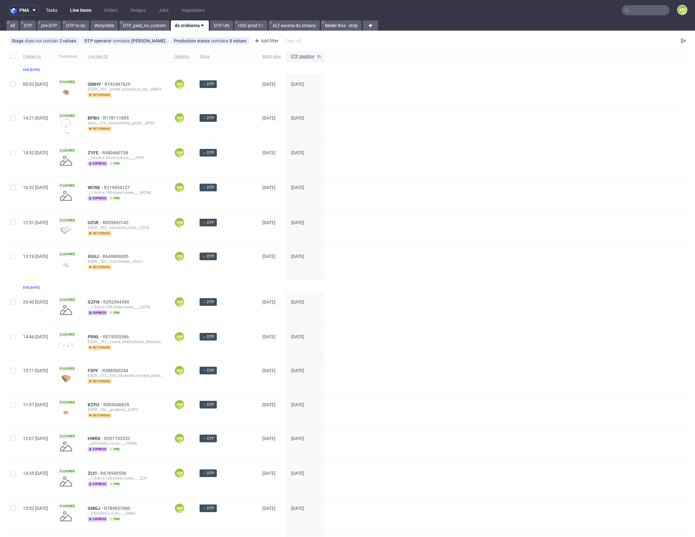
click at [47, 13] on link "Tasks" at bounding box center [51, 10] width 19 height 10
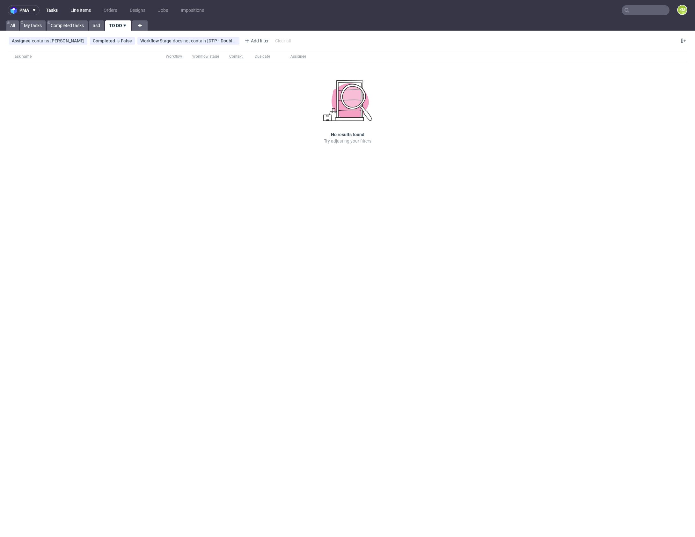
click at [79, 9] on link "Line Items" at bounding box center [81, 10] width 28 height 10
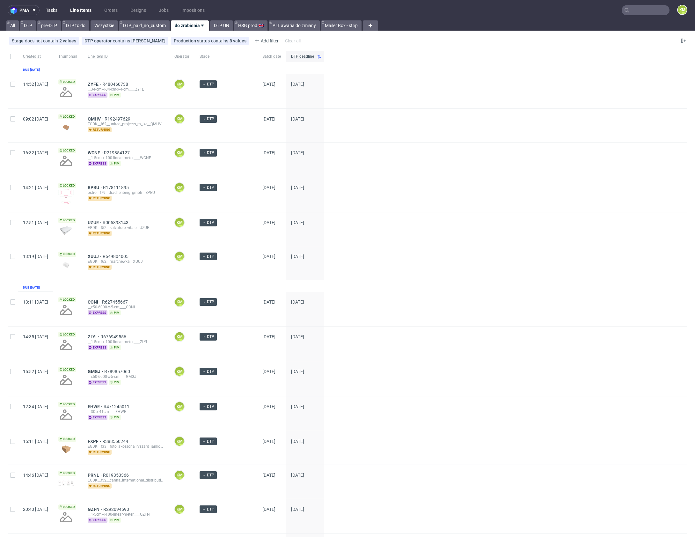
click at [55, 15] on link "Tasks" at bounding box center [51, 10] width 19 height 10
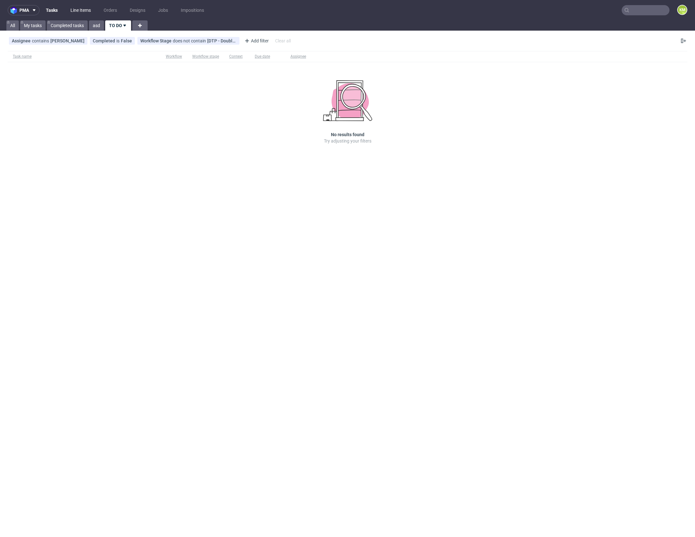
click at [79, 12] on link "Line Items" at bounding box center [81, 10] width 28 height 10
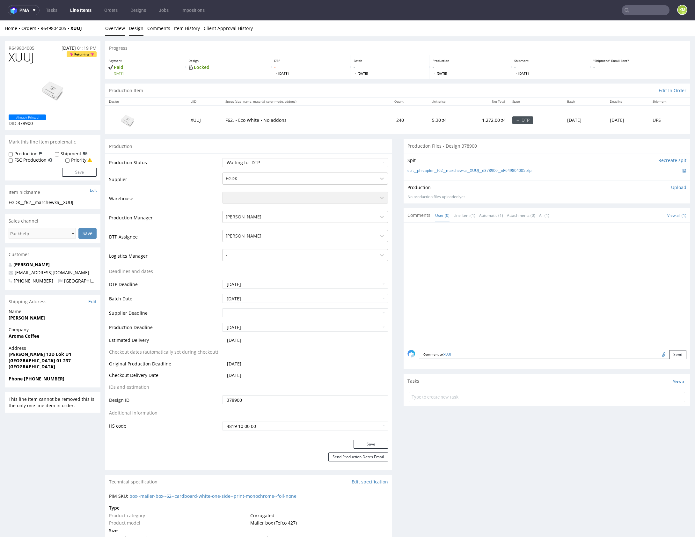
click at [133, 29] on link "Design" at bounding box center [136, 28] width 15 height 16
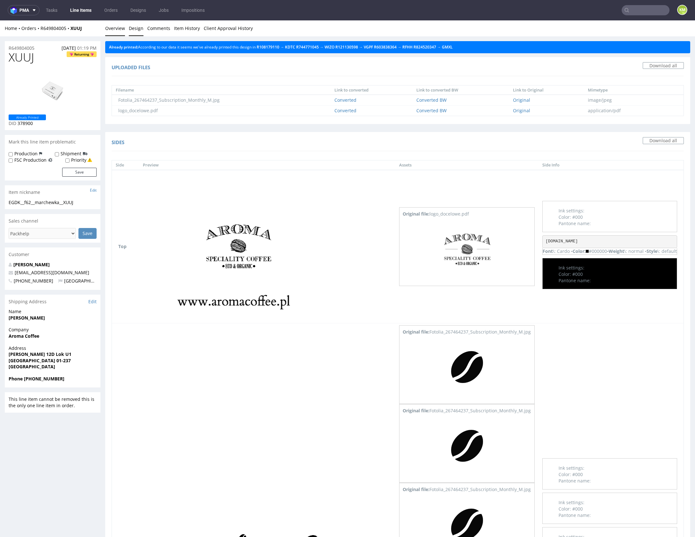
drag, startPoint x: 121, startPoint y: 32, endPoint x: 230, endPoint y: 33, distance: 109.0
click at [121, 32] on link "Overview" at bounding box center [115, 28] width 20 height 16
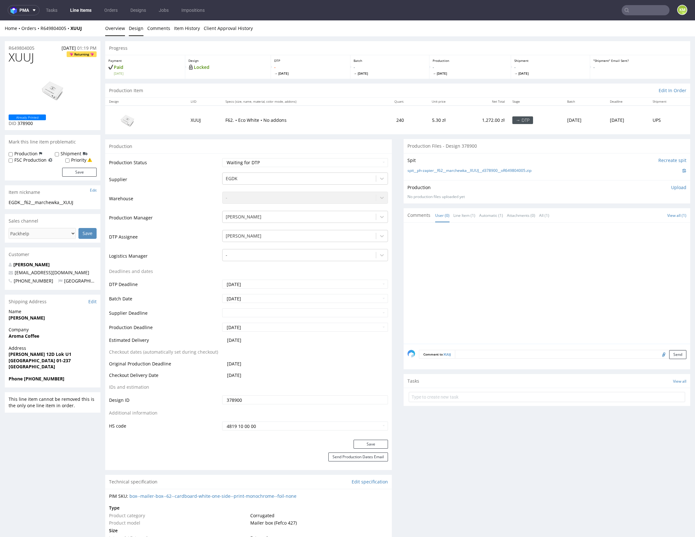
click at [134, 29] on link "Design" at bounding box center [136, 28] width 15 height 16
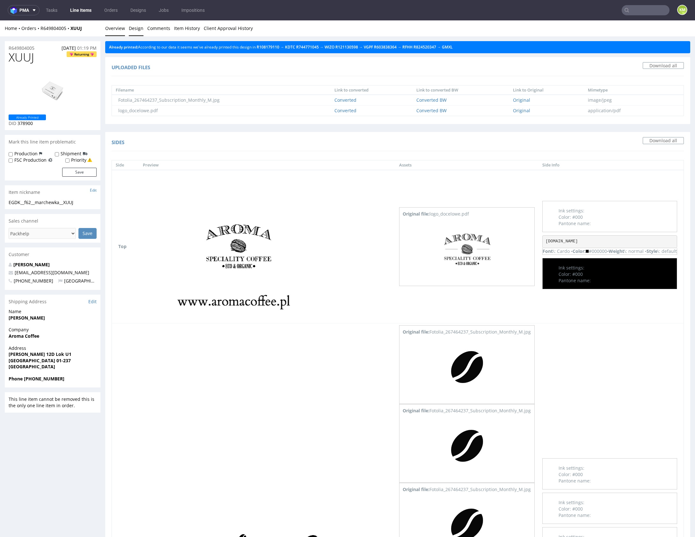
click at [120, 29] on link "Overview" at bounding box center [115, 28] width 20 height 16
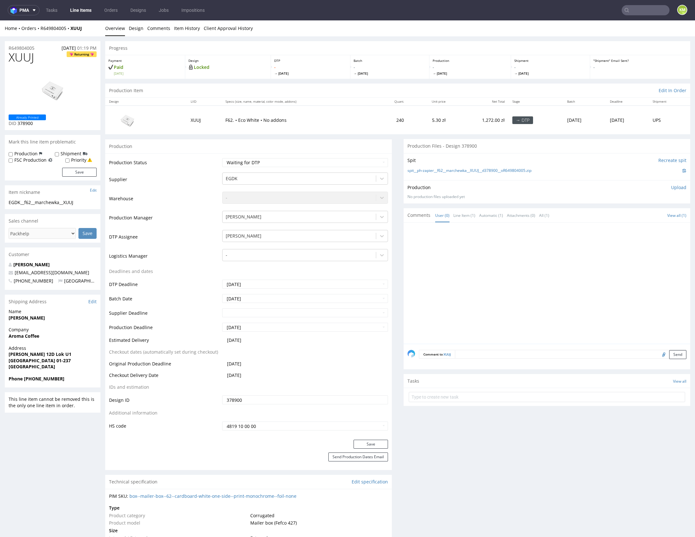
click at [23, 59] on span "XUUJ" at bounding box center [21, 57] width 25 height 13
click at [559, 271] on div at bounding box center [548, 284] width 283 height 117
drag, startPoint x: 545, startPoint y: 172, endPoint x: 436, endPoint y: 170, distance: 109.0
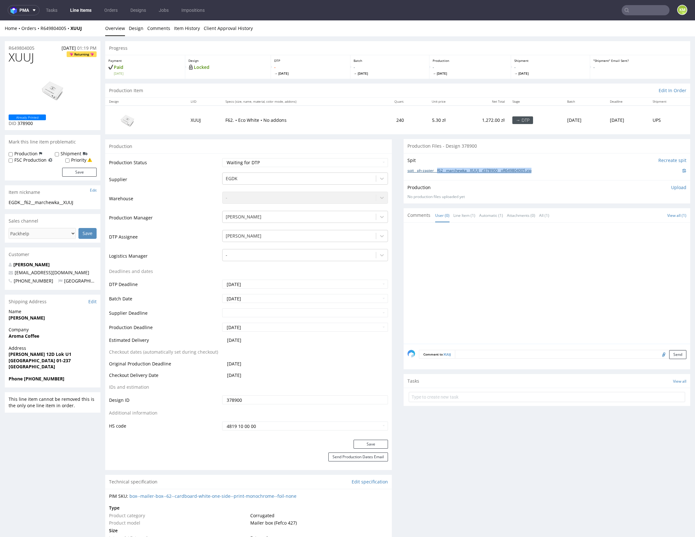
click at [436, 170] on div "spit__ph-zapier__f62__marchewka__XUUJ__d378900__oR649804005.zip" at bounding box center [546, 170] width 279 height 7
copy link "f62__marchewka__XUUJ__d378900__oR649804005.zip"
click at [502, 275] on div at bounding box center [548, 284] width 283 height 117
drag, startPoint x: 570, startPoint y: 270, endPoint x: 620, endPoint y: 227, distance: 66.0
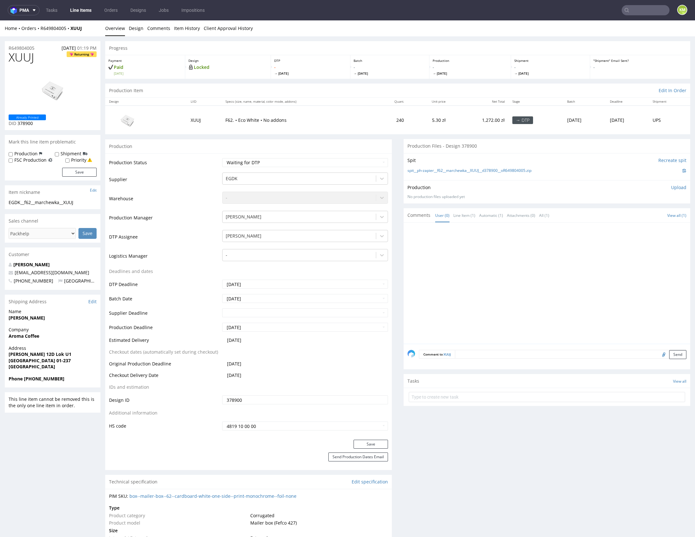
click at [571, 268] on div at bounding box center [548, 284] width 283 height 117
click at [671, 186] on p "Upload" at bounding box center [678, 187] width 15 height 6
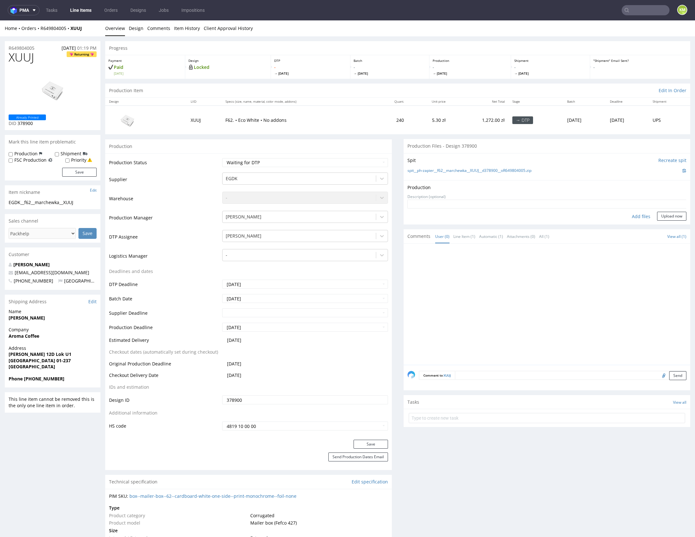
click at [634, 218] on div "Add files" at bounding box center [641, 217] width 32 height 10
type input "C:\fakepath\f62__marchewka__XUUJ__d378900__oR649804005__outside.pdf"
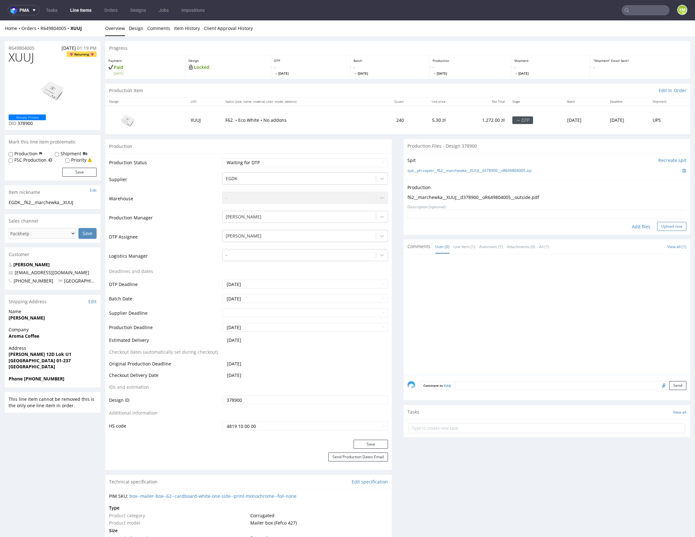
click at [661, 223] on button "Upload now" at bounding box center [671, 226] width 29 height 9
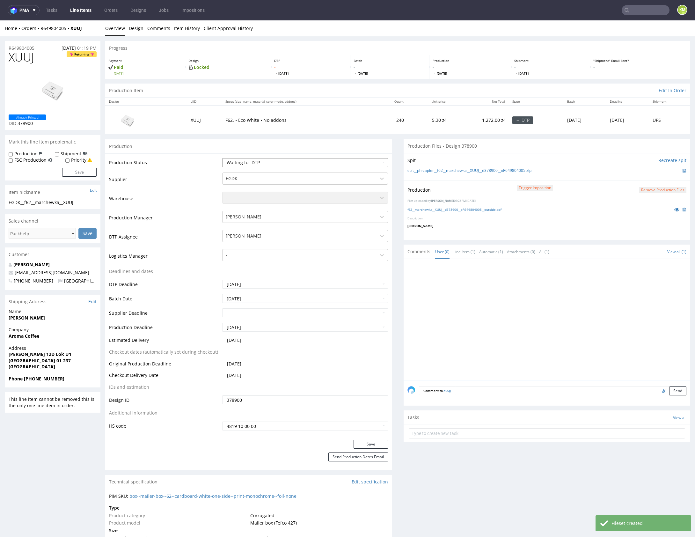
click at [366, 162] on select "Waiting for Artwork Waiting for Diecut Waiting for Mockup Waiting for DTP Waiti…" at bounding box center [305, 162] width 166 height 9
select select "dtp_production_ready"
click at [222, 158] on select "Waiting for Artwork Waiting for Diecut Waiting for Mockup Waiting for DTP Waiti…" at bounding box center [305, 162] width 166 height 9
click at [366, 443] on button "Save" at bounding box center [370, 443] width 34 height 9
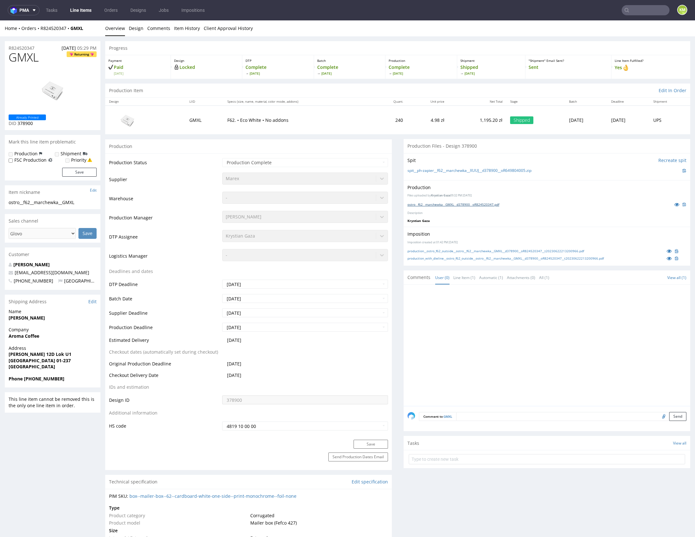
click at [471, 205] on link "ostro__f62__marchewka__GMXL__d378900__oR824520347.pdf" at bounding box center [453, 204] width 92 height 4
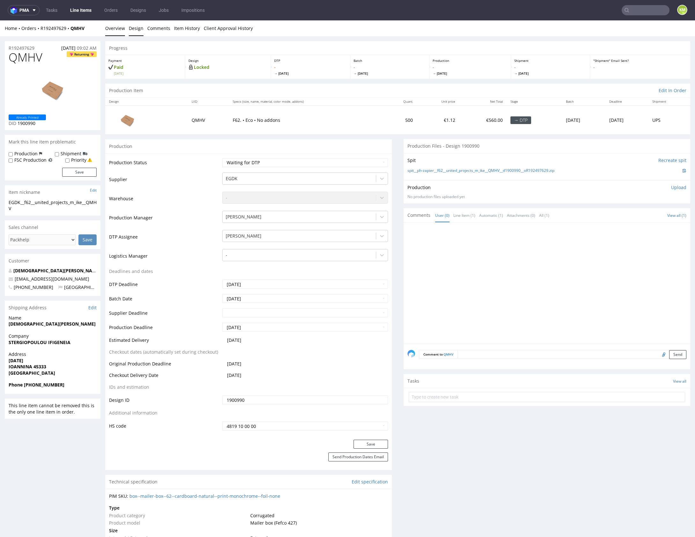
click at [136, 28] on link "Design" at bounding box center [136, 28] width 15 height 16
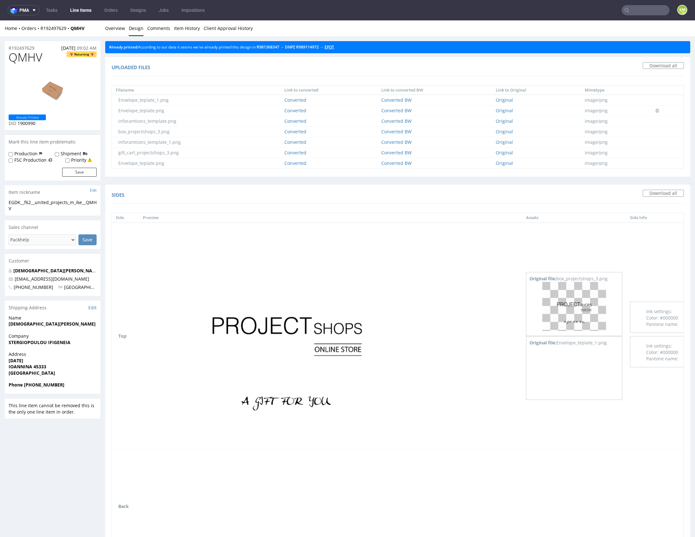
drag, startPoint x: 336, startPoint y: 47, endPoint x: 329, endPoint y: 47, distance: 7.0
drag, startPoint x: 295, startPoint y: 47, endPoint x: 232, endPoint y: 44, distance: 62.8
click at [114, 29] on link "Overview" at bounding box center [115, 28] width 20 height 16
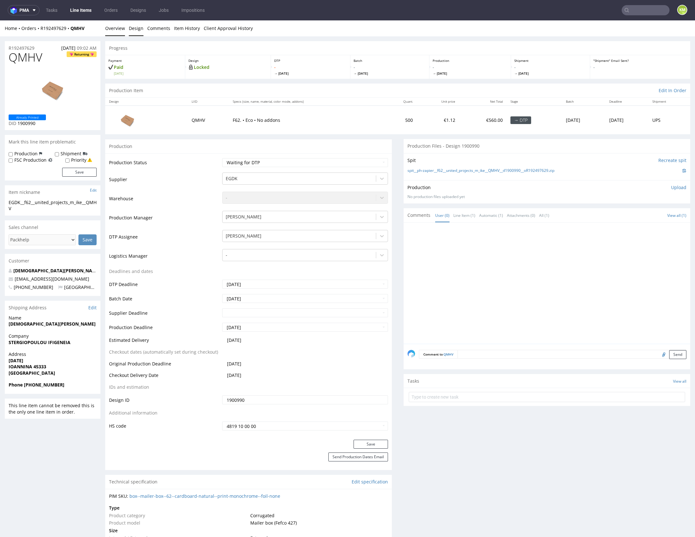
click at [132, 28] on link "Design" at bounding box center [136, 28] width 15 height 16
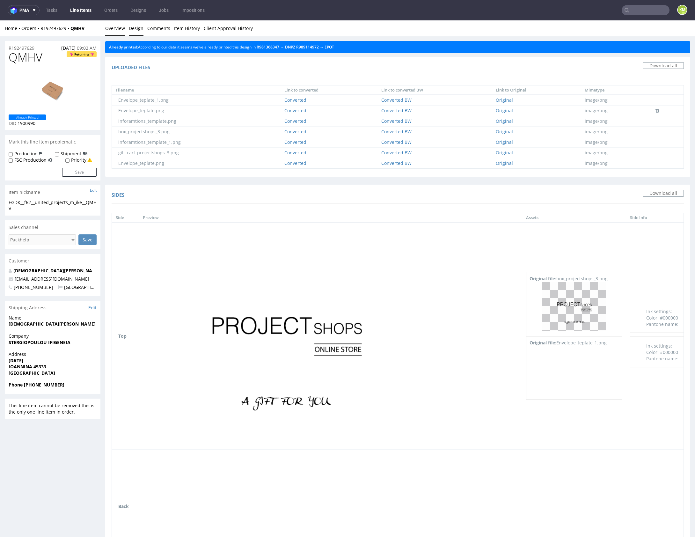
click at [120, 26] on link "Overview" at bounding box center [115, 28] width 20 height 16
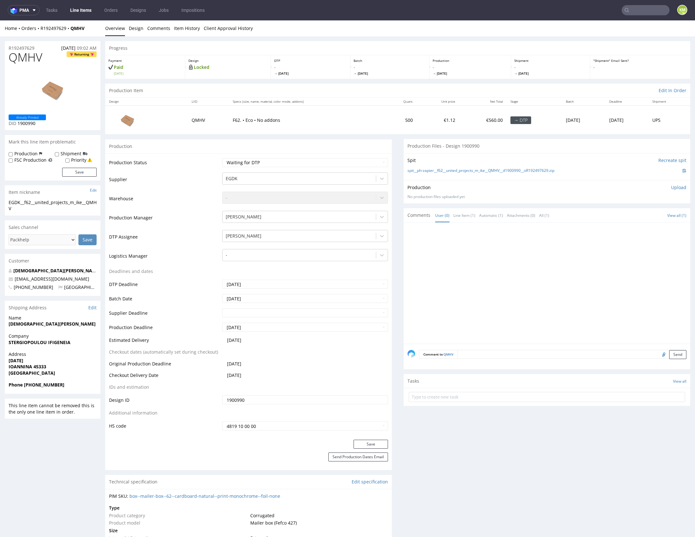
click at [490, 270] on div at bounding box center [548, 284] width 283 height 117
click at [25, 61] on span "QMHV" at bounding box center [26, 57] width 34 height 13
copy span "QMHV"
drag, startPoint x: 564, startPoint y: 171, endPoint x: 435, endPoint y: 170, distance: 129.0
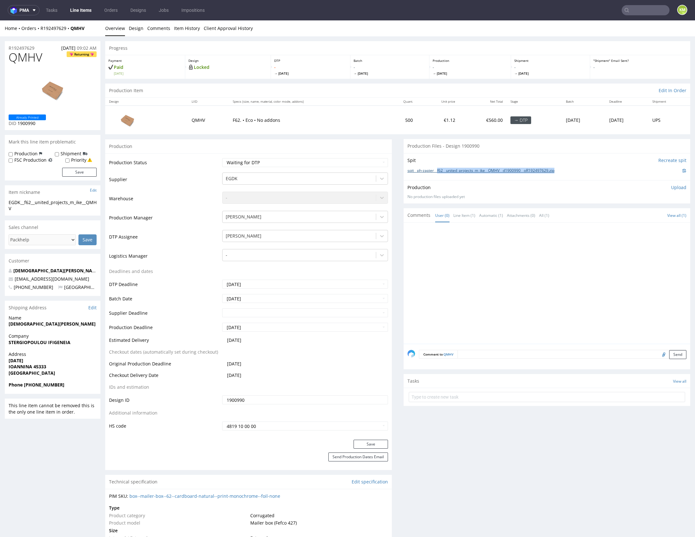
click at [435, 170] on div "spit__ph-zapier__f62__united_projects_m_ike__QMHV__d1900990__oR192497629.zip" at bounding box center [546, 170] width 279 height 7
copy link "f62__united_projects_m_ike__QMHV__d1900990__oR192497629.zip"
click at [671, 187] on p "Upload" at bounding box center [678, 187] width 15 height 6
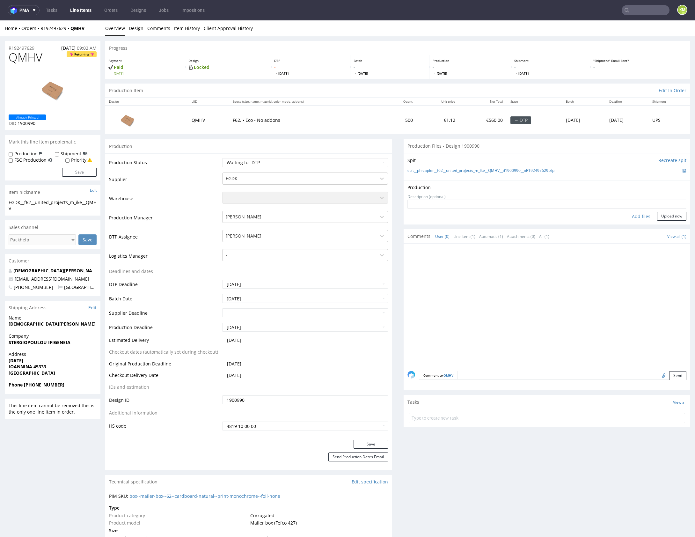
click at [637, 217] on div "Add files" at bounding box center [641, 217] width 32 height 10
type input "C:\fakepath\f62__united_projects_m_ike__QMHV__d1900990__oR192497629__outside.pdf"
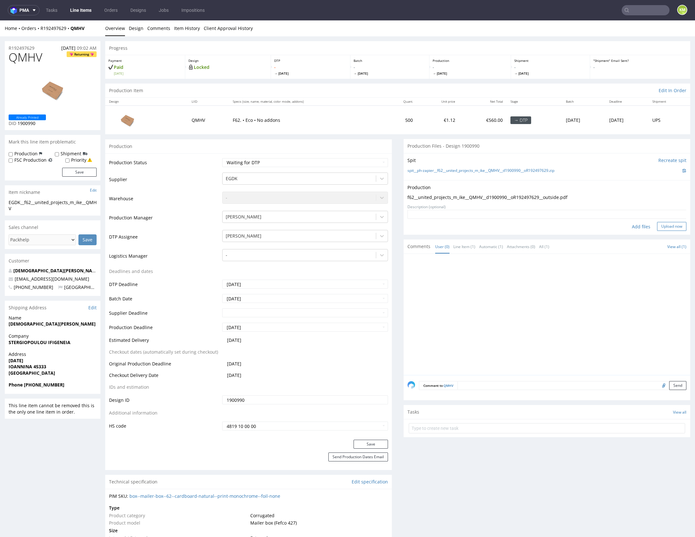
click at [665, 225] on button "Upload now" at bounding box center [671, 226] width 29 height 9
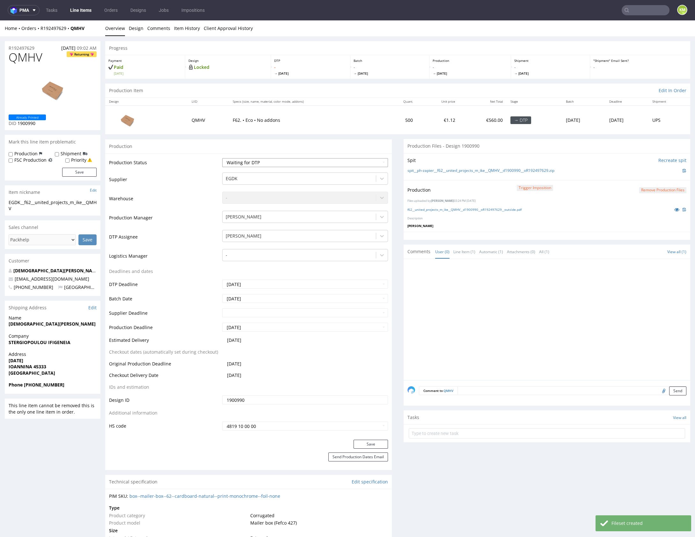
click at [344, 164] on select "Waiting for Artwork Waiting for Diecut Waiting for Mockup Waiting for DTP Waiti…" at bounding box center [305, 162] width 166 height 9
select select "dtp_production_ready"
click at [222, 158] on select "Waiting for Artwork Waiting for Diecut Waiting for Mockup Waiting for DTP Waiti…" at bounding box center [305, 162] width 166 height 9
drag, startPoint x: 368, startPoint y: 442, endPoint x: 369, endPoint y: 436, distance: 6.4
click at [368, 442] on button "Save" at bounding box center [370, 443] width 34 height 9
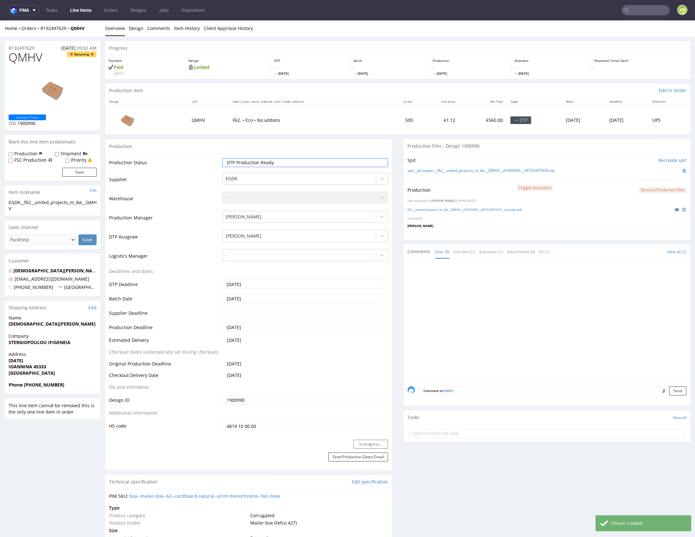
click at [440, 364] on div at bounding box center [548, 321] width 283 height 117
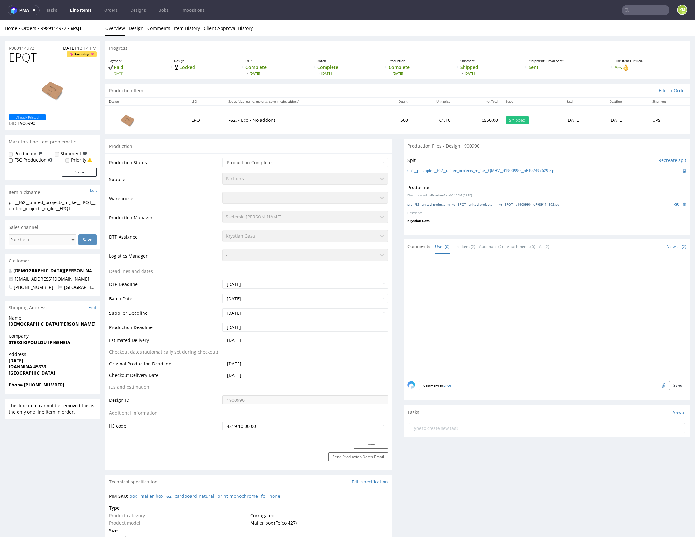
click at [479, 203] on link "prt__f62__united_projects_m_ike__EPQT__united_projects_m_ike__EPQT__d1900990__o…" at bounding box center [483, 204] width 153 height 4
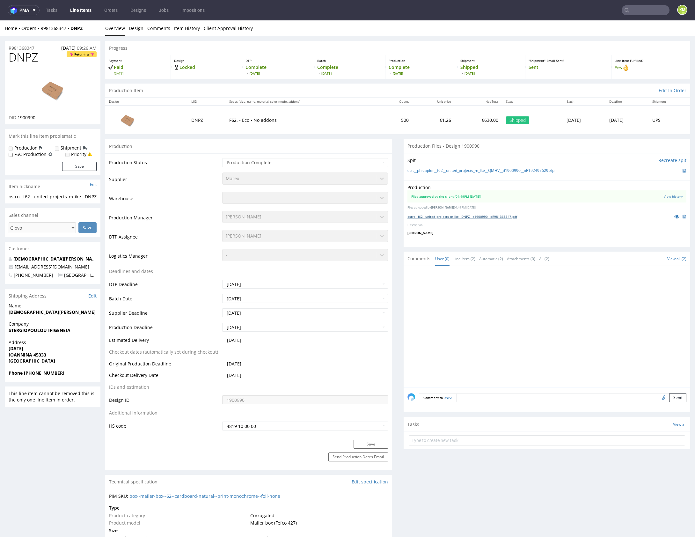
click at [474, 215] on link "ostro__f62__united_projects_m_ike__DNPZ__d1900990__oR981368347.pdf" at bounding box center [462, 216] width 110 height 4
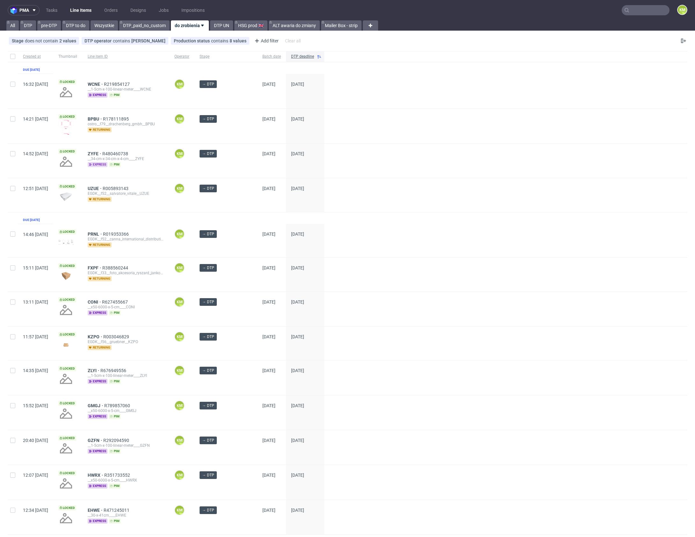
drag, startPoint x: 113, startPoint y: 187, endPoint x: 124, endPoint y: 166, distance: 23.7
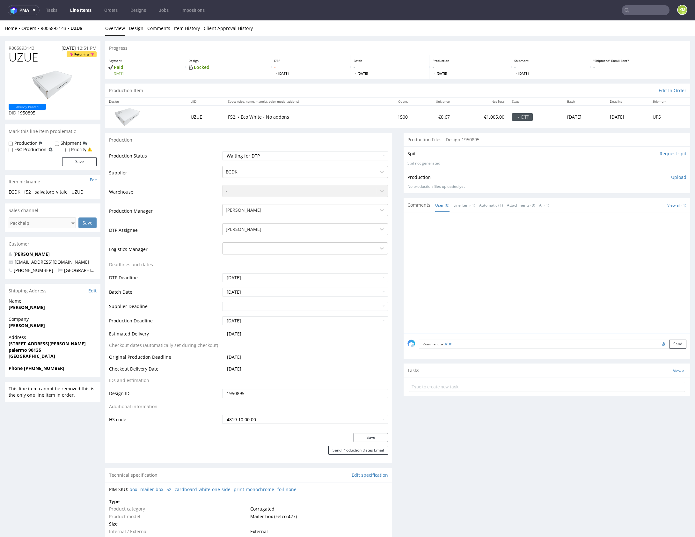
drag, startPoint x: 450, startPoint y: 249, endPoint x: 463, endPoint y: 216, distance: 35.1
click at [450, 249] on div at bounding box center [548, 274] width 283 height 117
click at [460, 208] on link "Line Item (1)" at bounding box center [464, 205] width 22 height 14
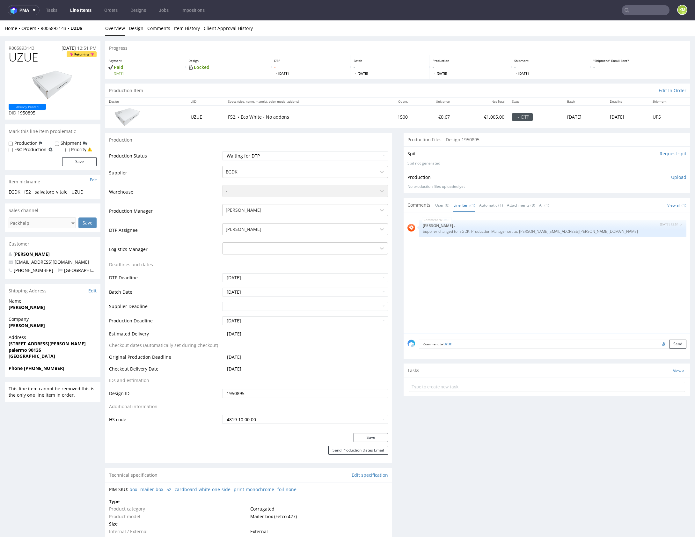
click at [482, 269] on div "UZUE 26th Aug 25 | 12:51 pm Rob . Supplier changed to: EGDK. Production Manager…" at bounding box center [548, 274] width 283 height 117
click at [137, 30] on link "Design" at bounding box center [136, 28] width 15 height 16
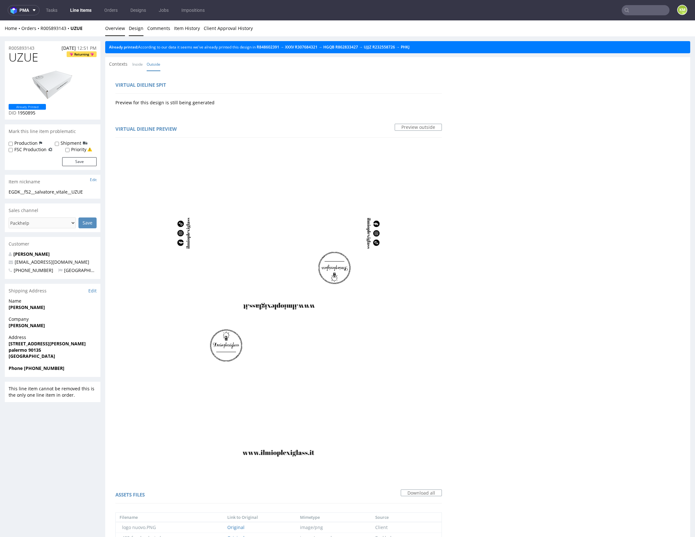
click at [119, 30] on link "Overview" at bounding box center [115, 28] width 20 height 16
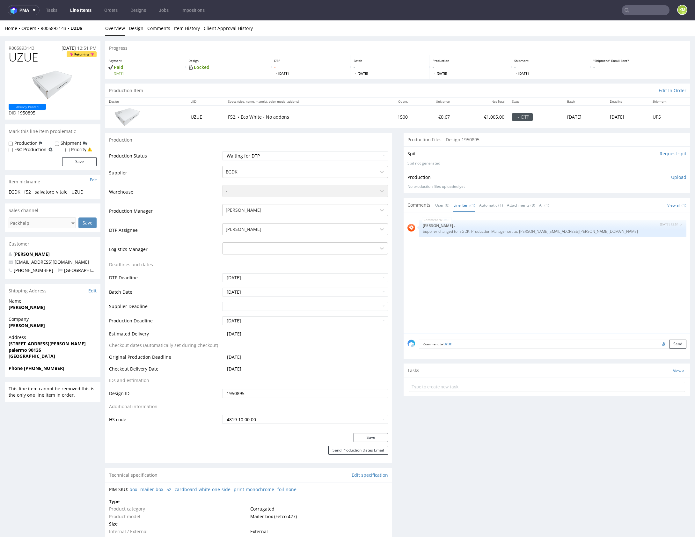
click at [25, 59] on span "UZUE" at bounding box center [24, 57] width 30 height 13
click at [562, 277] on div "UZUE 26th Aug 25 | 12:51 pm Rob . Supplier changed to: EGDK. Production Manager…" at bounding box center [548, 274] width 283 height 117
click at [562, 275] on div "UZUE 26th Aug 25 | 12:51 pm Rob . Supplier changed to: EGDK. Production Manager…" at bounding box center [548, 274] width 283 height 117
click at [501, 269] on div "UZUE 26th Aug 25 | 12:51 pm Rob . Supplier changed to: EGDK. Production Manager…" at bounding box center [548, 274] width 283 height 117
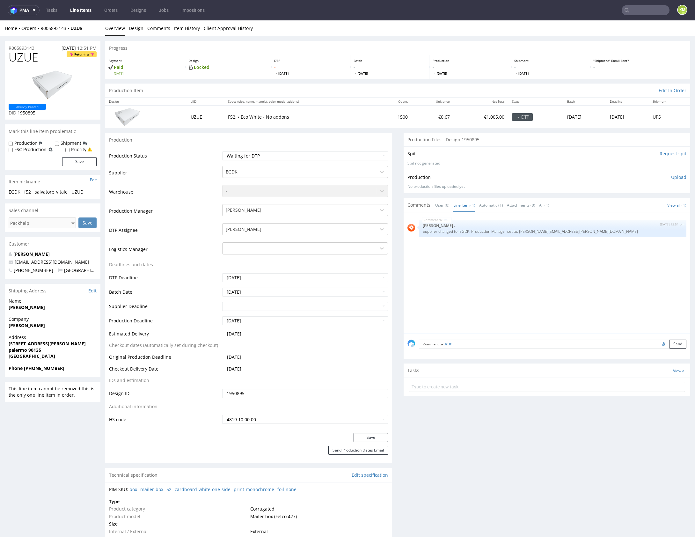
click at [54, 192] on div "EGDK__f52__salvatore_vitale__UZUE" at bounding box center [53, 192] width 88 height 6
copy div "EGDK__f52__salvatore_vitale__UZUE"
click at [277, 392] on input "1950895" at bounding box center [305, 393] width 166 height 9
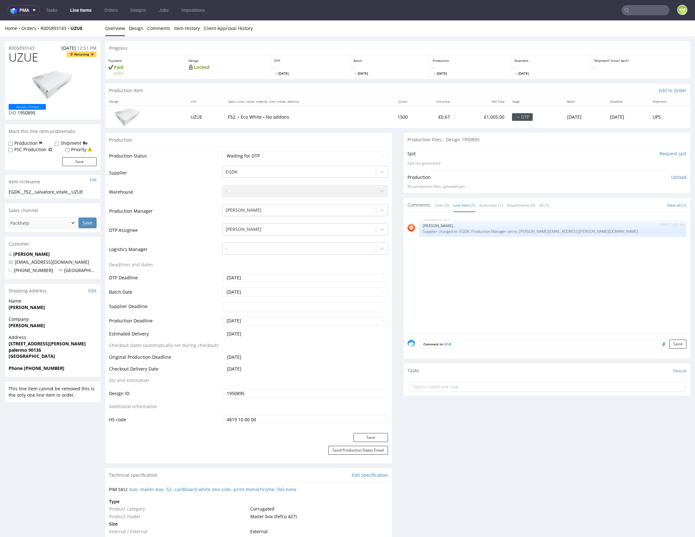
click at [671, 177] on p "Upload" at bounding box center [678, 177] width 15 height 6
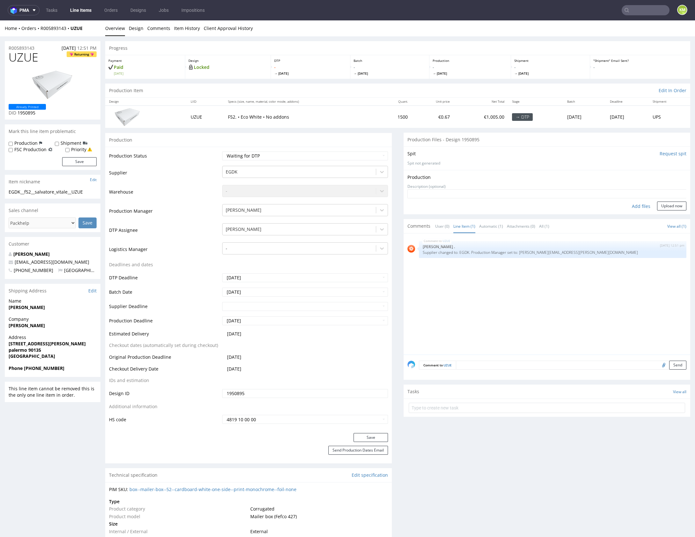
click at [635, 205] on div "Add files" at bounding box center [641, 206] width 32 height 10
type input "C:\fakepath\EGDK__f52__salvatore_vitale__UZUE__d1950895__oR005893143__outside.p…"
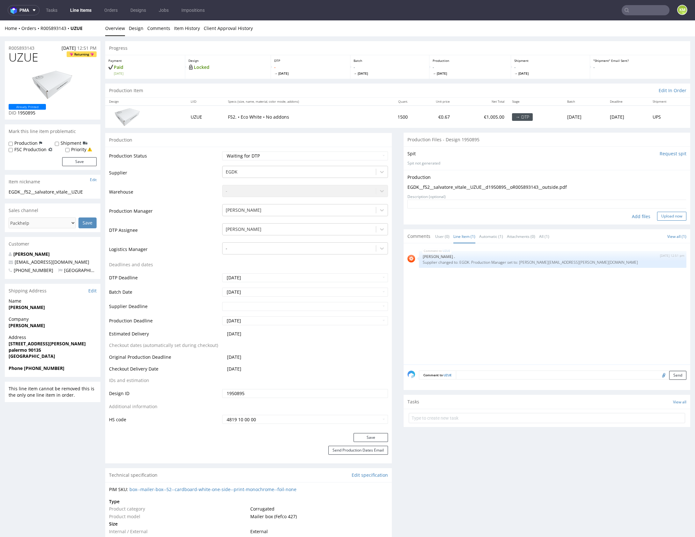
click at [666, 216] on button "Upload now" at bounding box center [671, 216] width 29 height 9
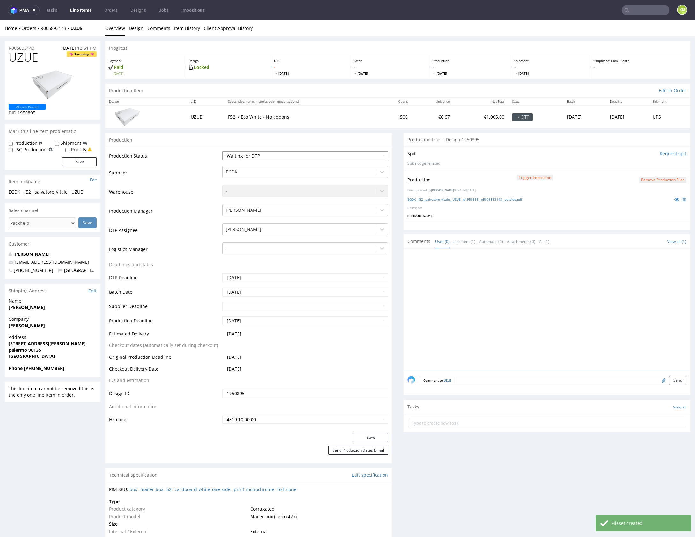
click at [352, 155] on select "Waiting for Artwork Waiting for Diecut Waiting for Mockup Waiting for DTP Waiti…" at bounding box center [305, 155] width 166 height 9
select select "dtp_production_ready"
click at [222, 151] on select "Waiting for Artwork Waiting for Diecut Waiting for Mockup Waiting for DTP Waiti…" at bounding box center [305, 155] width 166 height 9
click at [367, 436] on button "Save" at bounding box center [370, 437] width 34 height 9
click at [471, 317] on div at bounding box center [548, 310] width 283 height 117
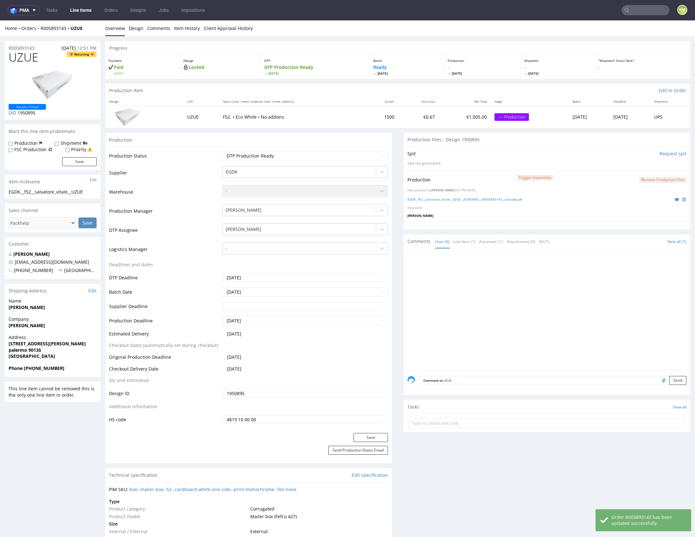
click at [472, 316] on div at bounding box center [548, 310] width 283 height 117
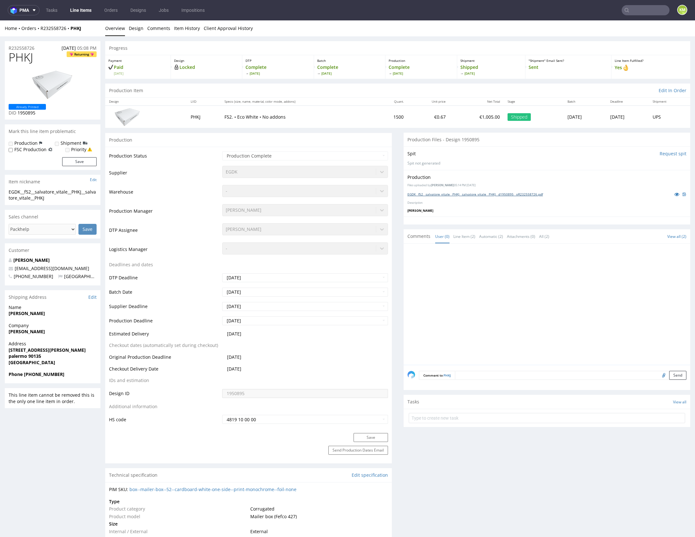
click at [497, 193] on link "EGDK__f52__salvatore_vitale__PHKJ__salvatore_vitale__PHKJ__d1950895__oR23255872…" at bounding box center [474, 194] width 135 height 4
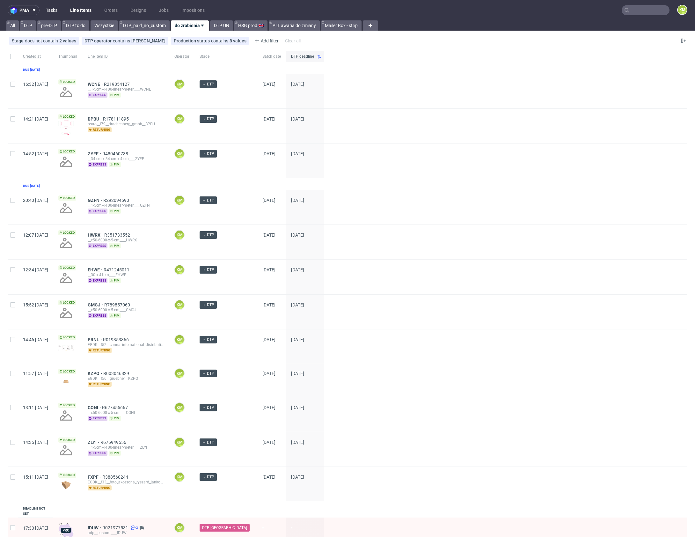
click at [56, 12] on link "Tasks" at bounding box center [51, 10] width 19 height 10
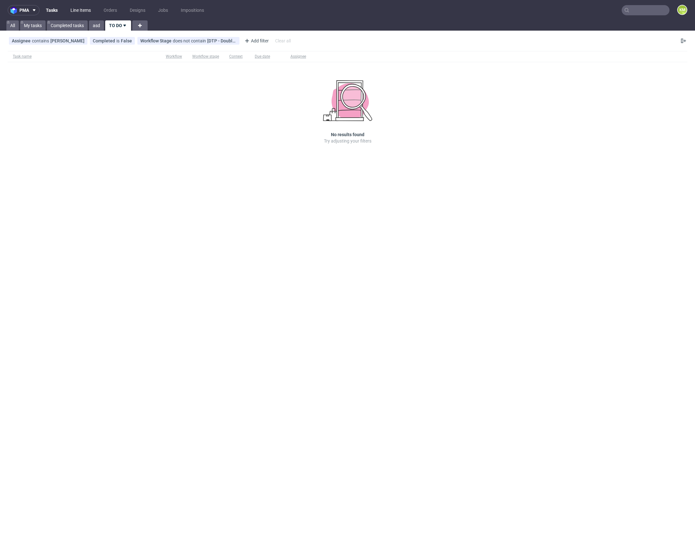
click at [76, 8] on link "Line Items" at bounding box center [81, 10] width 28 height 10
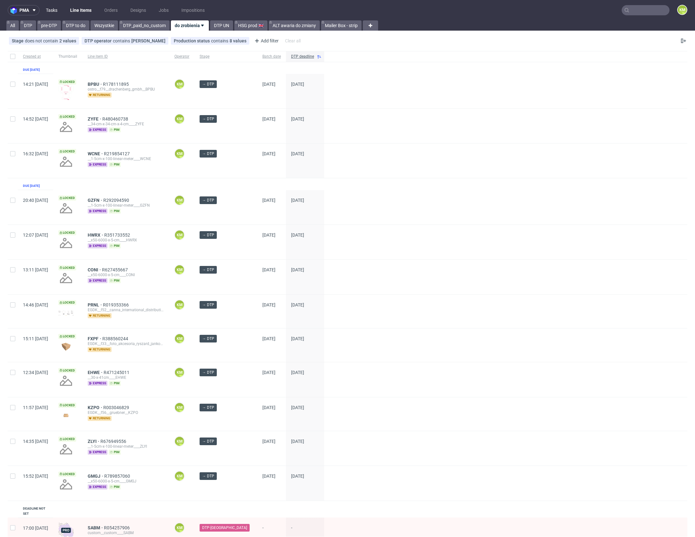
click at [54, 11] on link "Tasks" at bounding box center [51, 10] width 19 height 10
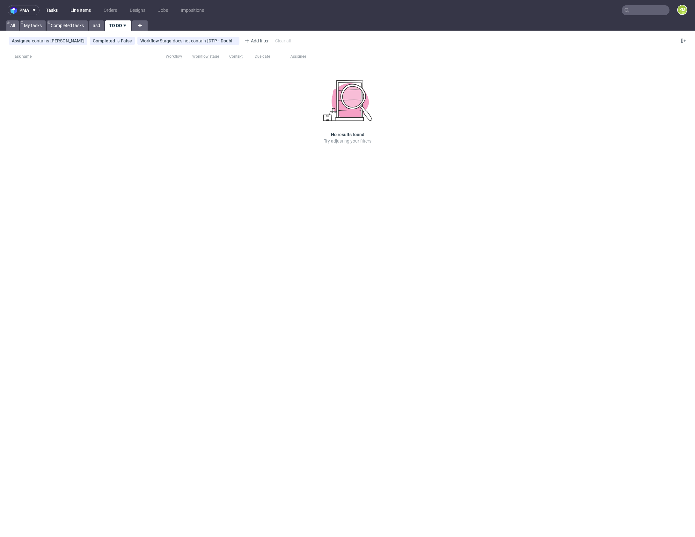
click at [76, 10] on link "Line Items" at bounding box center [81, 10] width 28 height 10
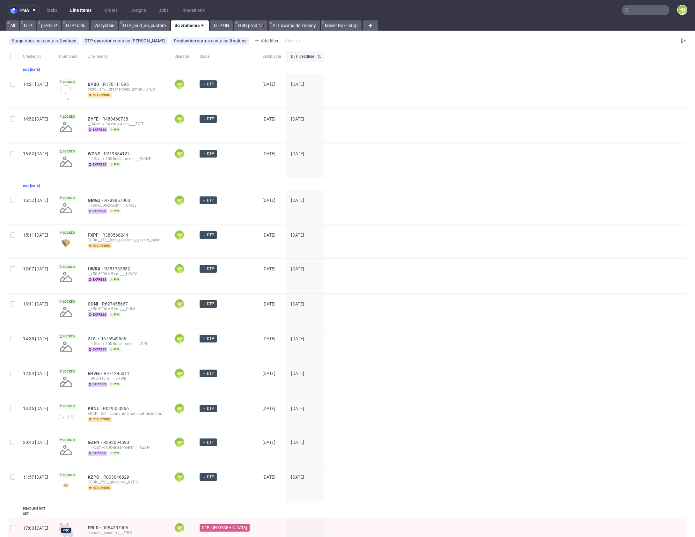
click at [57, 16] on nav "pma Tasks Line Items Orders Designs Jobs Impositions KM" at bounding box center [347, 10] width 695 height 20
click at [56, 15] on link "Tasks" at bounding box center [51, 10] width 19 height 10
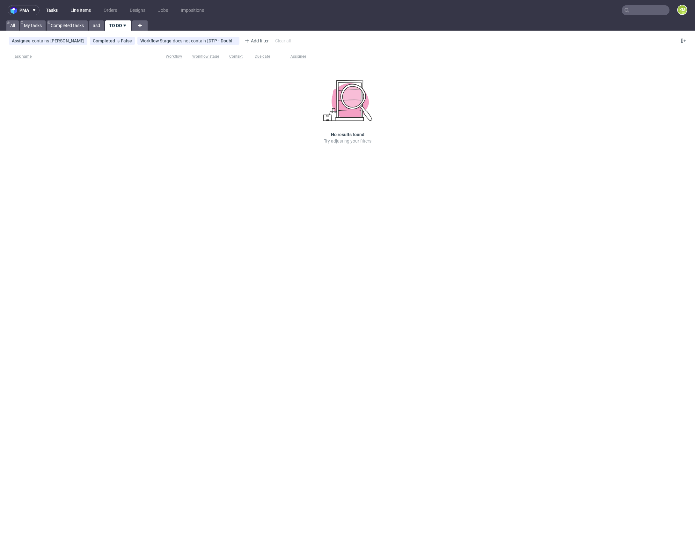
click at [79, 10] on link "Line Items" at bounding box center [81, 10] width 28 height 10
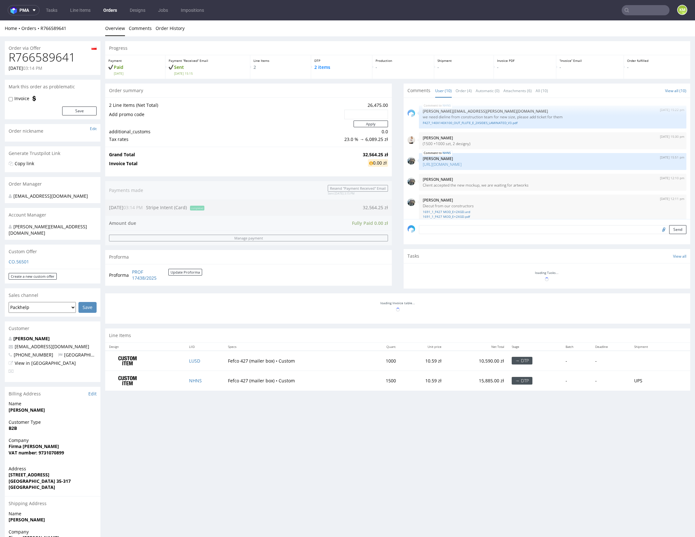
scroll to position [144, 0]
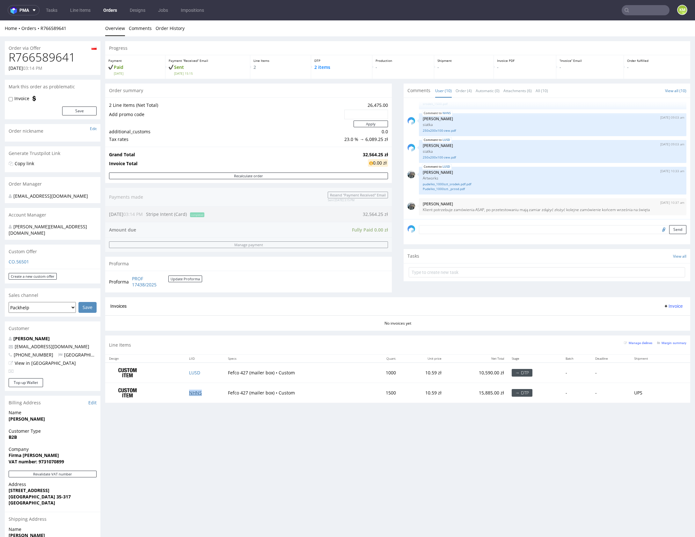
drag, startPoint x: 195, startPoint y: 391, endPoint x: 204, endPoint y: 355, distance: 37.0
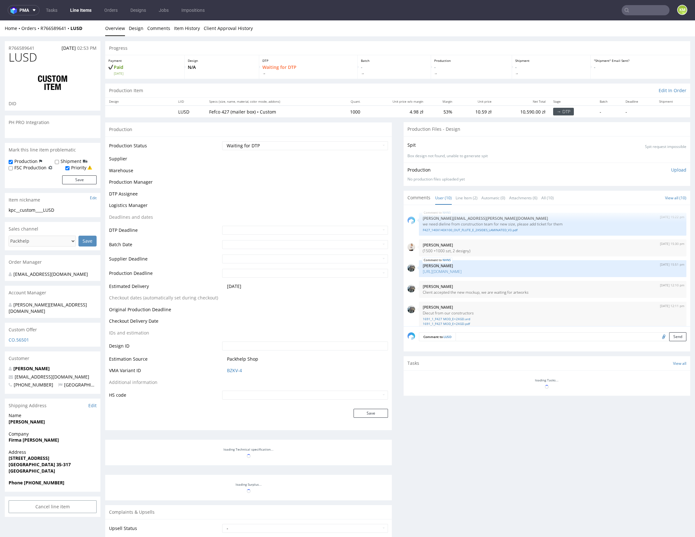
scroll to position [144, 0]
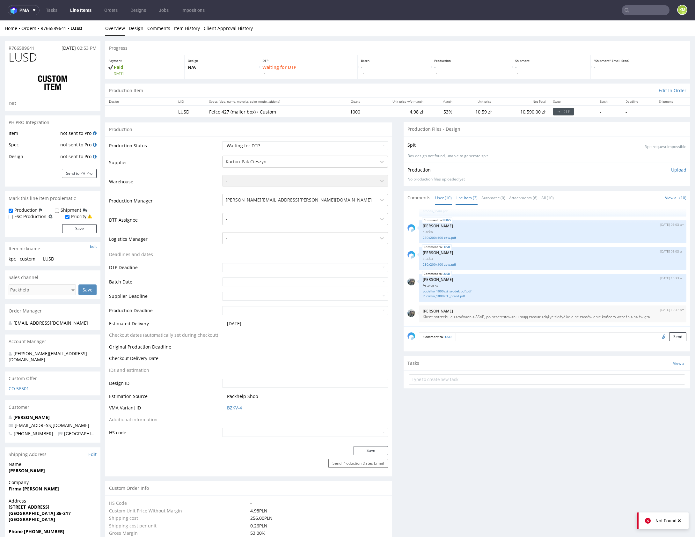
click at [461, 198] on link "Line Item (2)" at bounding box center [466, 198] width 22 height 14
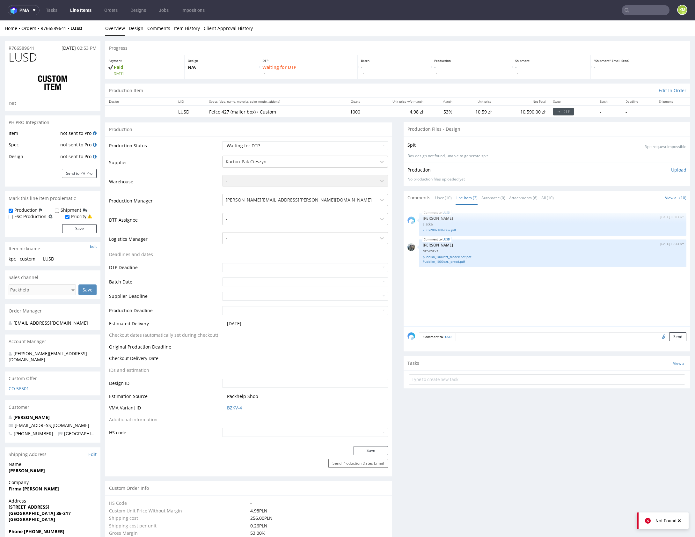
click at [479, 290] on div "LUSD 27th Aug 25 | 09:03 am Sebastian Markut siatka 250x200x100-zew.pdf LUSD 29…" at bounding box center [548, 267] width 283 height 117
click at [491, 287] on div "LUSD 27th Aug 25 | 09:03 am Sebastian Markut siatka 250x200x100-zew.pdf LUSD 29…" at bounding box center [548, 267] width 283 height 117
click at [472, 288] on div "LUSD 27th Aug 25 | 09:03 am Sebastian Markut siatka 250x200x100-zew.pdf LUSD 29…" at bounding box center [548, 267] width 283 height 117
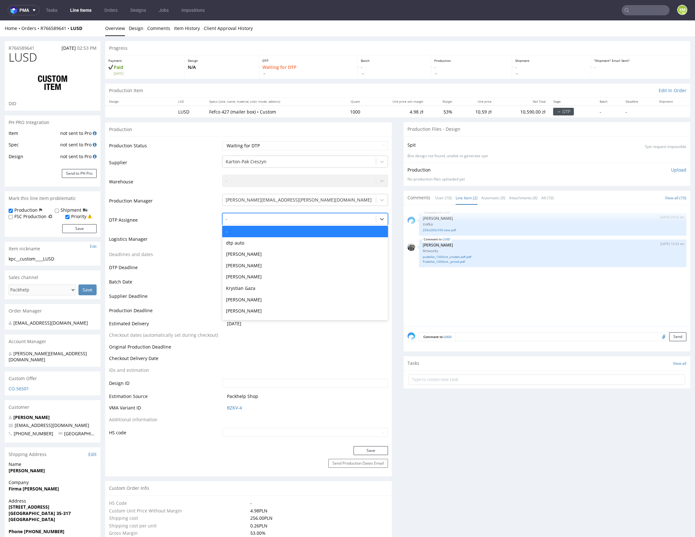
click at [267, 216] on div at bounding box center [299, 219] width 147 height 8
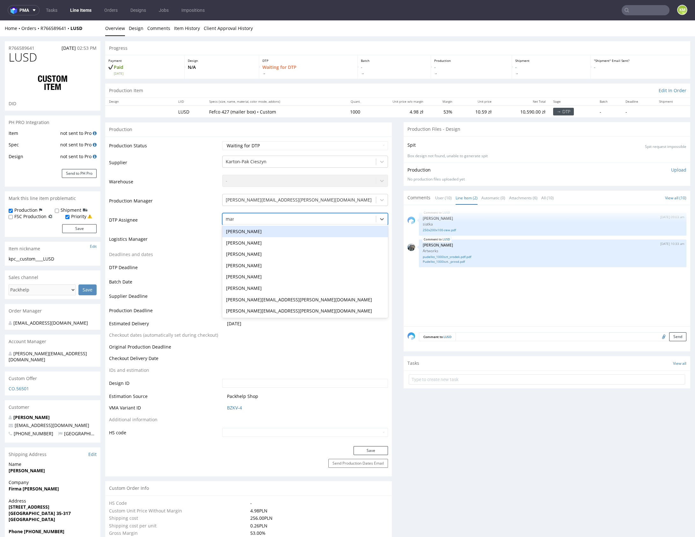
type input "mark"
drag, startPoint x: 270, startPoint y: 230, endPoint x: 304, endPoint y: 263, distance: 46.4
click at [270, 231] on div "Karol Markowski" at bounding box center [305, 231] width 166 height 11
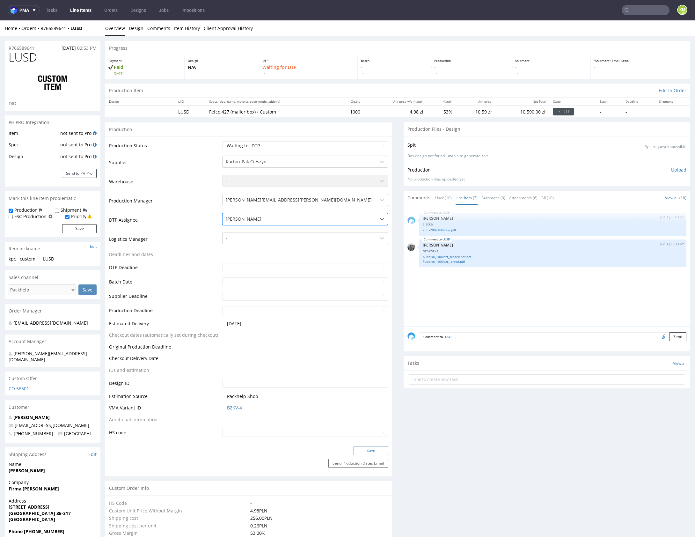
click at [372, 448] on button "Save" at bounding box center [370, 450] width 34 height 9
click at [487, 263] on div "LUSD 29th Aug 25 | 10:33 am Zeniuk Magdalena Artworks pudelko_1000szt_srodek.pd…" at bounding box center [552, 253] width 267 height 28
click at [472, 278] on div "LUSD [DATE] 09:03 am [PERSON_NAME] siatka 250x200x100-zew.pdf LUSD [DATE] 10:33…" at bounding box center [548, 267] width 283 height 117
click at [472, 278] on div "LUSD 27th Aug 25 | 09:03 am Sebastian Markut siatka 250x200x100-zew.pdf LUSD 29…" at bounding box center [548, 267] width 283 height 117
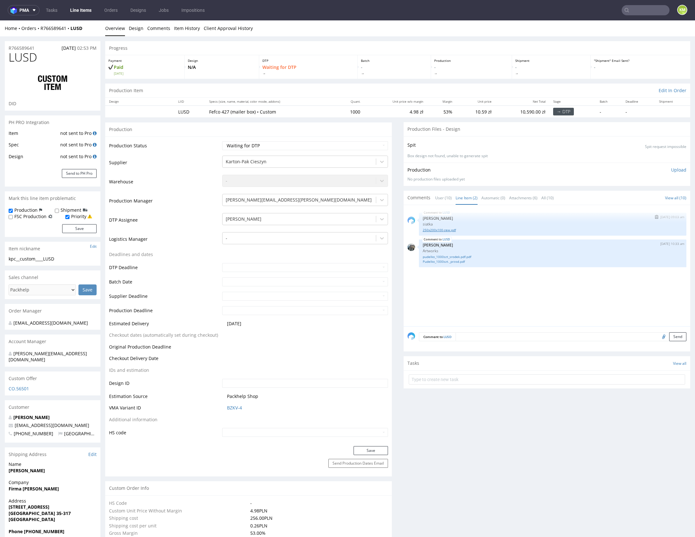
click at [443, 229] on link "250x200x100-zew.pdf" at bounding box center [552, 229] width 260 height 5
click at [486, 267] on div "LUSD 27th Aug 25 | 09:03 am Sebastian Markut siatka 250x200x100-zew.pdf LUSD 29…" at bounding box center [548, 267] width 283 height 117
click at [452, 255] on link "pudelko_1000szt_srodek.pdf.pdf" at bounding box center [552, 256] width 260 height 5
click at [455, 261] on link "Pudelko_1000szt._przod.pdf" at bounding box center [552, 261] width 260 height 5
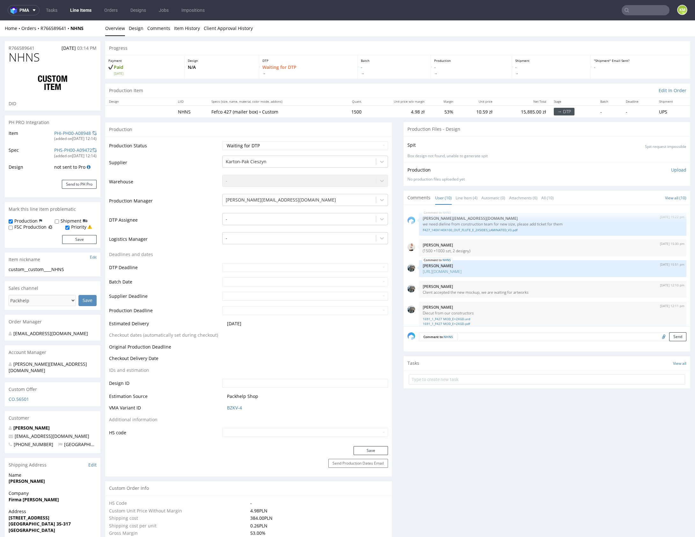
scroll to position [144, 0]
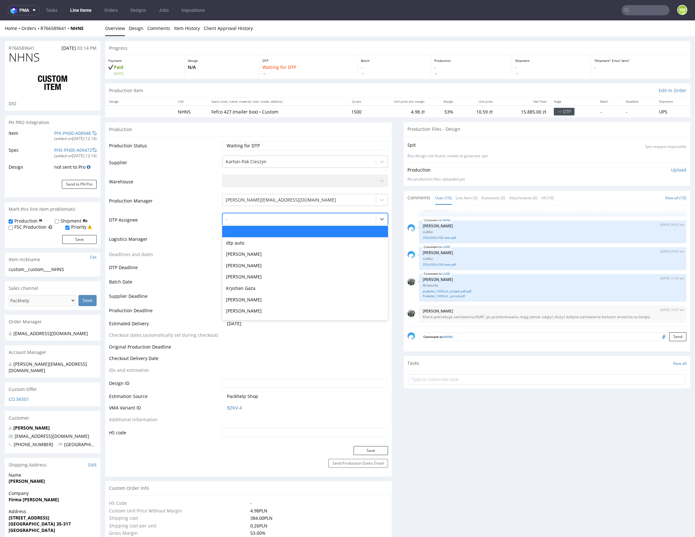
click at [254, 214] on div "-" at bounding box center [298, 219] width 153 height 10
type input "mark"
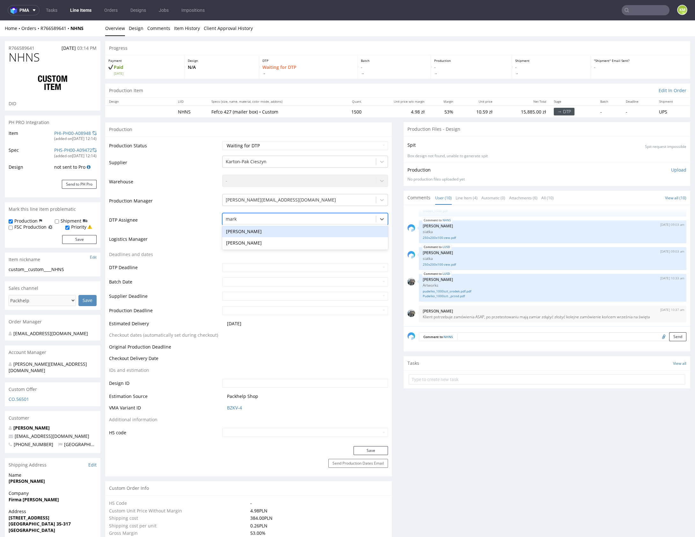
click at [256, 228] on div "[PERSON_NAME]" at bounding box center [305, 231] width 166 height 11
click at [360, 449] on button "Save" at bounding box center [370, 450] width 34 height 9
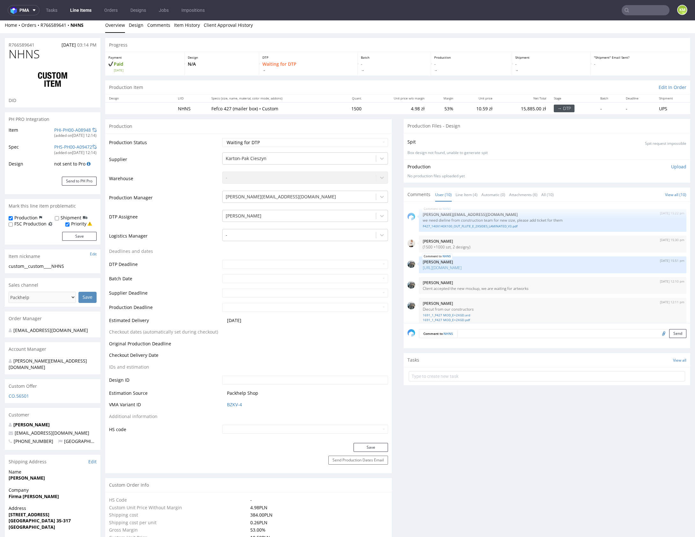
scroll to position [0, 0]
click at [457, 194] on link "Line Item (4)" at bounding box center [466, 195] width 22 height 14
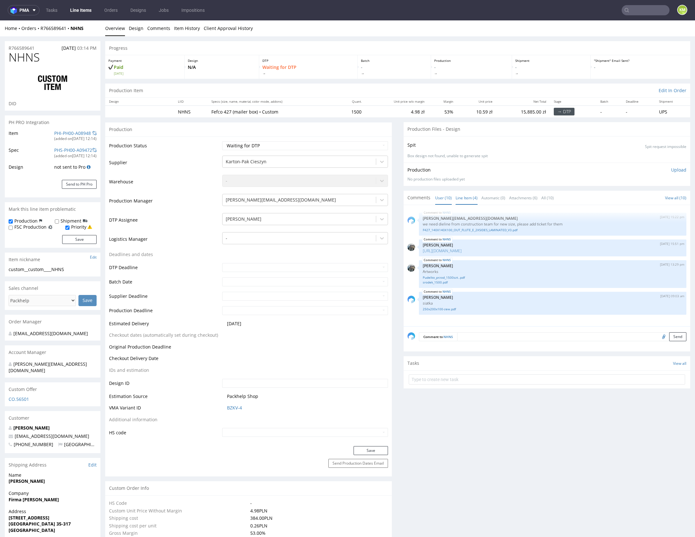
click at [442, 199] on link "User (10)" at bounding box center [443, 198] width 17 height 14
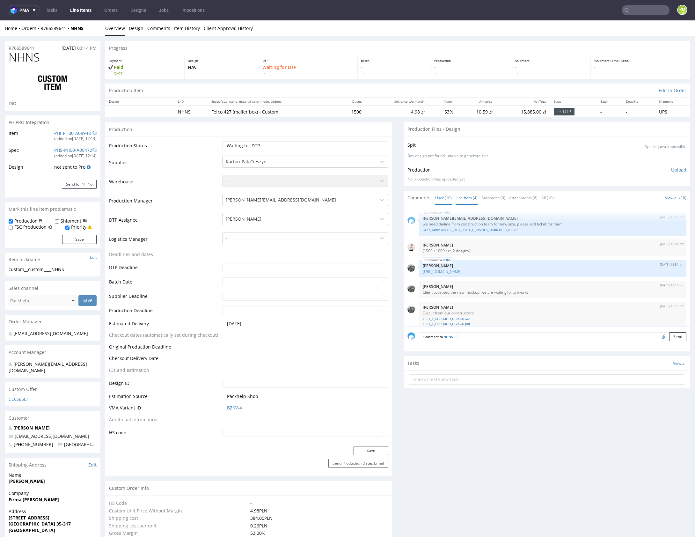
click at [459, 198] on link "Line Item (4)" at bounding box center [466, 198] width 22 height 14
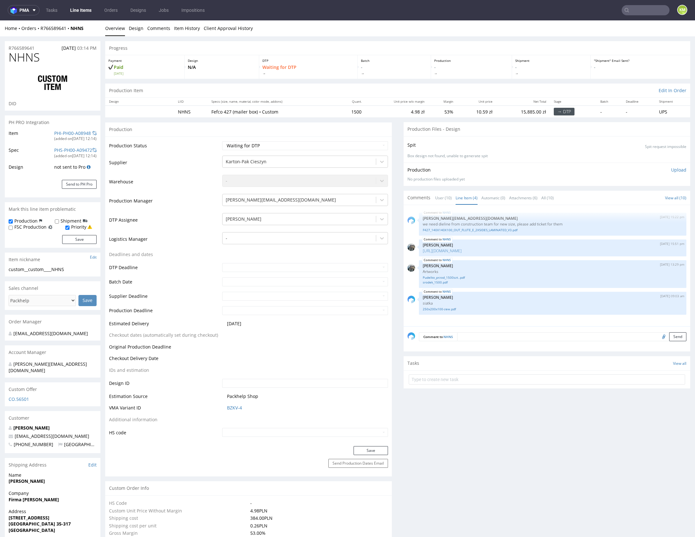
click at [504, 320] on div "NHNS 18th Aug 25 | 15:22 pm maciej.sikora@packhelp.com we need dieline from con…" at bounding box center [548, 267] width 283 height 117
click at [486, 290] on div "NHNS 18th Aug 25 | 15:22 pm maciej.sikora@packhelp.com we need dieline from con…" at bounding box center [548, 267] width 283 height 117
click at [454, 310] on link "250x200x100-zew.pdf" at bounding box center [552, 308] width 260 height 5
click at [480, 292] on div "NHNS 27th Aug 25 | 09:03 am Sebastian Markut siatka 250x200x100-zew.pdf" at bounding box center [552, 303] width 267 height 23
click at [443, 276] on link "Pudelko_przod_1500szt..pdf" at bounding box center [552, 277] width 260 height 5
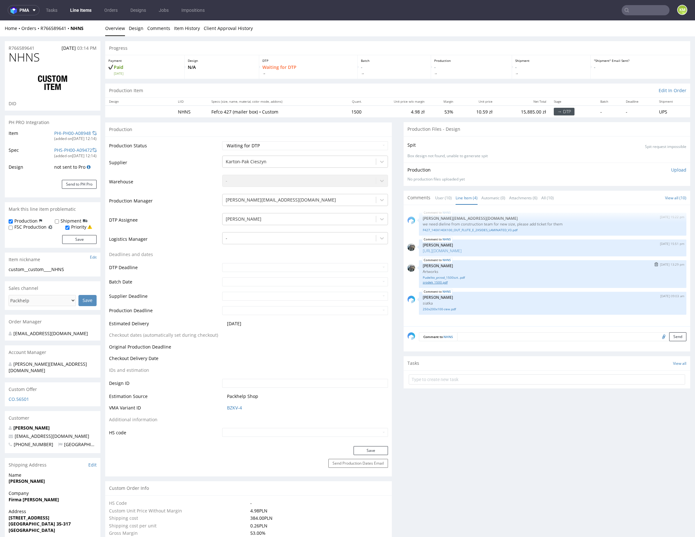
click at [433, 281] on link "srodek_1500.pdf" at bounding box center [552, 282] width 260 height 5
click at [658, 337] on input "file" at bounding box center [662, 336] width 9 height 8
type input "C:\fakepath\Zrzut ekranu 2025-08-29 o 15.40.41.png"
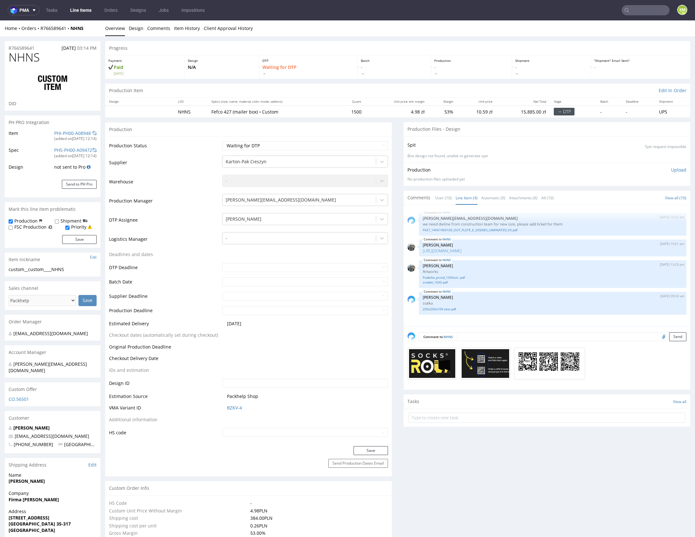
click at [474, 337] on textarea at bounding box center [571, 336] width 229 height 9
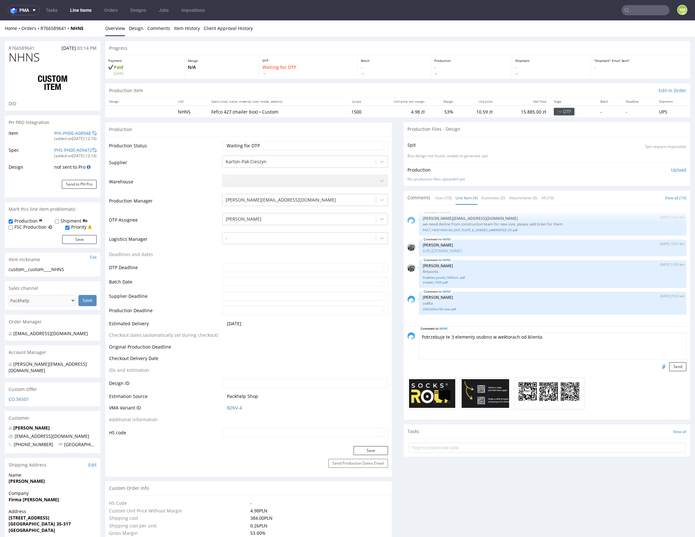
click at [600, 342] on textarea "Potrzebuje te 3 elementy osobno w wektorach od klienta" at bounding box center [552, 345] width 267 height 27
type textarea "Potrzebuje te 3 elementy osobno w wektorach od klienta (logo ale głównie skarpe…"
click at [669, 365] on button "Send" at bounding box center [677, 366] width 17 height 9
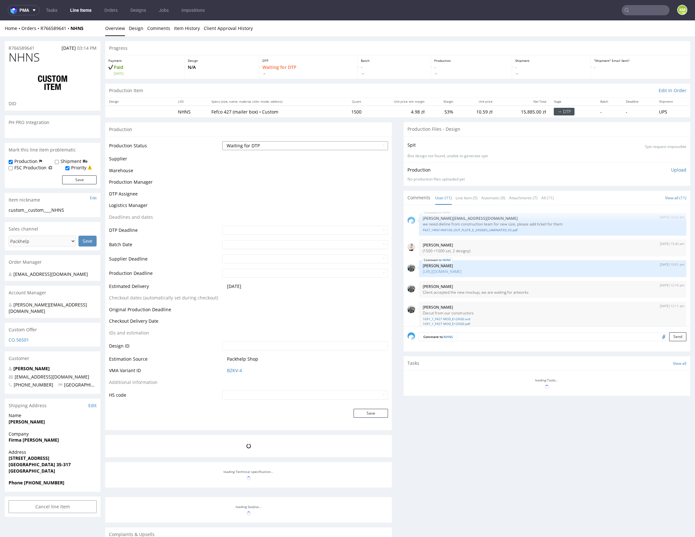
scroll to position [181, 0]
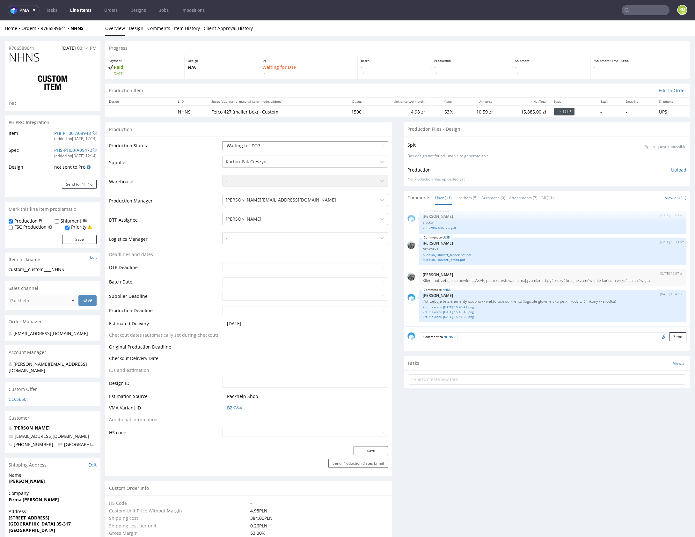
click at [334, 143] on select "Waiting for Artwork Waiting for Diecut Waiting for Mockup Waiting for DTP Waiti…" at bounding box center [305, 145] width 166 height 9
select select "dtp_issue"
click at [222, 141] on select "Waiting for Artwork Waiting for Diecut Waiting for Mockup Waiting for DTP Waiti…" at bounding box center [305, 145] width 166 height 9
click at [377, 449] on button "Save" at bounding box center [370, 450] width 34 height 9
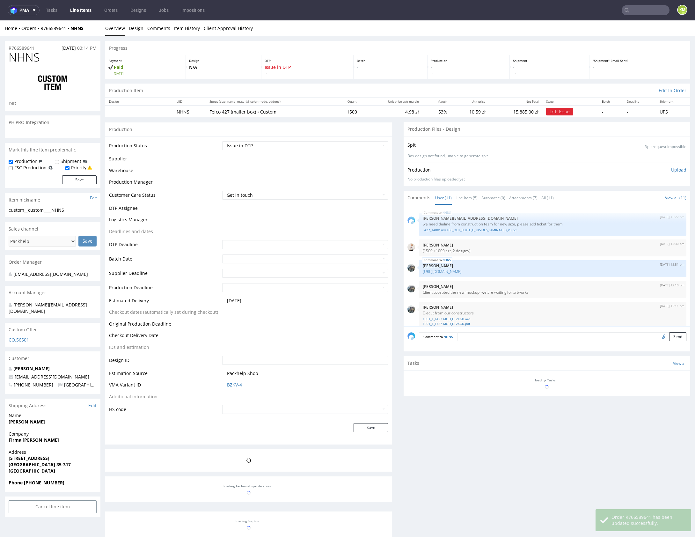
scroll to position [182, 0]
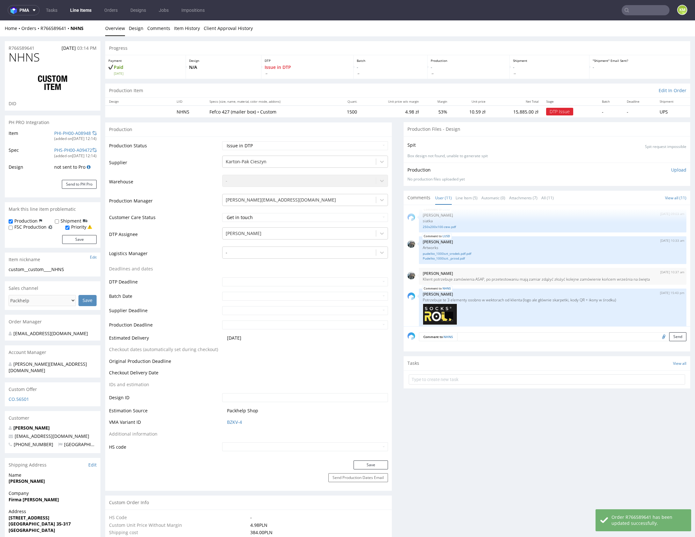
click at [536, 302] on div "Zrzut ekranu 2025-08-29 o 15.40.41.png Zrzut ekranu 2025-08-29 o 15.40.46.png Z…" at bounding box center [552, 338] width 260 height 73
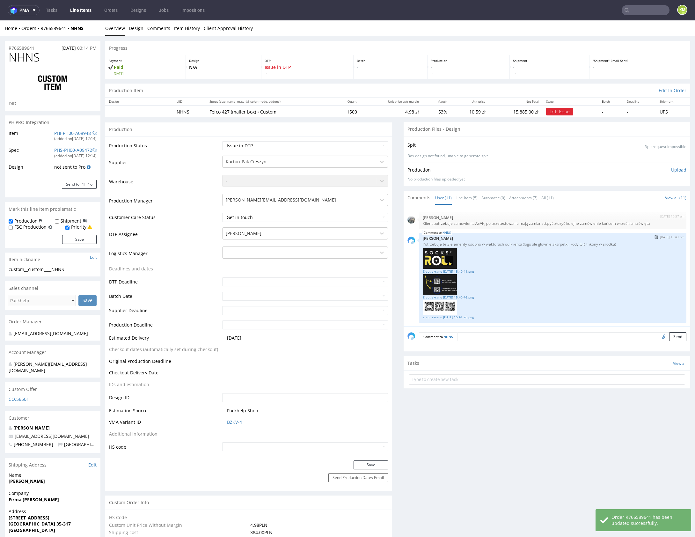
scroll to position [238, 0]
click at [462, 197] on link "Line Item (5)" at bounding box center [466, 198] width 22 height 14
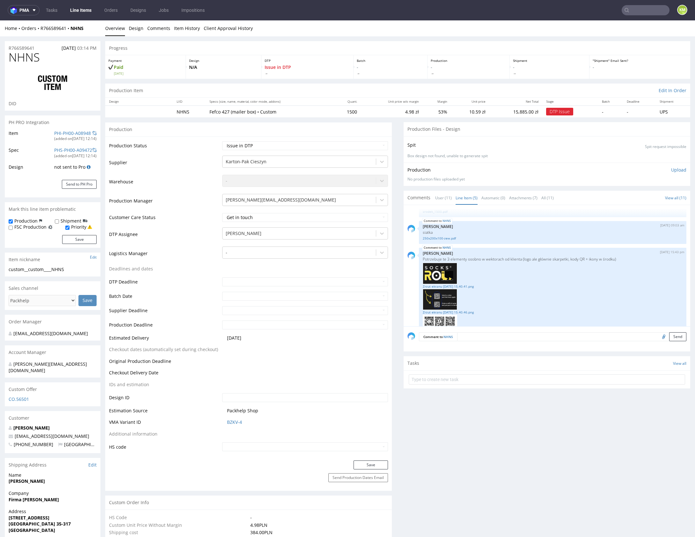
scroll to position [86, 0]
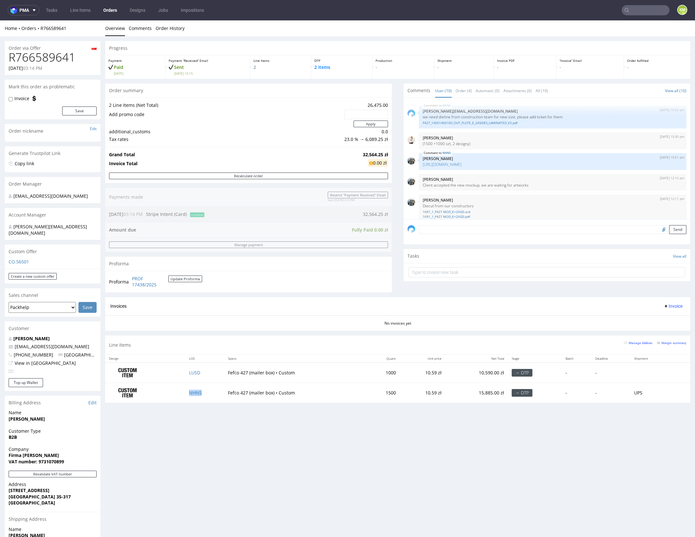
scroll to position [144, 0]
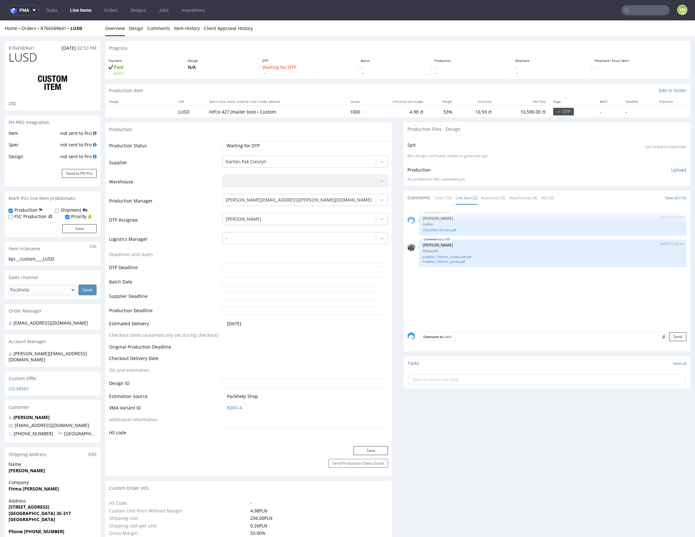
drag, startPoint x: 0, startPoint y: 20, endPoint x: 498, endPoint y: 281, distance: 562.2
click at [498, 281] on div "LUSD [DATE] 09:03 am [PERSON_NAME] siatka 250x200x100-zew.pdf LUSD [DATE] 10:33…" at bounding box center [548, 267] width 283 height 117
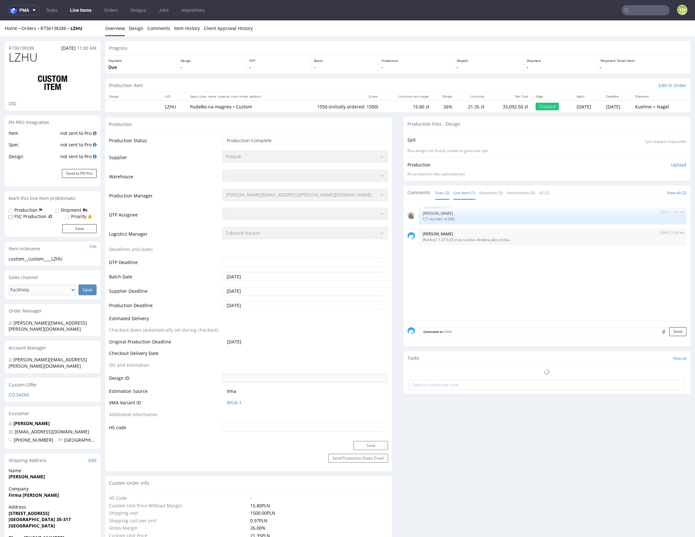
select select "in_progress"
click at [455, 192] on link "Line Item (1)" at bounding box center [464, 193] width 22 height 14
click at [446, 216] on p "1;1 reorder of JWJL" at bounding box center [552, 218] width 260 height 5
copy p "JWJL"
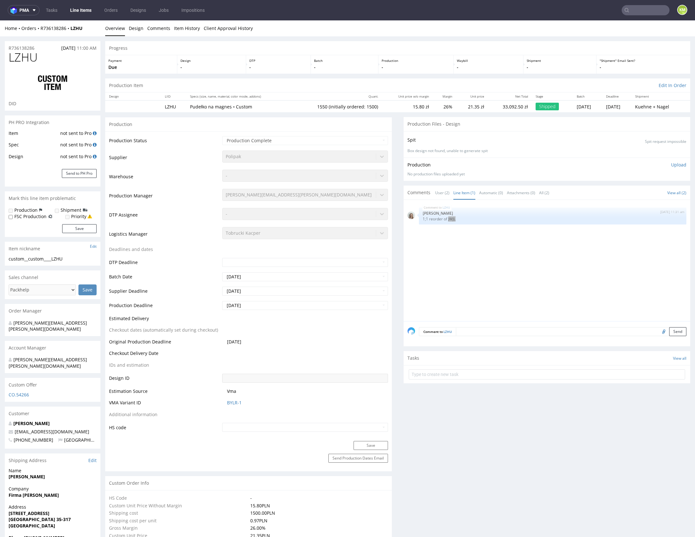
click at [632, 12] on input "text" at bounding box center [645, 10] width 48 height 10
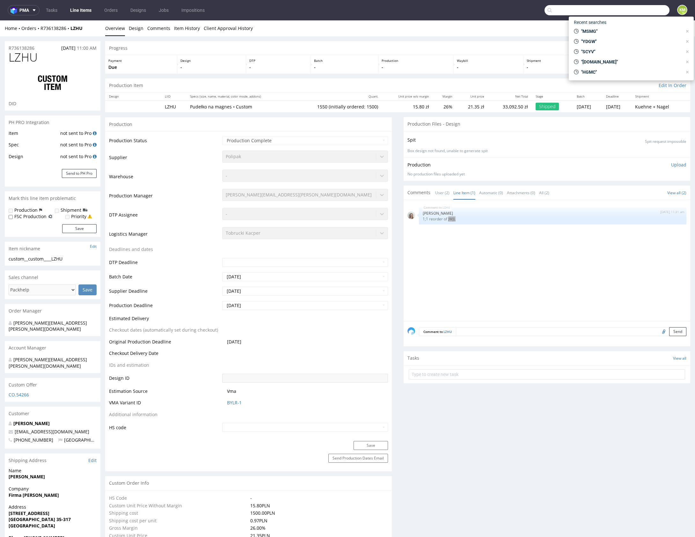
paste input "JWJL"
type input "JWJL"
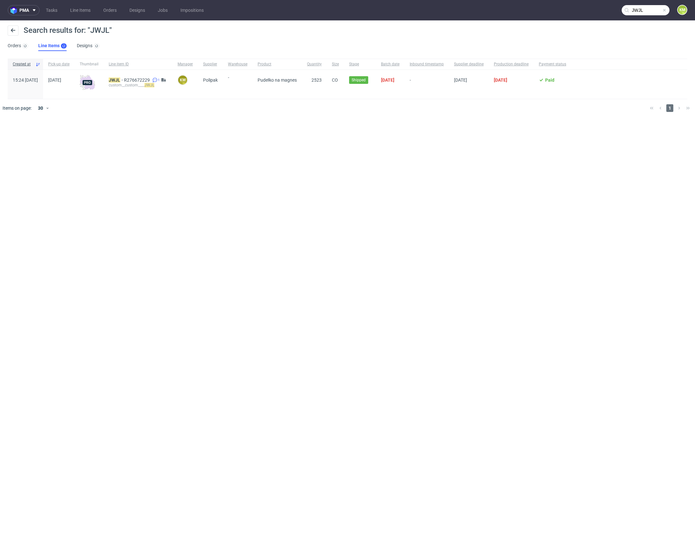
click at [129, 80] on div "JWJL R276672229 1 custom__custom____ JWJL" at bounding box center [138, 84] width 69 height 29
click at [120, 79] on mark "JWJL" at bounding box center [114, 79] width 11 height 5
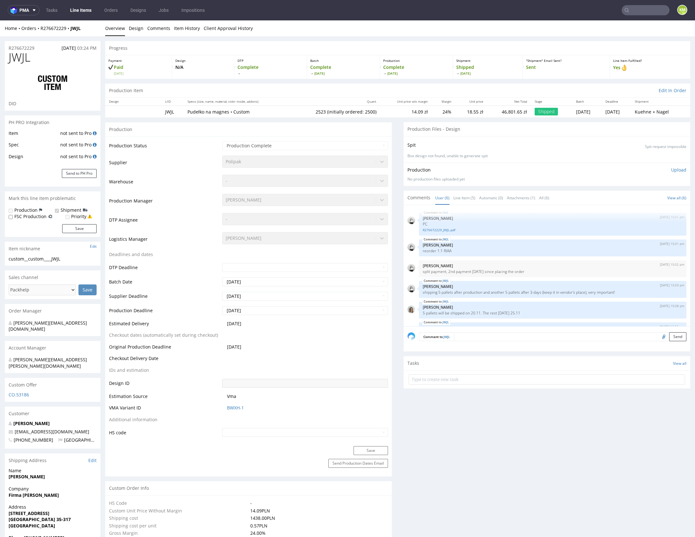
scroll to position [17, 0]
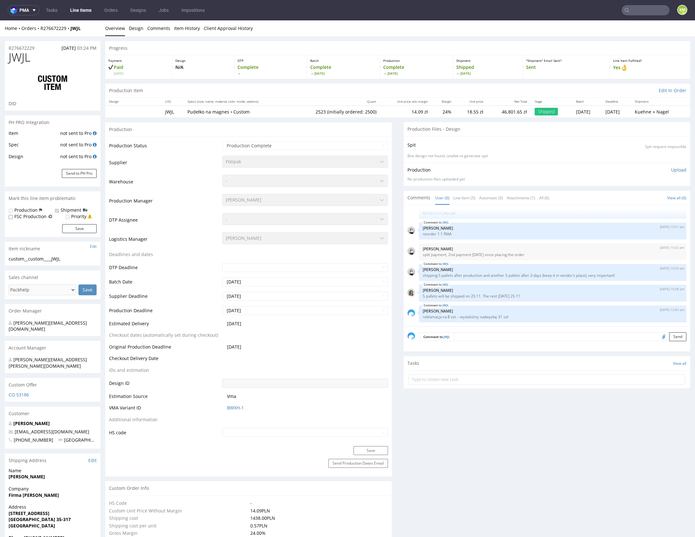
select select "in_progress"
click at [462, 197] on link "Line Item (5)" at bounding box center [464, 198] width 22 height 14
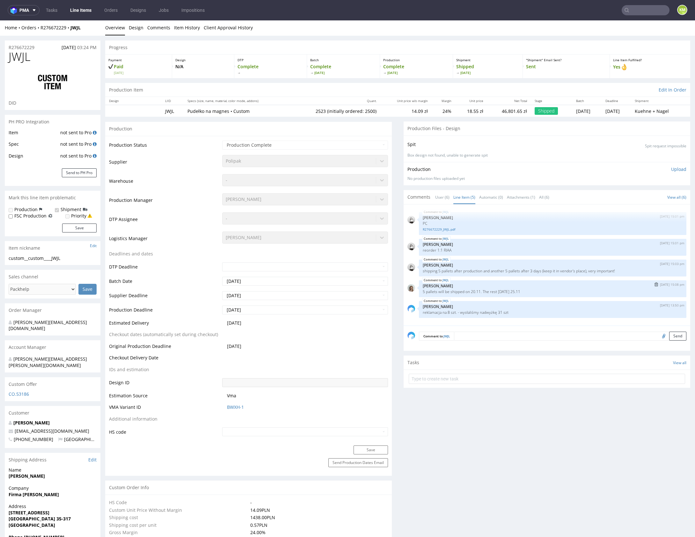
scroll to position [0, 0]
click at [444, 249] on p "reorder 1:1 RIAA" at bounding box center [552, 250] width 260 height 5
copy p "RIAA"
click at [652, 11] on input "text" at bounding box center [606, 10] width 125 height 10
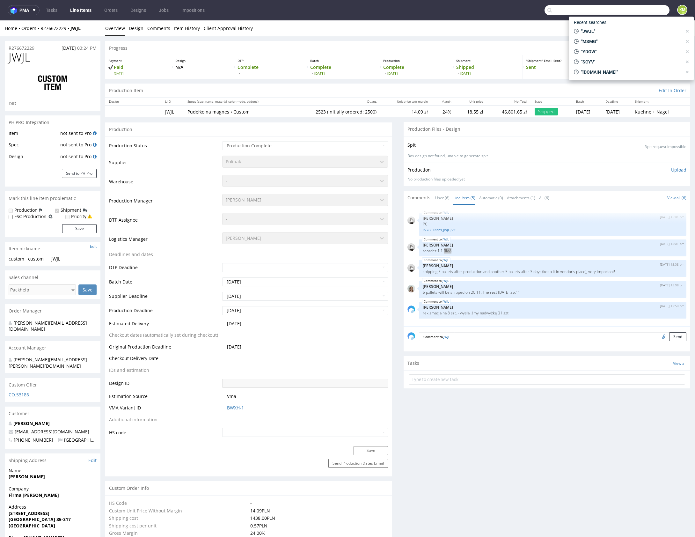
paste input "RIAA"
type input "RIAA"
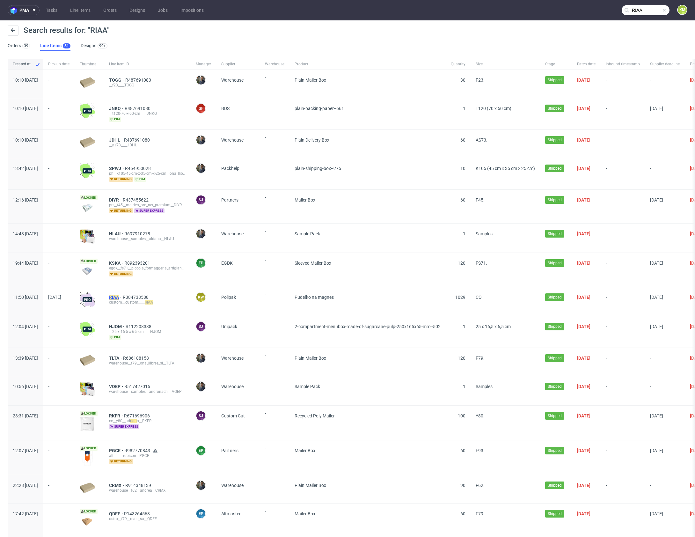
click at [119, 295] on mark "RIAA" at bounding box center [114, 296] width 10 height 5
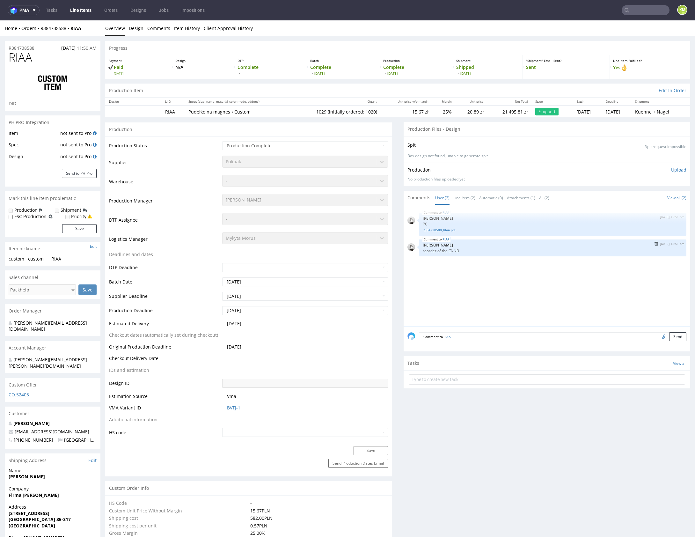
select select "in_progress"
click at [450, 252] on p "reorder of the CNNB" at bounding box center [552, 250] width 260 height 5
click at [450, 251] on p "reorder of the CNNB" at bounding box center [552, 250] width 260 height 5
copy p "CNNB"
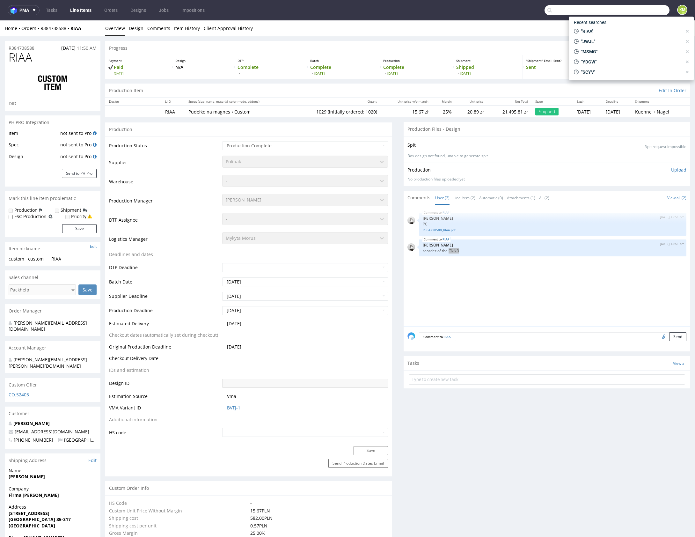
click at [634, 11] on input "text" at bounding box center [606, 10] width 125 height 10
paste input "CNNB"
type input "CNNB"
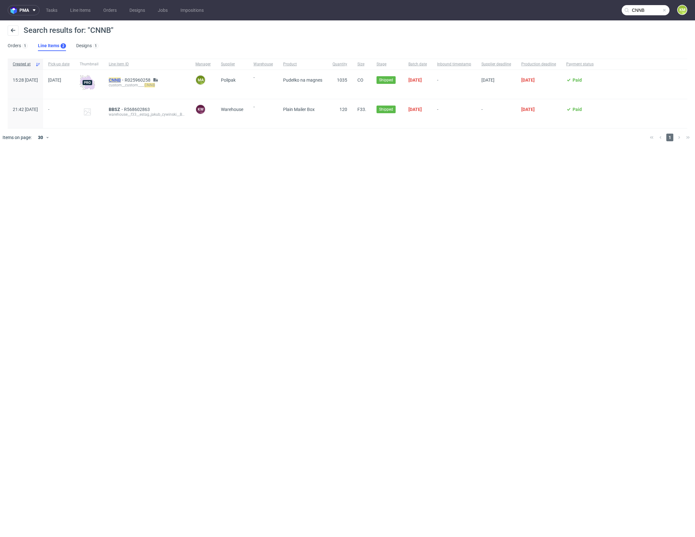
click at [121, 77] on mark "CNNB" at bounding box center [115, 79] width 12 height 5
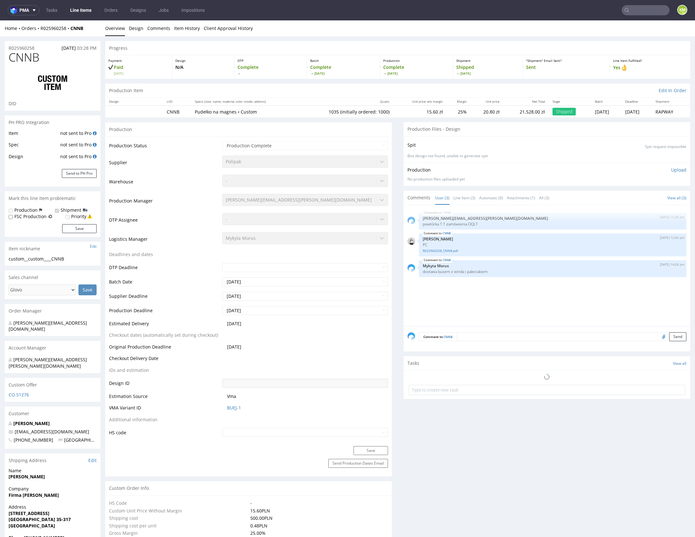
select select "in_progress"
click at [471, 225] on p "powtórka 1:1 zamówienia OQLT" at bounding box center [552, 223] width 260 height 5
copy p "OQLT"
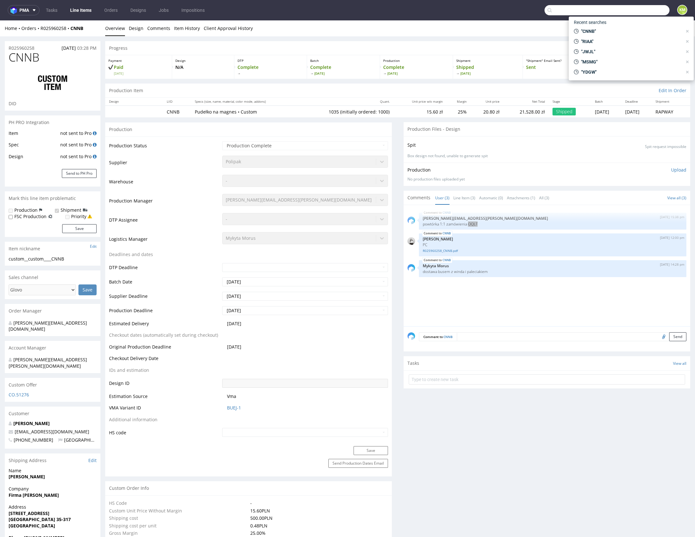
click at [639, 12] on input "text" at bounding box center [606, 10] width 125 height 10
paste input "OQLT"
type input "OQLT"
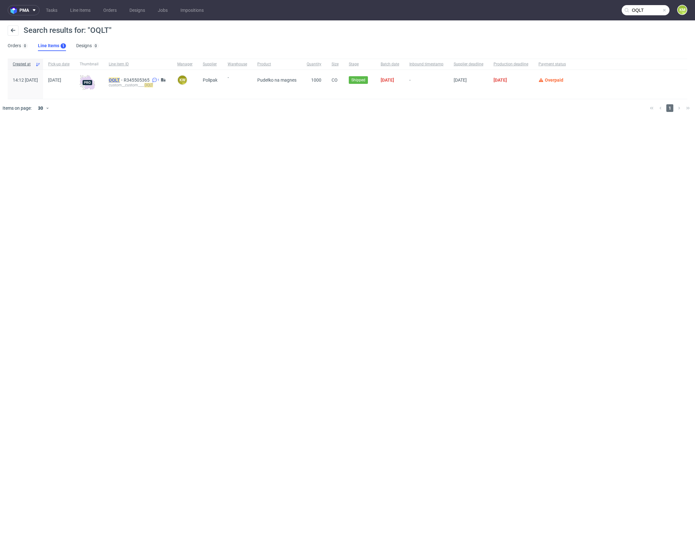
click at [120, 78] on mark "OQLT" at bounding box center [114, 79] width 11 height 5
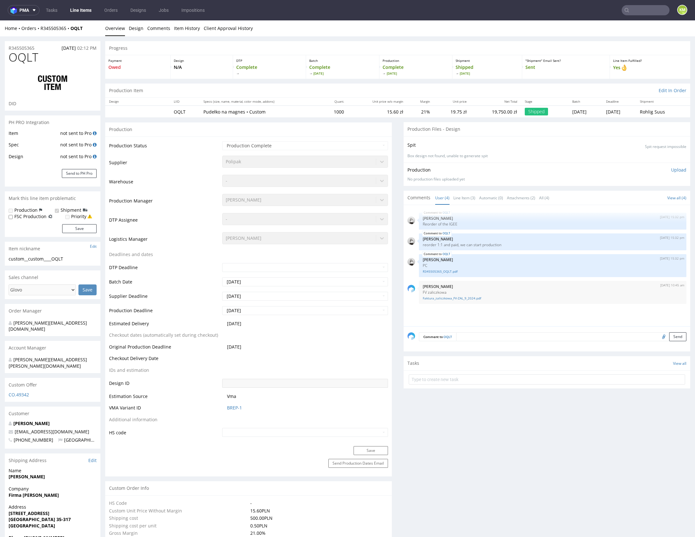
select select "in_progress"
click at [465, 196] on link "Line Item (3)" at bounding box center [464, 198] width 22 height 14
click at [451, 223] on p "Reorder of the IGEE" at bounding box center [552, 223] width 260 height 5
copy p "IGEE"
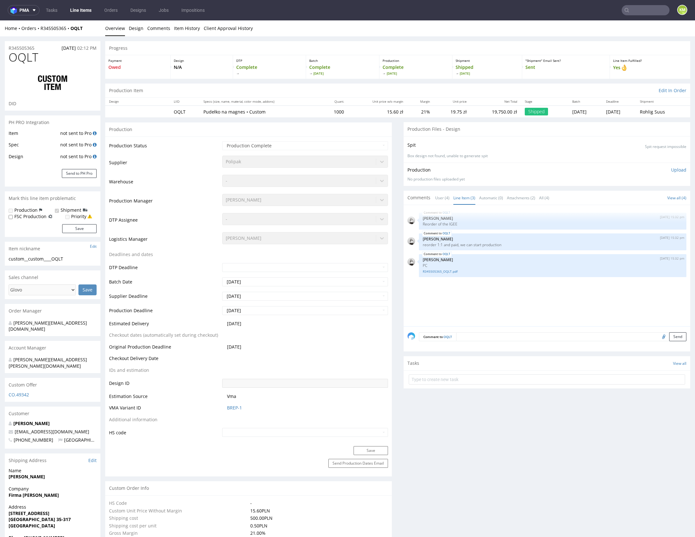
click at [636, 13] on input "text" at bounding box center [645, 10] width 48 height 10
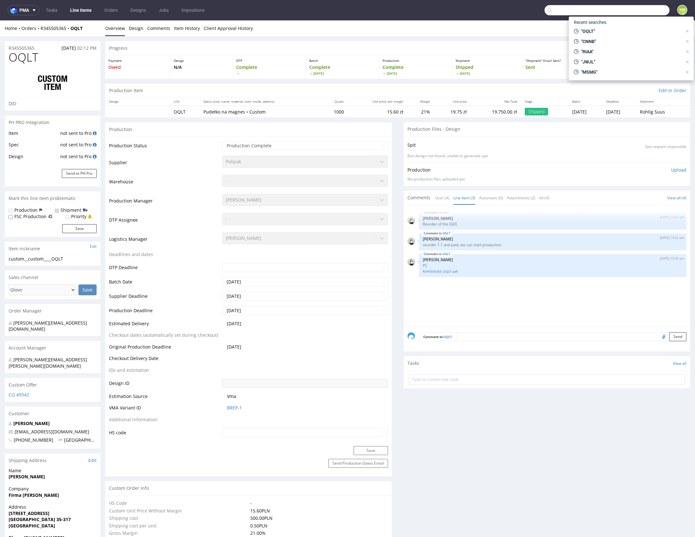
paste input "IGEE"
type input "IGEE"
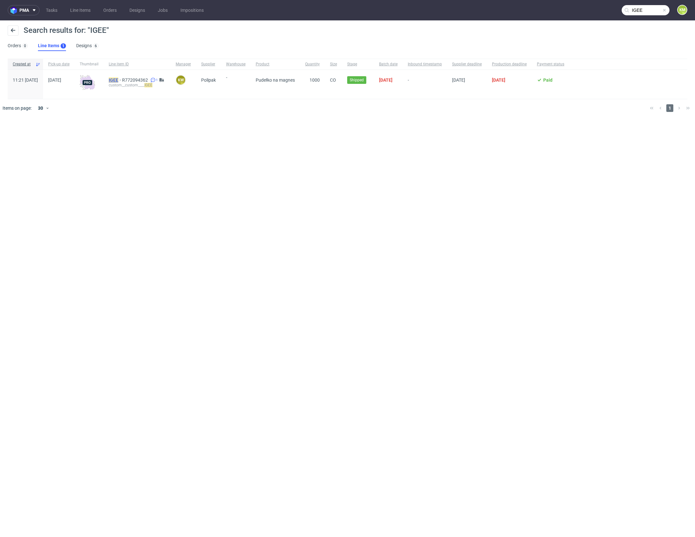
click at [118, 79] on mark "IGEE" at bounding box center [114, 79] width 10 height 5
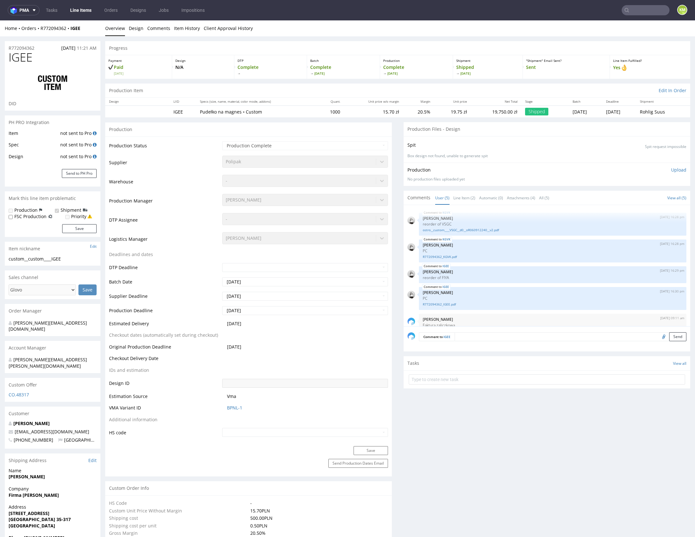
scroll to position [14, 0]
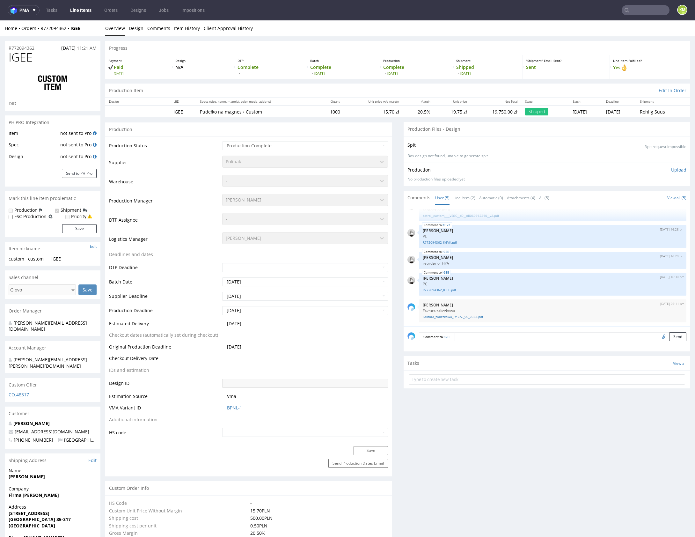
select select "in_progress"
click at [459, 198] on link "Line Item (2)" at bounding box center [464, 198] width 22 height 14
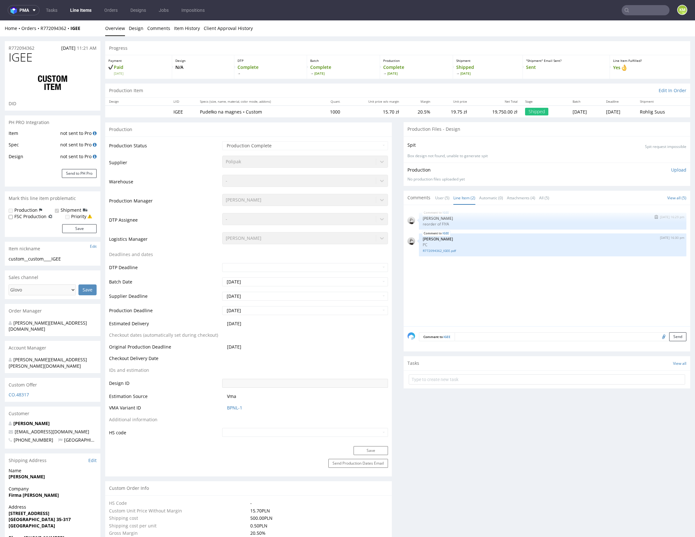
click at [442, 223] on p "reorder of FIYA" at bounding box center [552, 223] width 260 height 5
copy p "FIYA"
click at [637, 11] on input "text" at bounding box center [645, 10] width 48 height 10
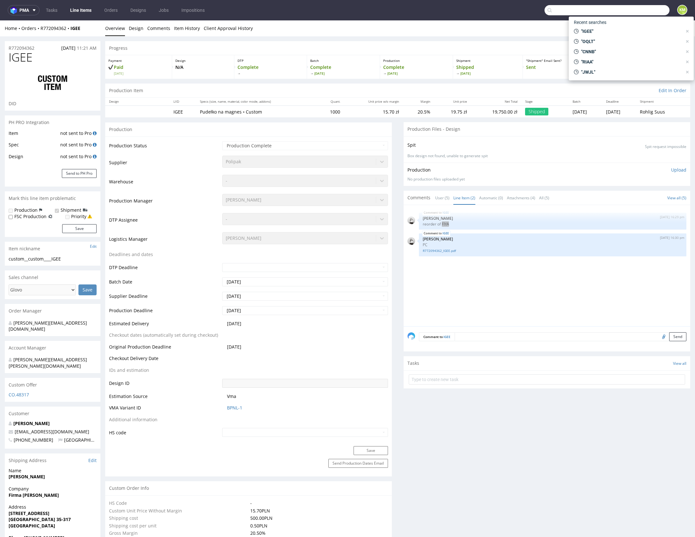
paste input "FIYA"
type input "FIYA"
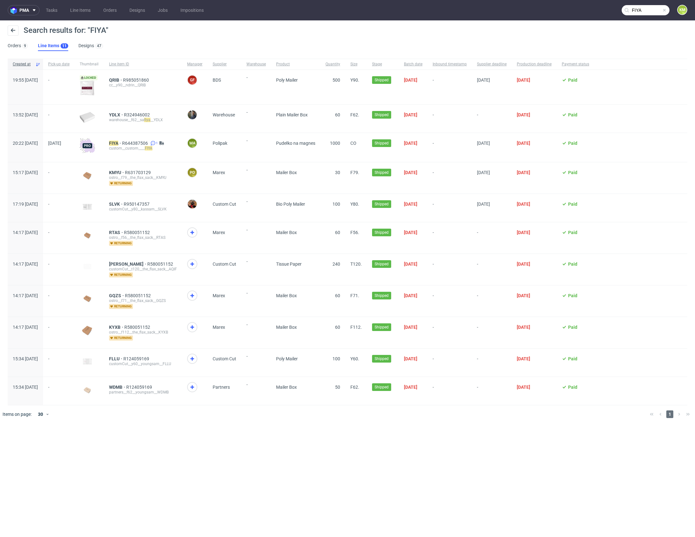
click at [129, 140] on div "FIYA R644387506 1 custom__custom____ FIYA" at bounding box center [143, 147] width 78 height 29
click at [118, 140] on mark "FIYA" at bounding box center [113, 142] width 9 height 5
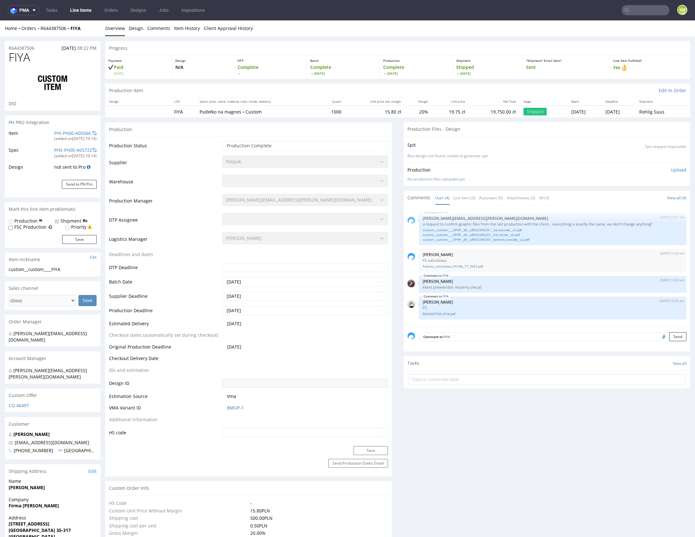
select select "in_progress"
click at [462, 196] on link "Line Item (3)" at bounding box center [464, 198] width 22 height 14
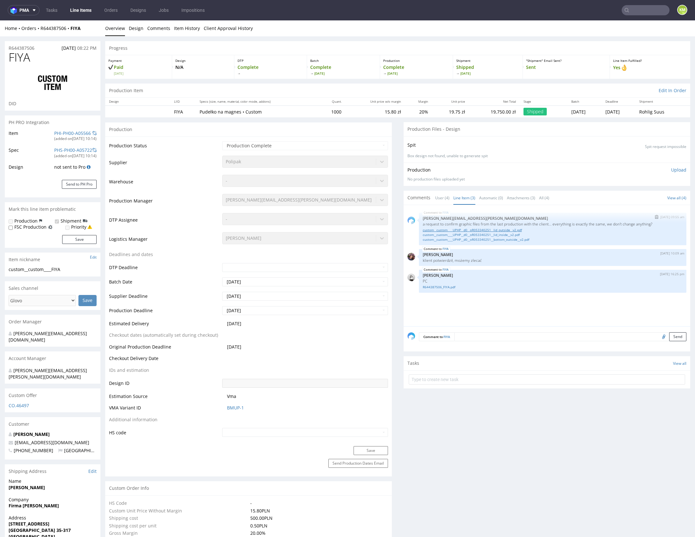
click at [497, 229] on link "custom__custom____UPHP__d0__oR053340251__lid_outside__v2.pdf" at bounding box center [552, 229] width 260 height 5
click at [501, 234] on link "custom__custom____UPHP__d0__oR053340251__lid_inside__v2.pdf" at bounding box center [552, 234] width 260 height 5
click at [504, 238] on link "custom__custom____UPHP__d0__oR053340251__bottom_outside__v2.pdf" at bounding box center [552, 239] width 260 height 5
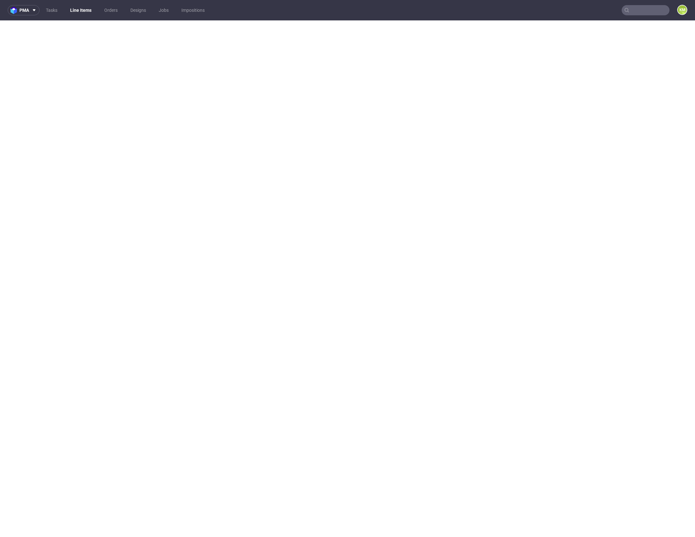
select select "in_progress"
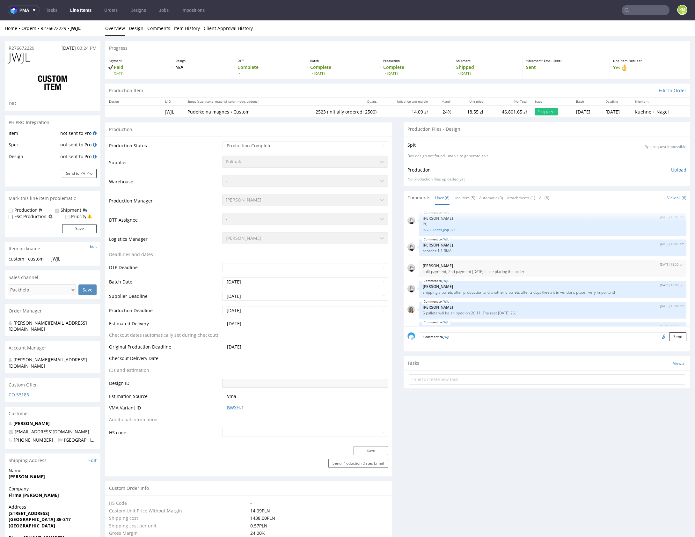
scroll to position [17, 0]
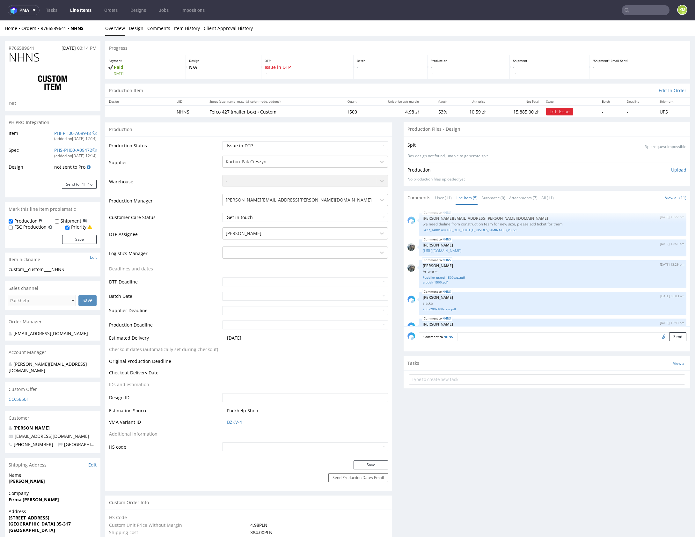
scroll to position [86, 0]
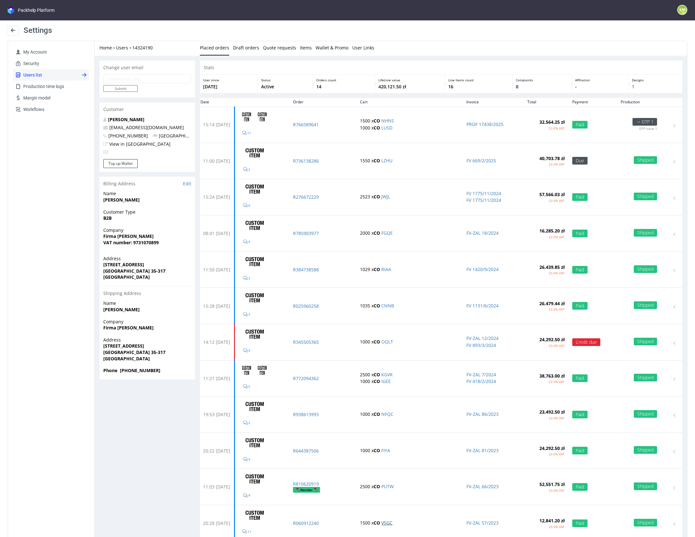
scroll to position [2, 0]
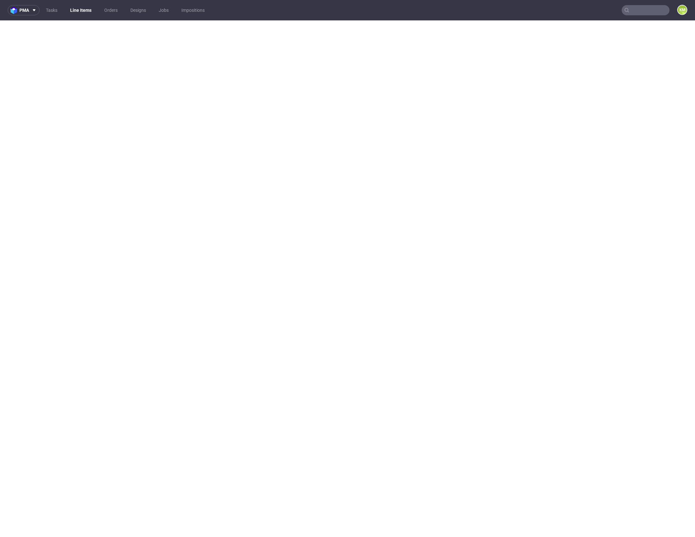
select select "in_progress"
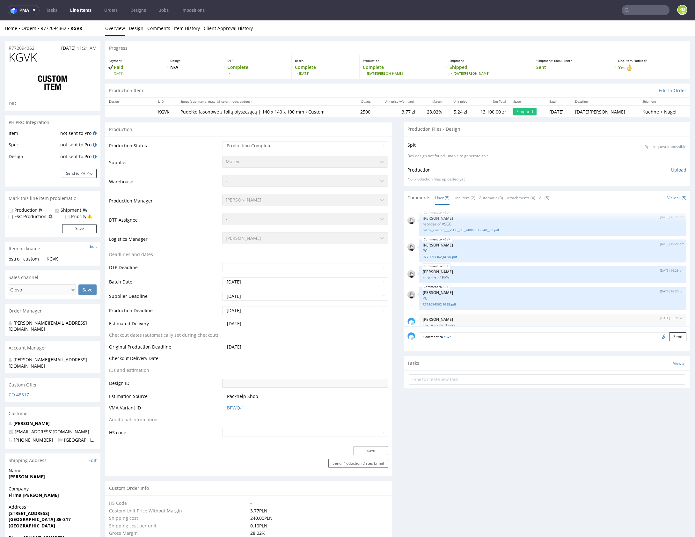
scroll to position [14, 0]
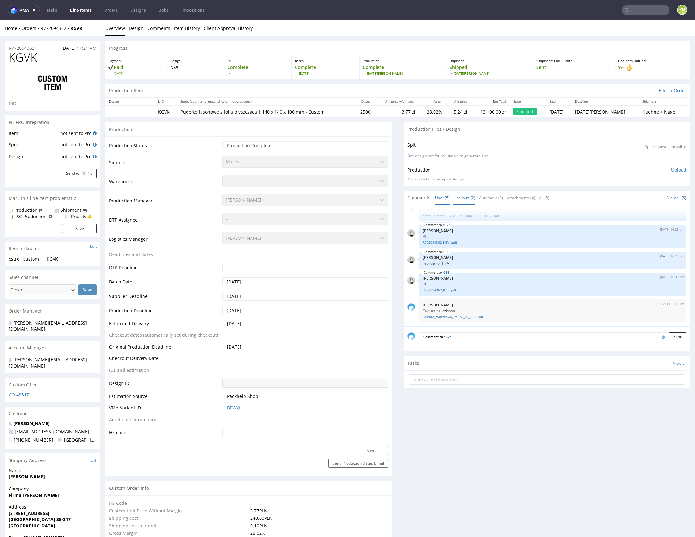
click at [463, 198] on link "Line Item (2)" at bounding box center [464, 198] width 22 height 14
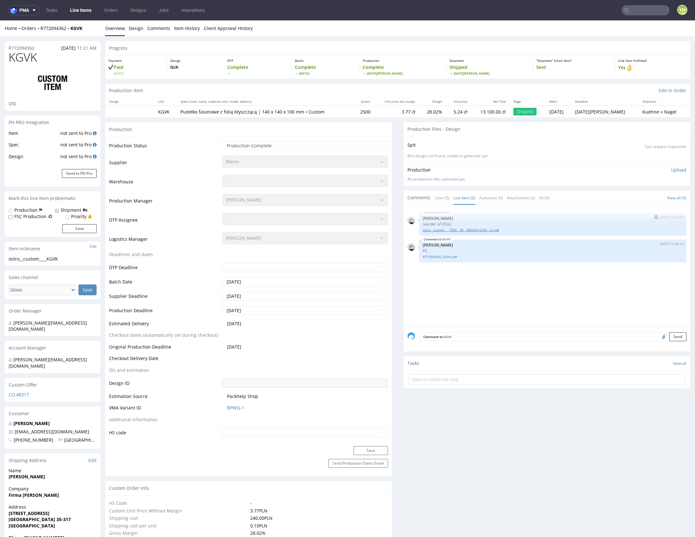
click at [487, 230] on link "ostro__custom____VSGC__d0__oR060912240__v2.pdf" at bounding box center [552, 229] width 260 height 5
click at [473, 227] on link "ostro__custom____VSGC__d0__oR060912240__v2.pdf" at bounding box center [552, 229] width 260 height 5
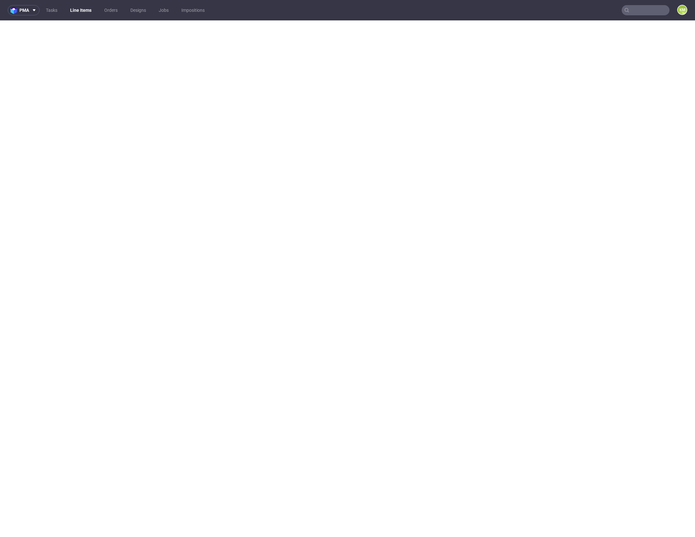
select select "in_progress"
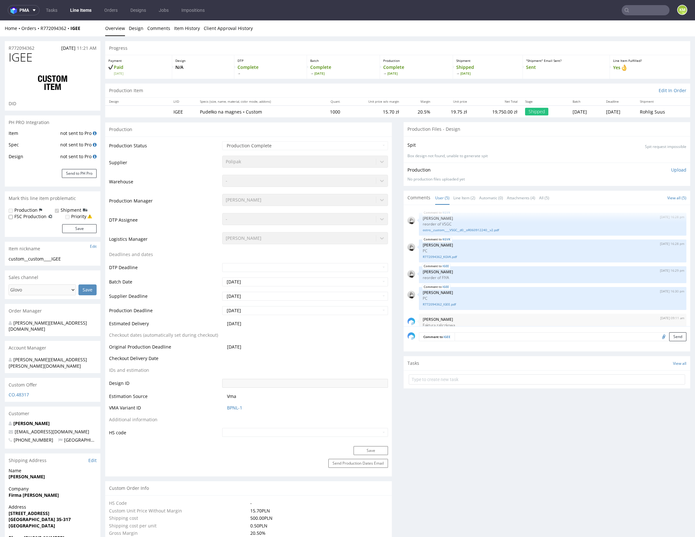
scroll to position [14, 0]
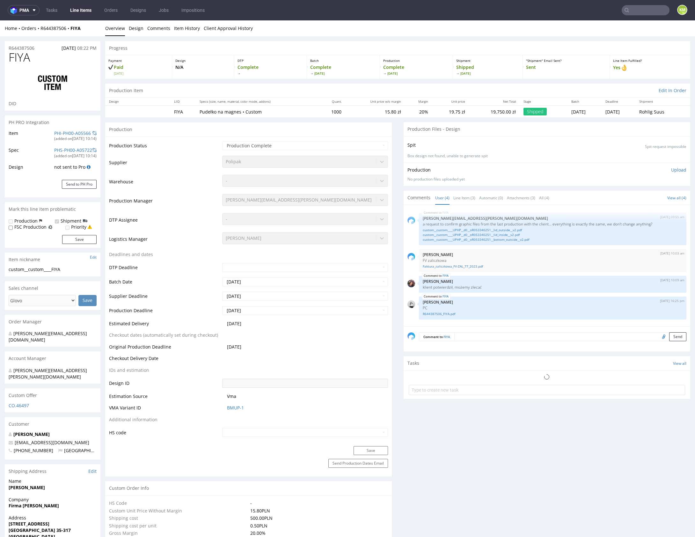
type input "1020"
select select "in_progress"
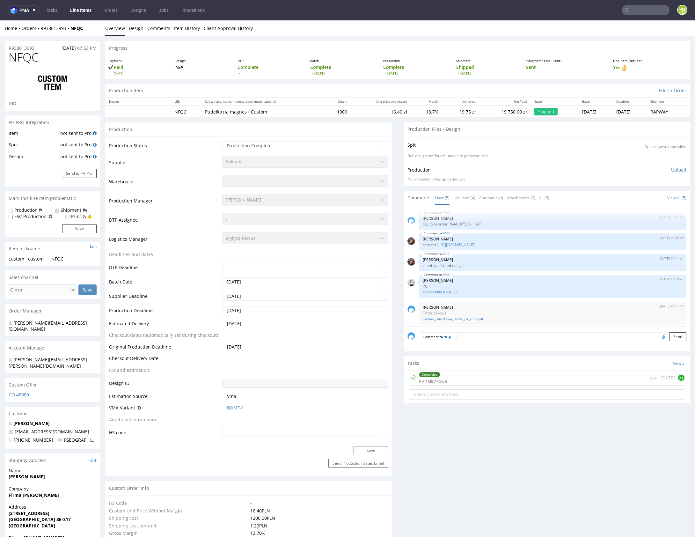
scroll to position [2, 0]
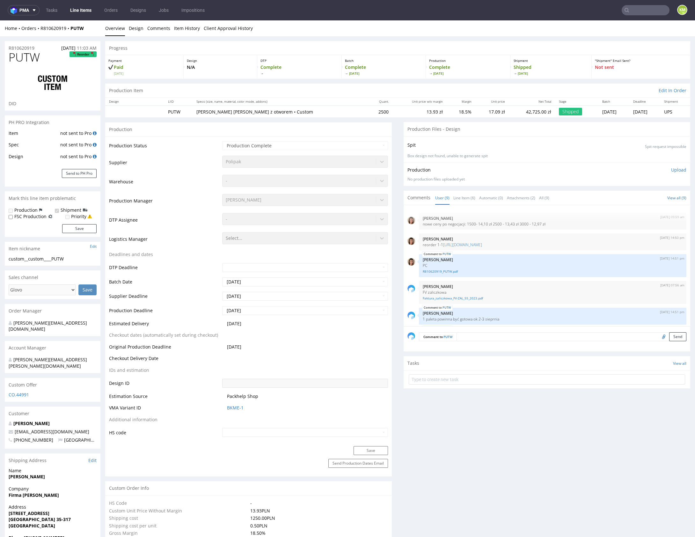
scroll to position [90, 0]
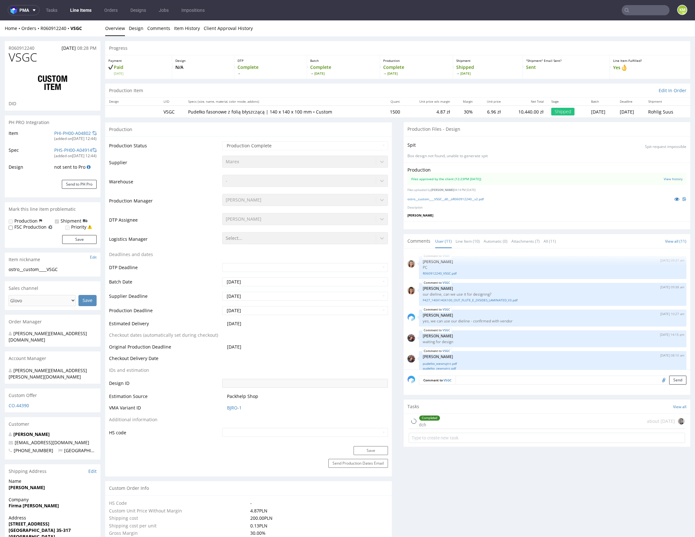
select select "in_progress"
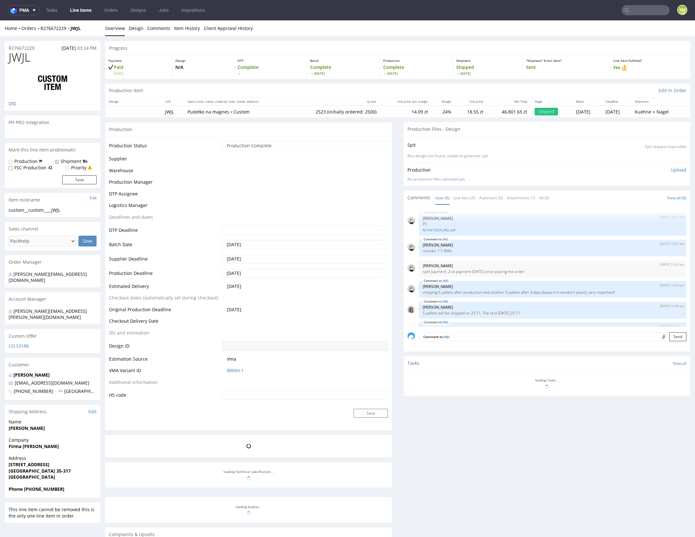
scroll to position [17, 0]
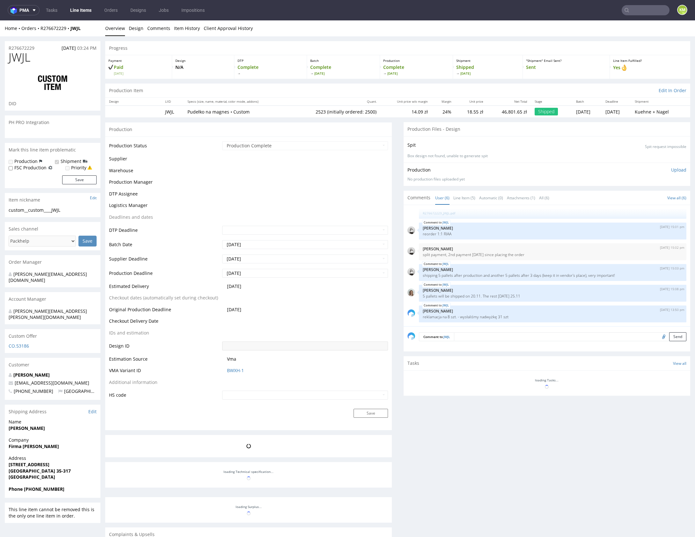
select select "in_progress"
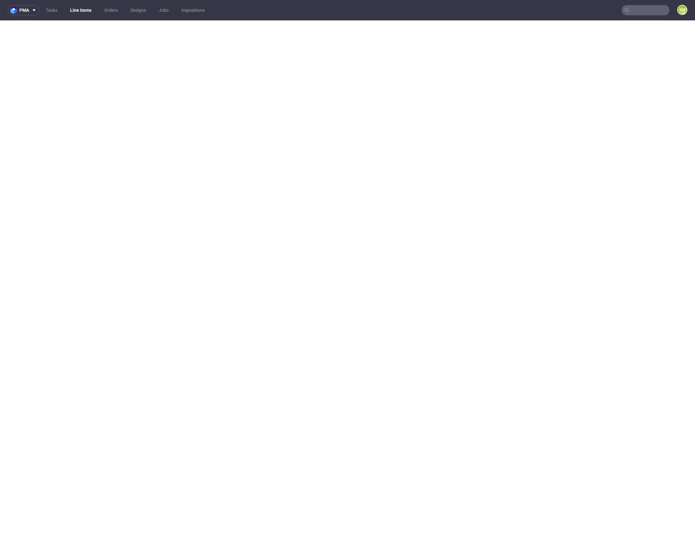
select select "in_progress"
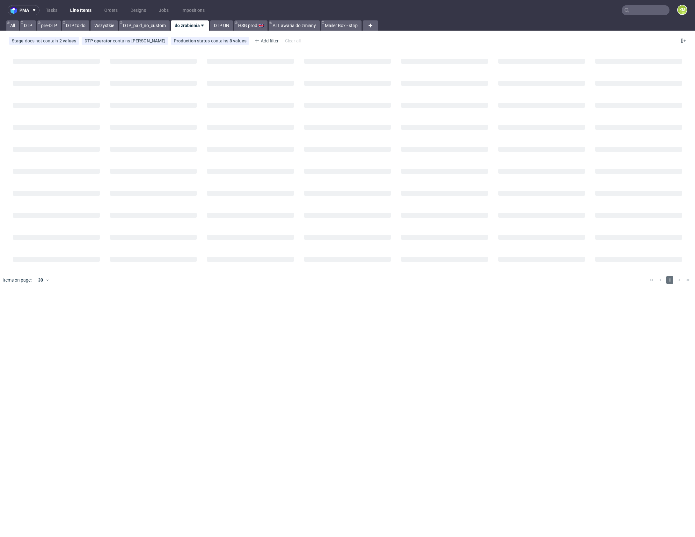
click at [640, 11] on input "text" at bounding box center [645, 10] width 48 height 10
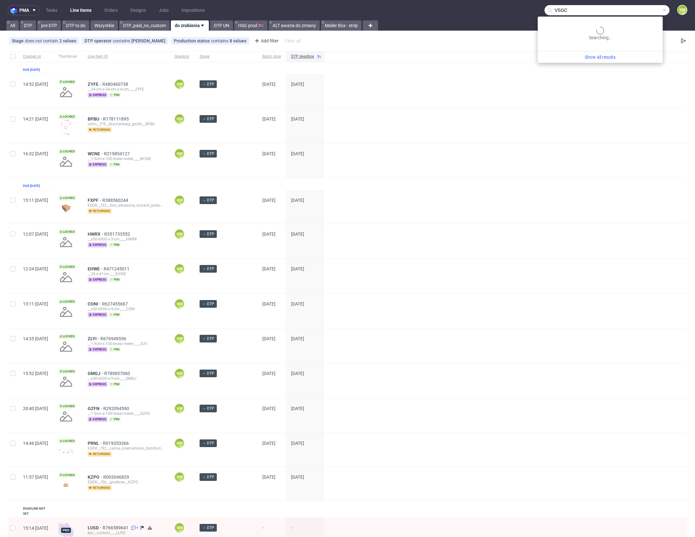
type input "VSGC"
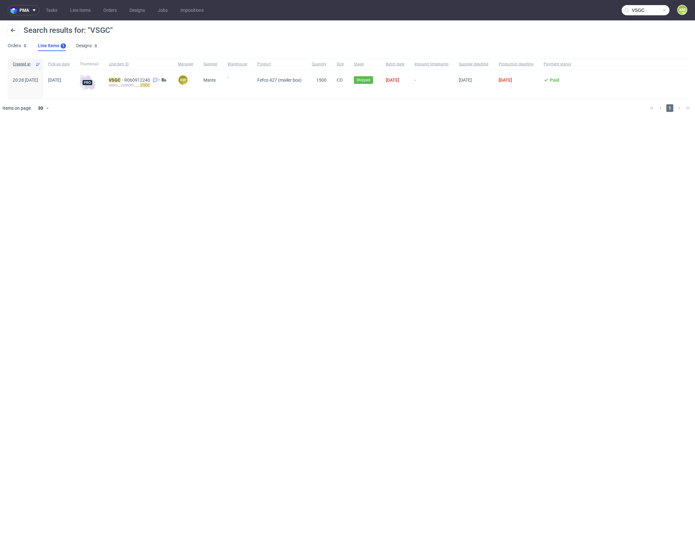
click at [131, 83] on div "ostro__custom____ VSGC" at bounding box center [138, 85] width 59 height 5
click at [120, 79] on mark "VSGC" at bounding box center [115, 79] width 12 height 5
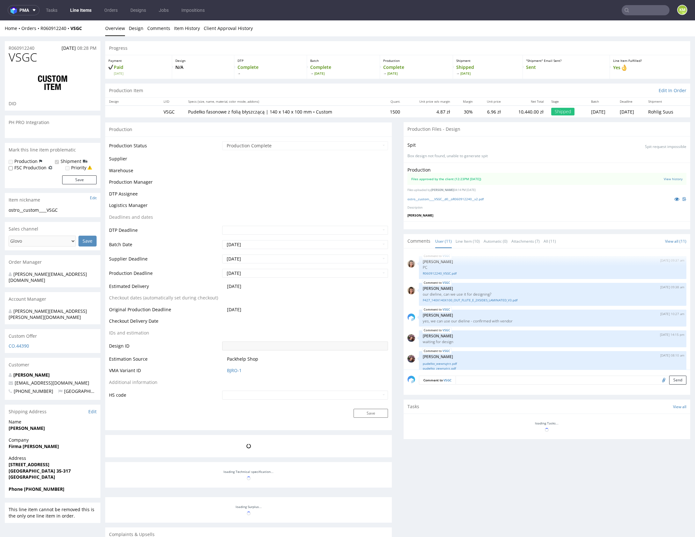
scroll to position [218, 0]
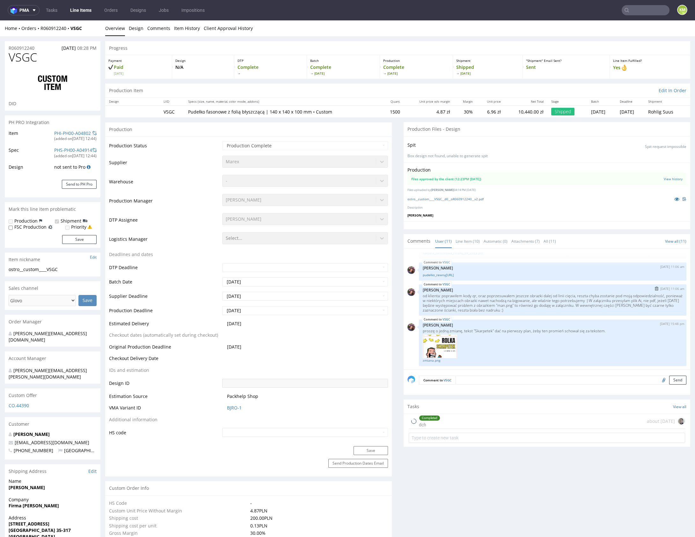
select select "in_progress"
click at [463, 244] on link "Line Item (10)" at bounding box center [467, 241] width 24 height 14
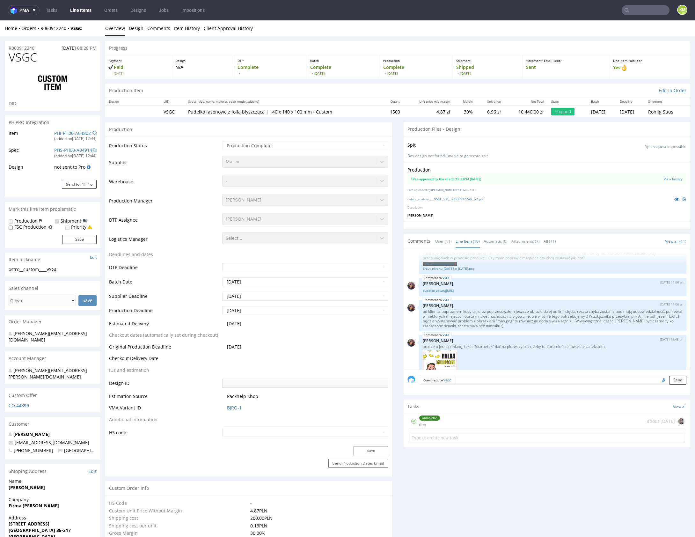
scroll to position [191, 0]
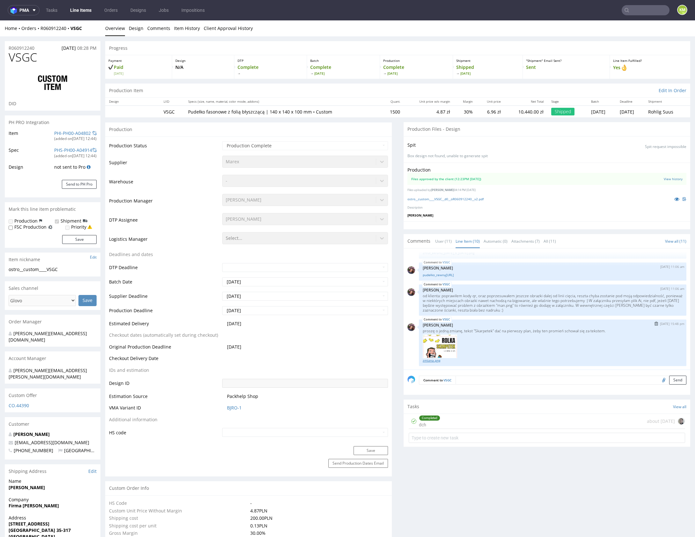
click at [436, 359] on link "zmiana.png" at bounding box center [552, 360] width 260 height 5
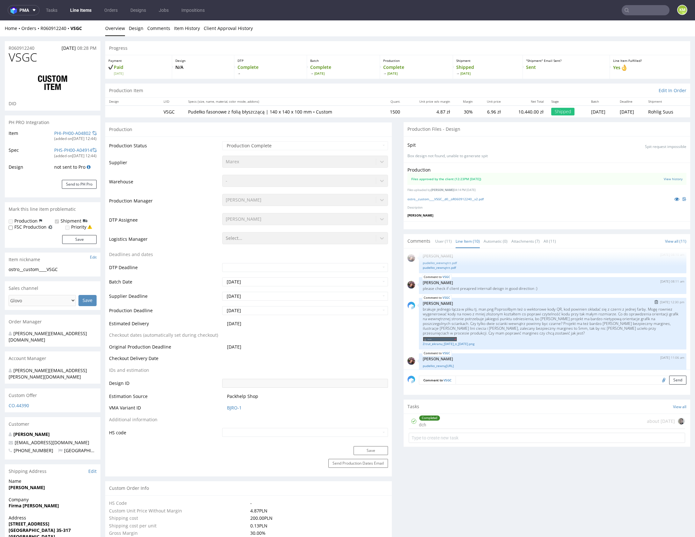
scroll to position [123, 0]
